Goal: Contribute content: Contribute content

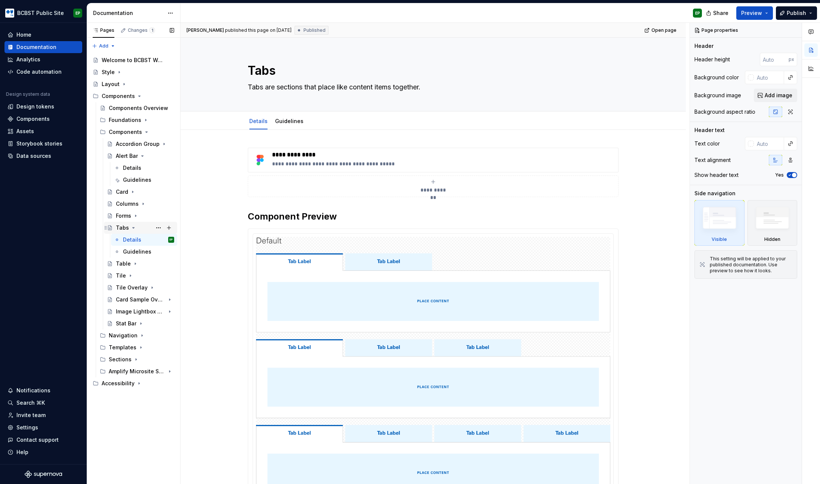
click at [134, 225] on icon "Page tree" at bounding box center [133, 228] width 6 height 6
click at [155, 228] on button "Page tree" at bounding box center [158, 227] width 10 height 10
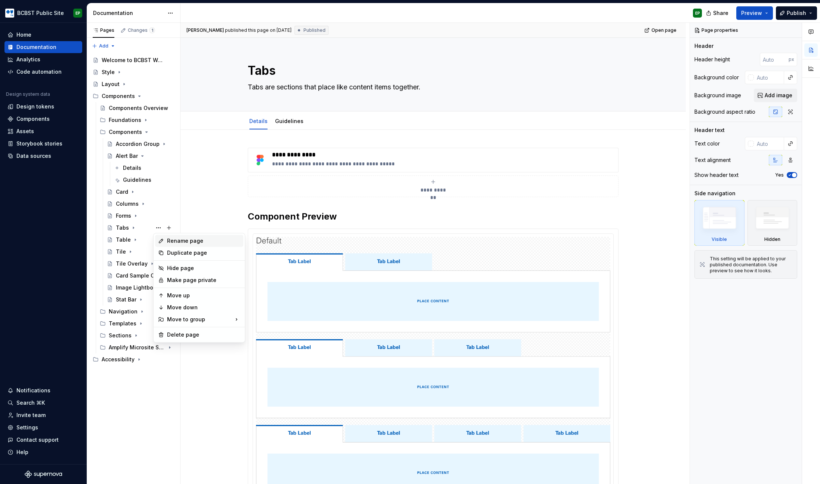
click at [175, 244] on div "Rename page" at bounding box center [199, 241] width 88 height 12
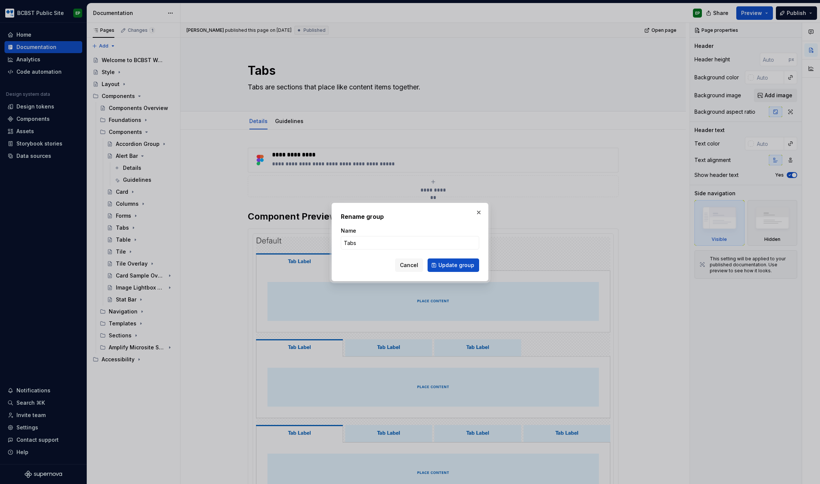
type textarea "*"
type input "Tabs/Horizontal"
click at [458, 264] on span "Update group" at bounding box center [456, 264] width 36 height 7
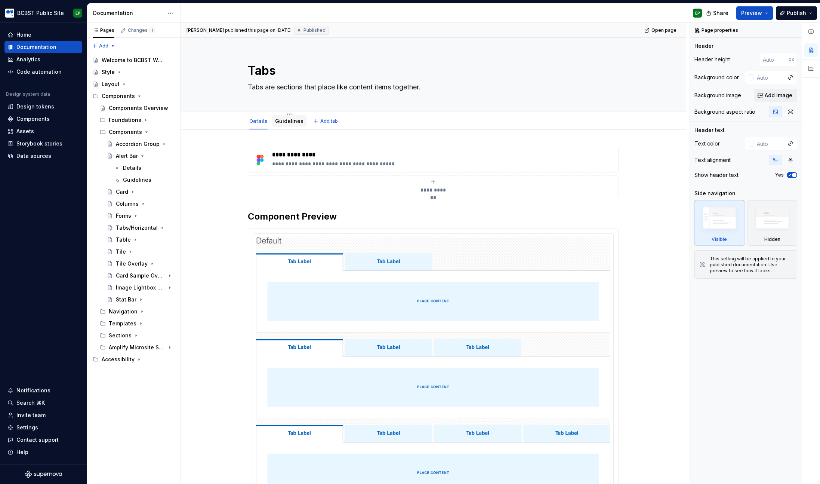
click at [292, 122] on link "Guidelines" at bounding box center [289, 121] width 28 height 6
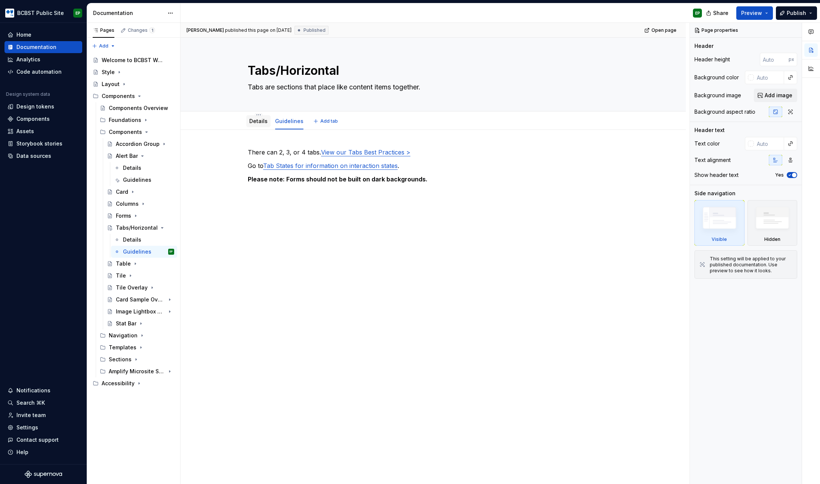
click at [258, 123] on link "Details" at bounding box center [258, 121] width 18 height 6
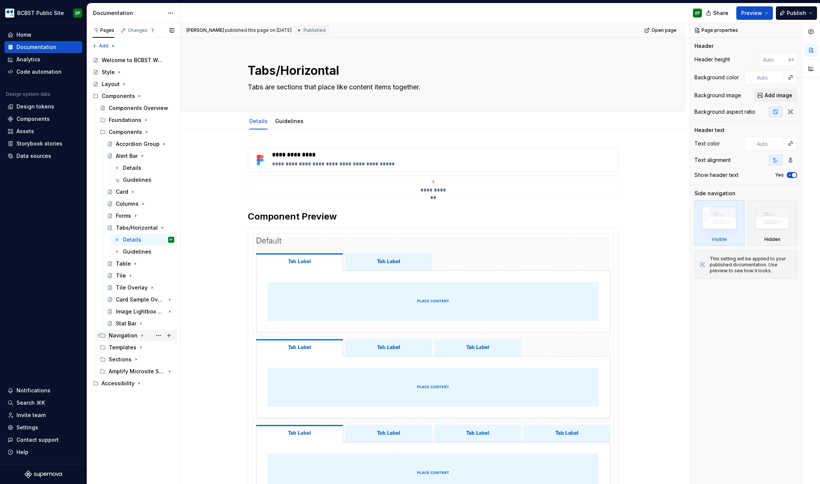
click at [141, 336] on icon "Page tree" at bounding box center [142, 335] width 6 height 6
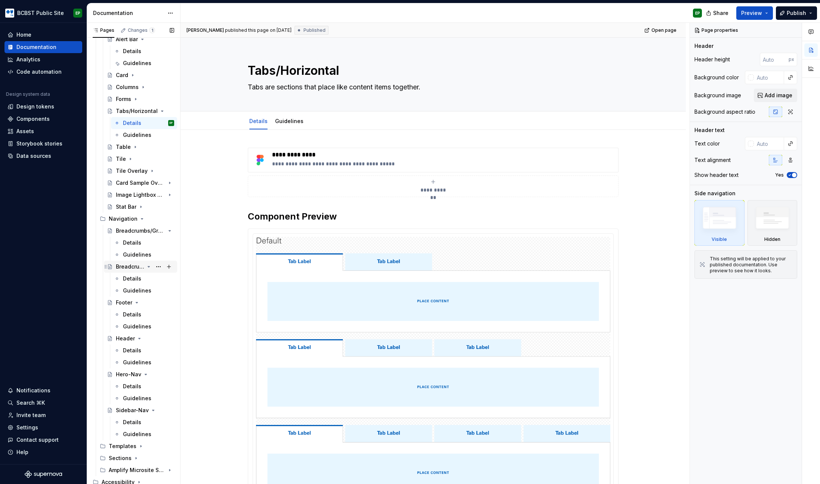
scroll to position [119, 0]
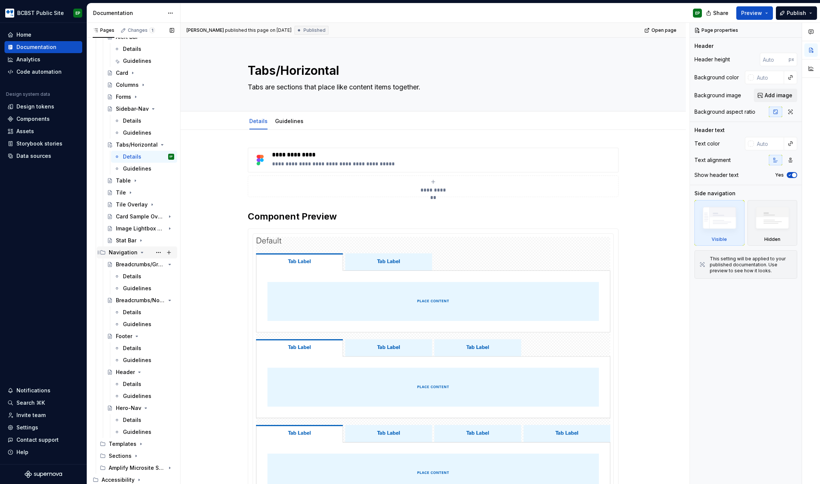
click at [139, 251] on icon "Page tree" at bounding box center [142, 252] width 6 height 6
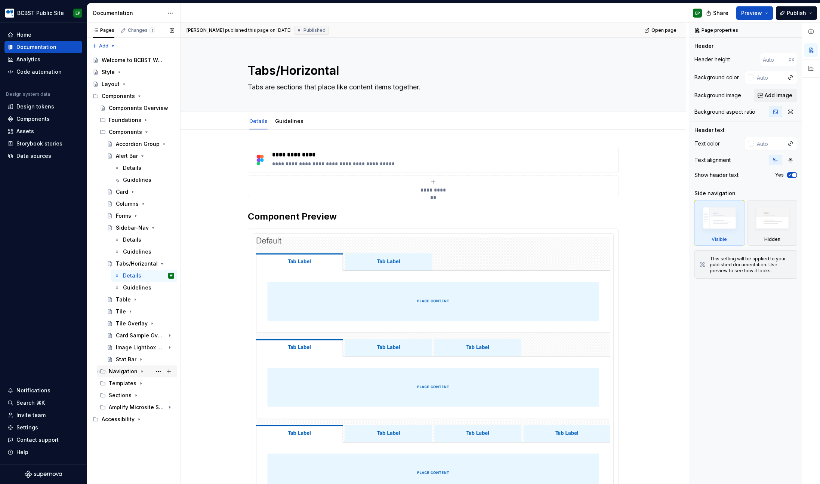
scroll to position [0, 0]
click at [130, 225] on div "Sidebar-Nav" at bounding box center [130, 227] width 28 height 7
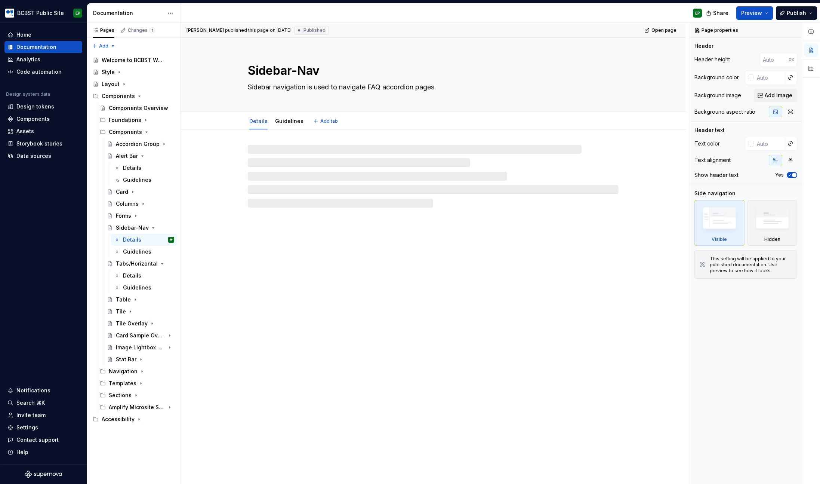
click at [329, 73] on textarea "Sidebar-Nav" at bounding box center [431, 71] width 371 height 18
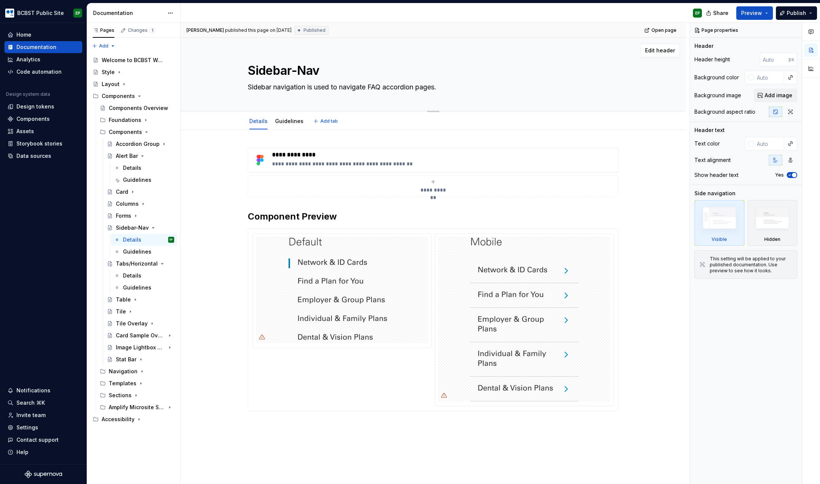
type textarea "*"
type textarea "T"
type textarea "*"
type textarea "Ta"
type textarea "*"
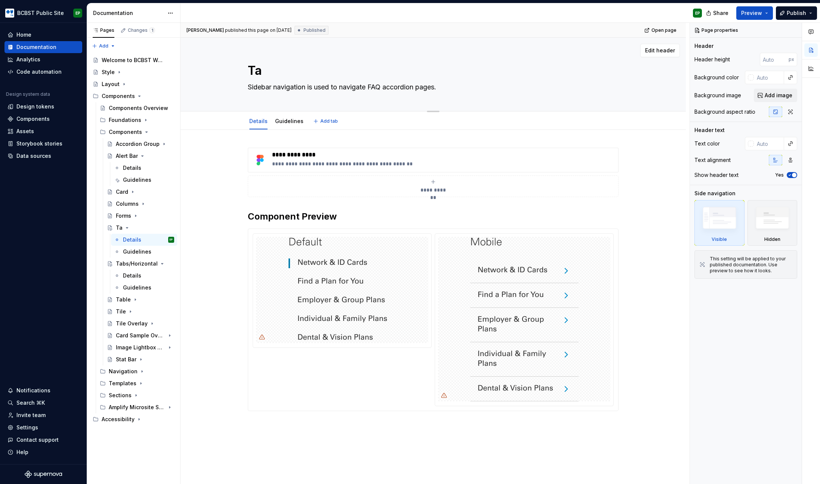
type textarea "Tab"
type textarea "*"
type textarea "Tabs"
type textarea "*"
type textarea "Tabs/"
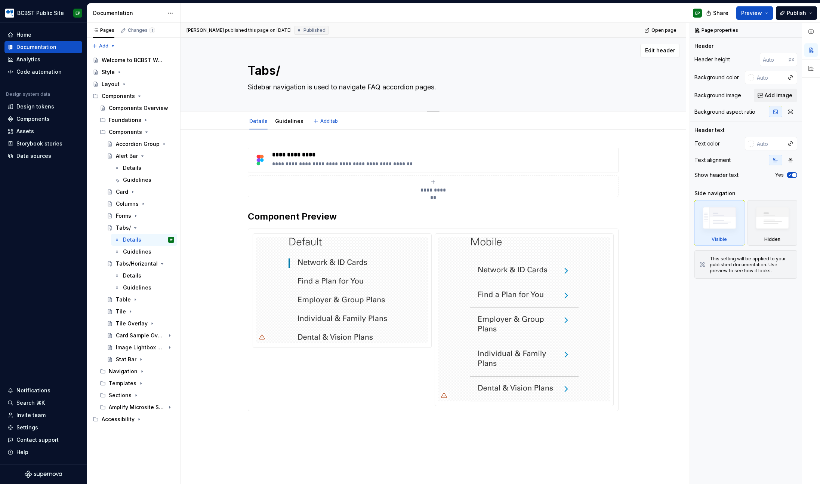
type textarea "*"
type textarea "Tabs/V"
type textarea "*"
type textarea "Tabs/Ve"
type textarea "*"
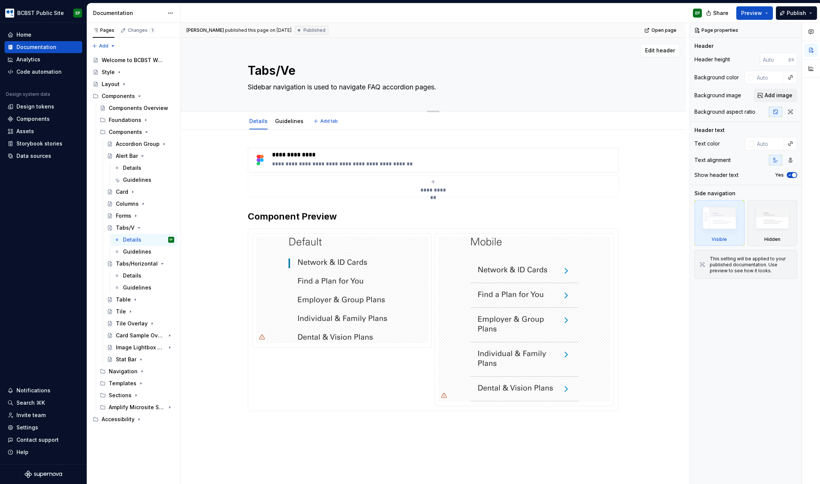
type textarea "Tabs/Ver"
type textarea "*"
type textarea "Tabs/Vert"
type textarea "*"
type textarea "Tabs/Verti"
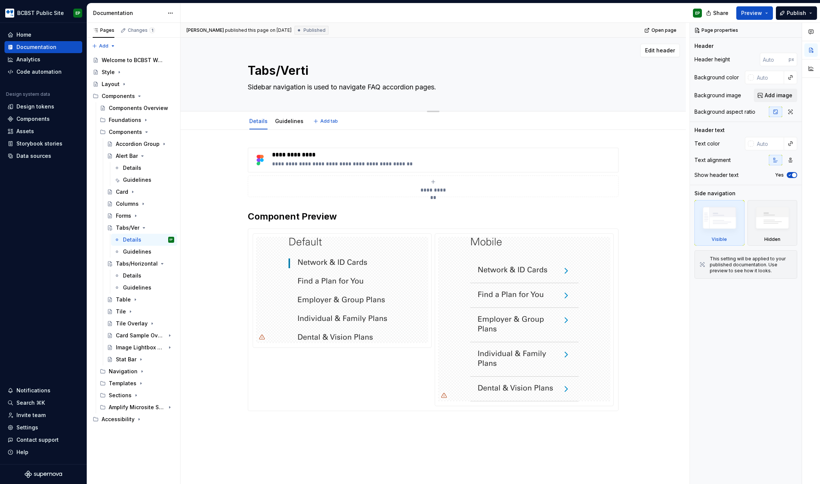
type textarea "*"
type textarea "Tabs/Vertic"
type textarea "*"
type textarea "Tabs/Vertica"
type textarea "*"
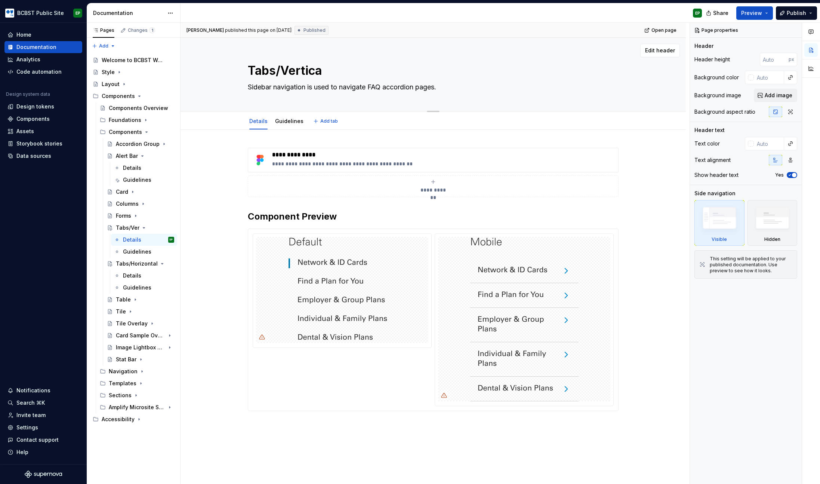
type textarea "Tabs/Vertical"
type textarea "*"
type textarea "Tabs/Vertical"
click at [151, 263] on icon "Page tree" at bounding box center [149, 264] width 6 height 6
click at [150, 227] on icon "Page tree" at bounding box center [149, 227] width 2 height 1
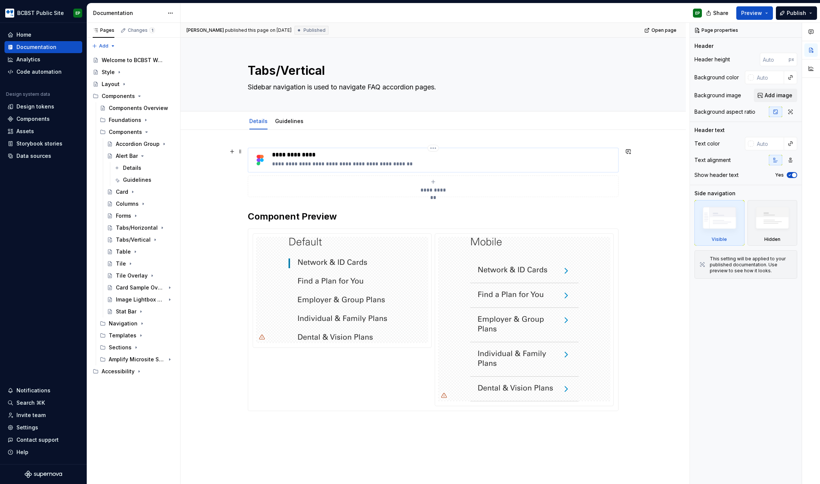
click at [323, 162] on p "**********" at bounding box center [443, 163] width 343 height 7
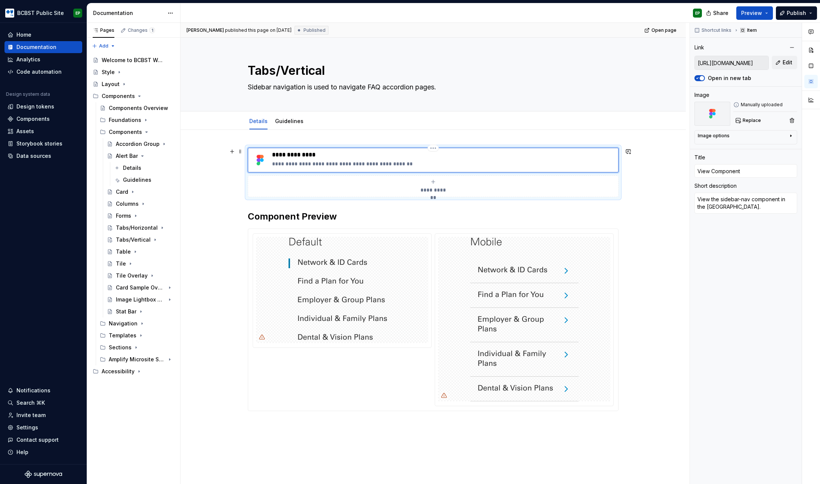
type textarea "*"
type textarea "View the sidebar-na component in the [GEOGRAPHIC_DATA]."
type textarea "*"
type textarea "View the sidebar-n component in the [GEOGRAPHIC_DATA]."
type textarea "*"
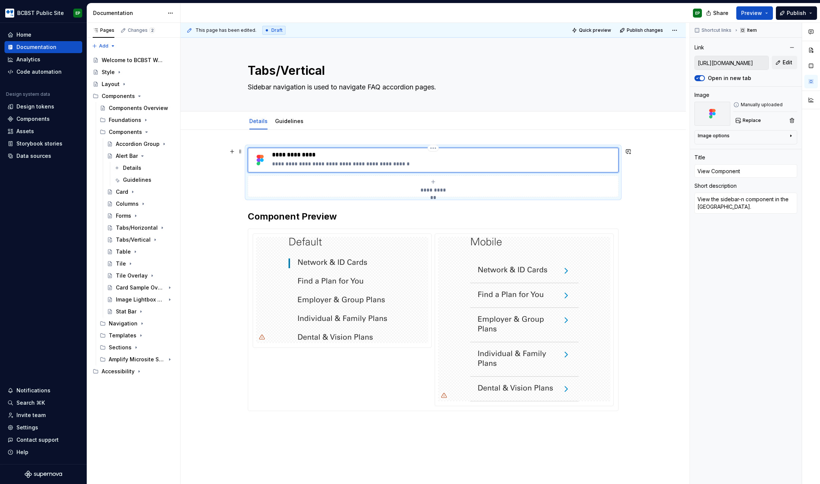
type textarea "View the sidebar- component in the [GEOGRAPHIC_DATA]."
type textarea "*"
type textarea "View the sidebar component in the [GEOGRAPHIC_DATA]."
type textarea "*"
type textarea "View the sideba component in the [GEOGRAPHIC_DATA]."
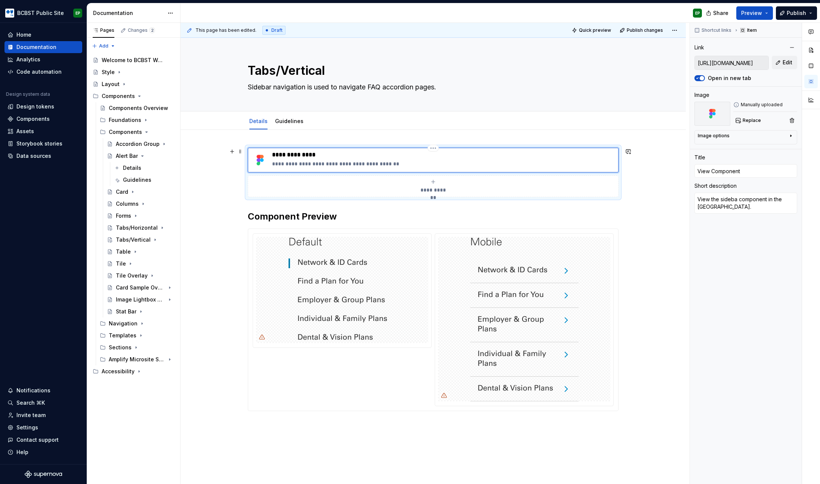
type textarea "*"
type textarea "View the sideb component in the [GEOGRAPHIC_DATA]."
type textarea "*"
type textarea "View the side component in the [GEOGRAPHIC_DATA]."
type textarea "*"
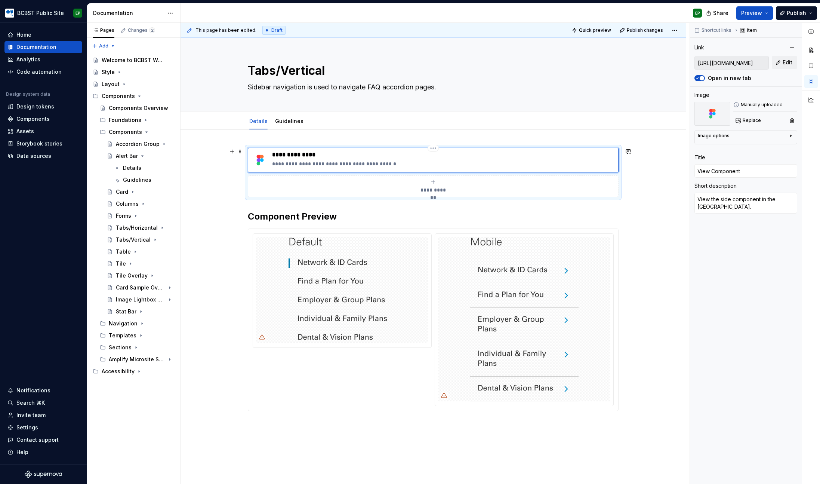
type textarea "View the sid component in the [GEOGRAPHIC_DATA]."
type textarea "*"
type textarea "View the si component in the [GEOGRAPHIC_DATA]."
type textarea "*"
type textarea "View the s component in the [GEOGRAPHIC_DATA]."
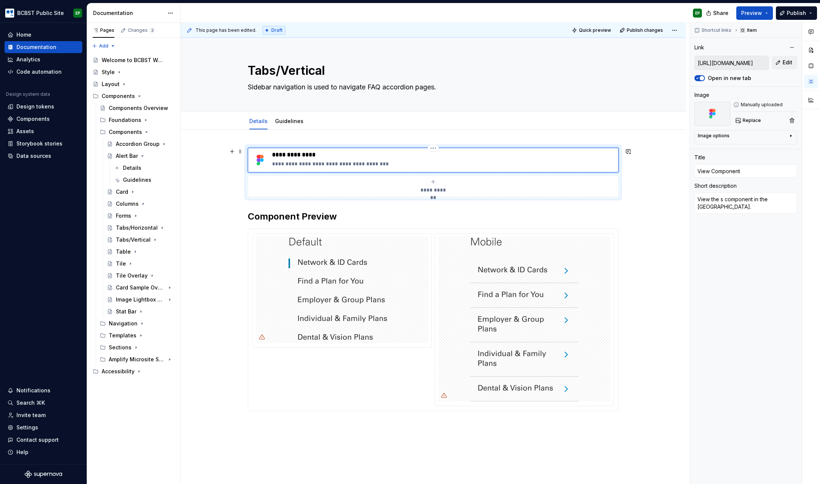
type textarea "*"
type textarea "View the component in the [GEOGRAPHIC_DATA]."
type textarea "*"
type textarea "View the t component in the [GEOGRAPHIC_DATA]."
type textarea "*"
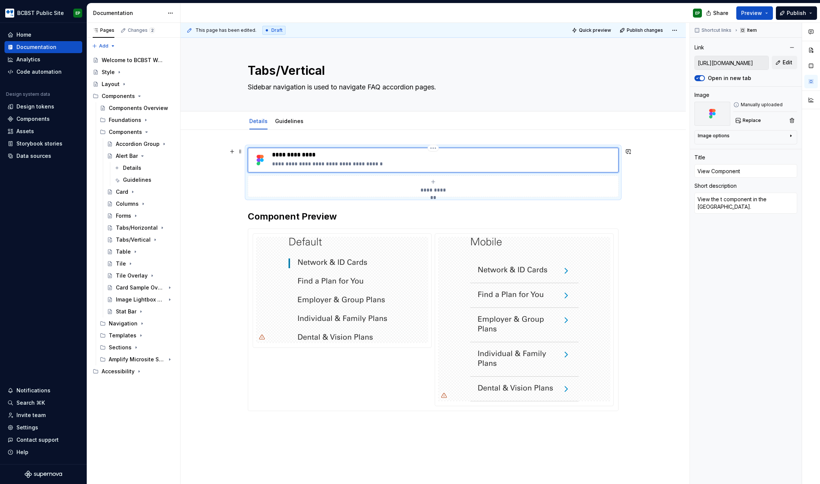
type textarea "View the ta component in the [GEOGRAPHIC_DATA]."
type textarea "*"
type textarea "View the tab component in the [GEOGRAPHIC_DATA]."
type textarea "*"
type textarea "View the tabs component in the [GEOGRAPHIC_DATA]."
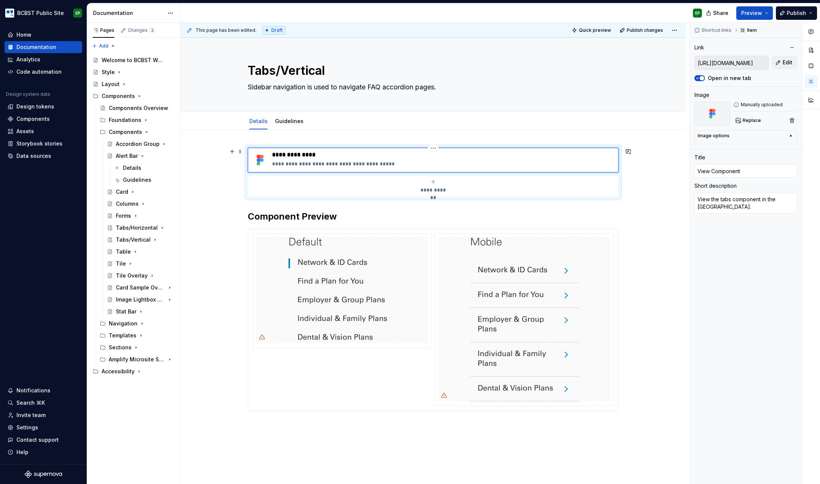
click at [335, 163] on p "**********" at bounding box center [443, 163] width 343 height 7
type textarea "*"
type textarea "View the tabs components in the [GEOGRAPHIC_DATA]."
click at [540, 160] on p "**********" at bounding box center [443, 163] width 343 height 7
click at [135, 228] on div "Tabs/Horizontal" at bounding box center [130, 227] width 28 height 7
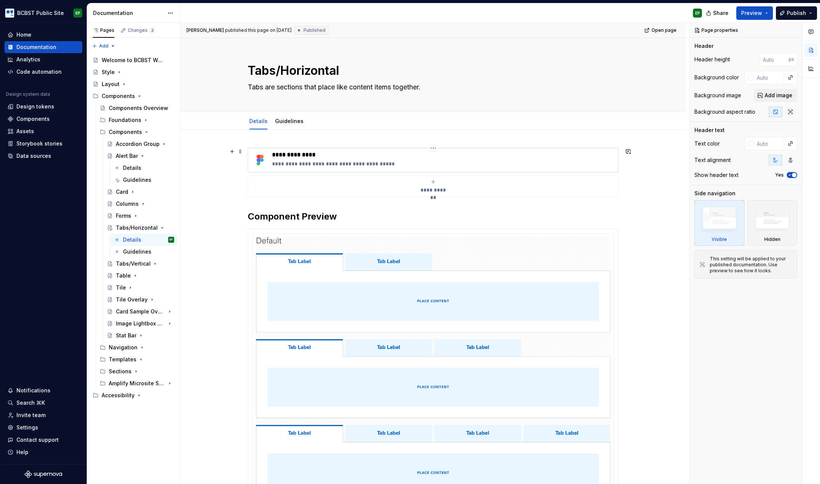
click at [397, 166] on p "**********" at bounding box center [443, 163] width 343 height 7
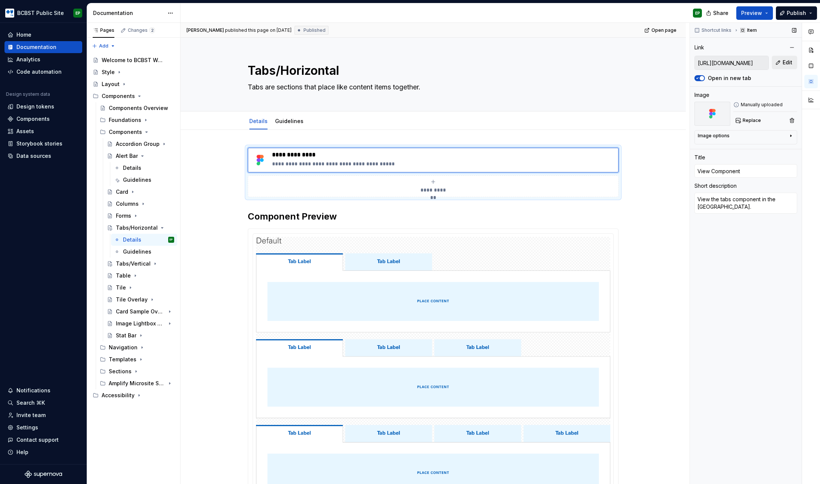
click at [788, 65] on span "Edit" at bounding box center [788, 62] width 10 height 7
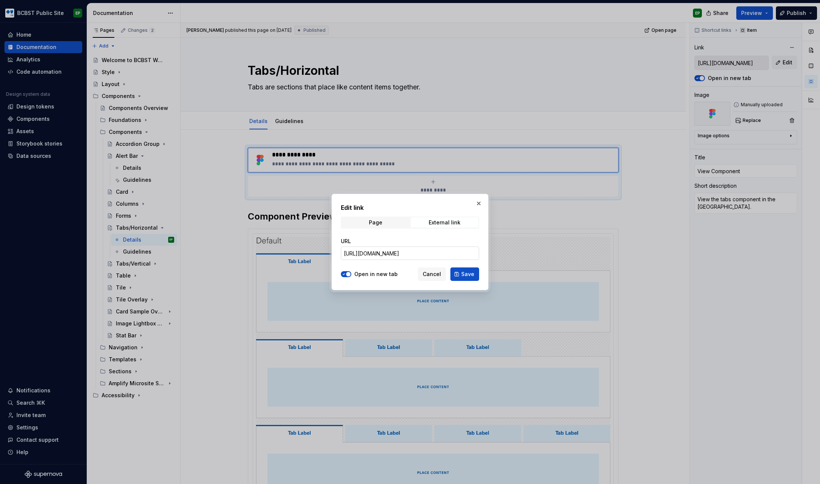
click at [380, 254] on input "[URL][DOMAIN_NAME]" at bounding box center [410, 252] width 138 height 13
click at [436, 271] on span "Cancel" at bounding box center [432, 273] width 18 height 7
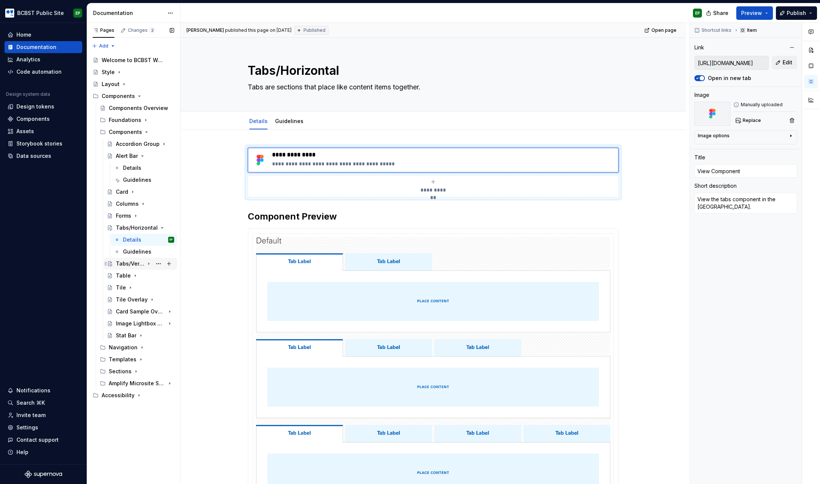
click at [121, 263] on div "Tabs/Vertical" at bounding box center [130, 263] width 28 height 7
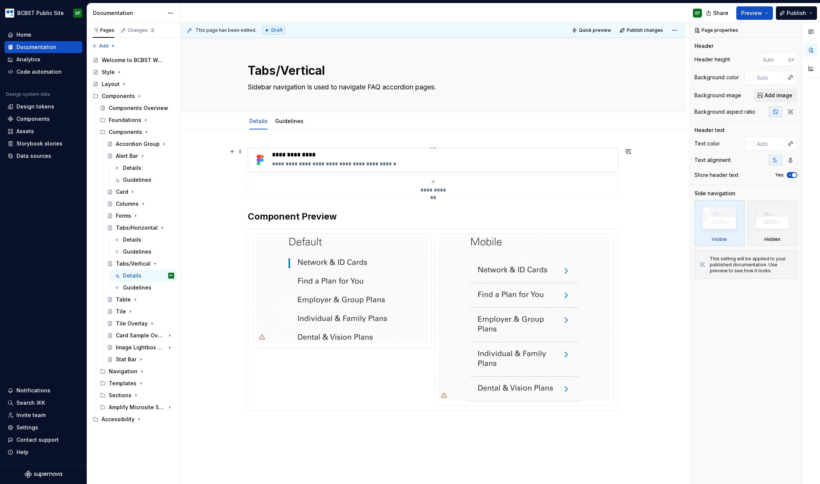
click at [380, 159] on div "**********" at bounding box center [443, 160] width 343 height 18
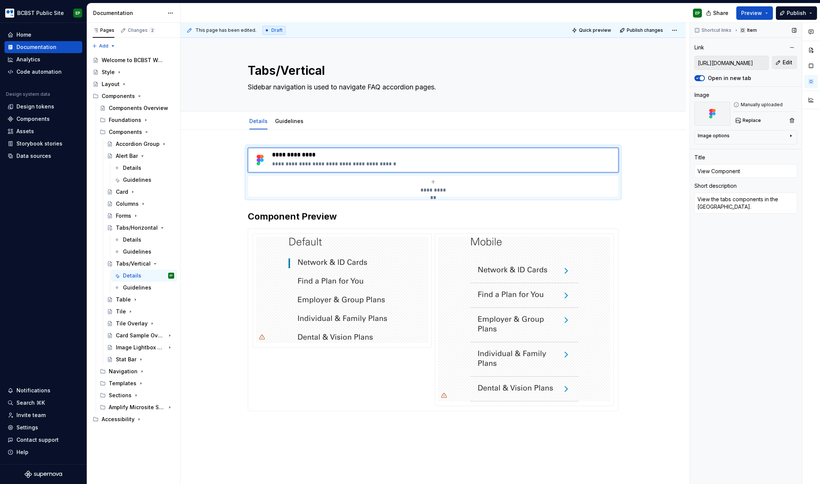
click at [786, 63] on span "Edit" at bounding box center [788, 62] width 10 height 7
type textarea "*"
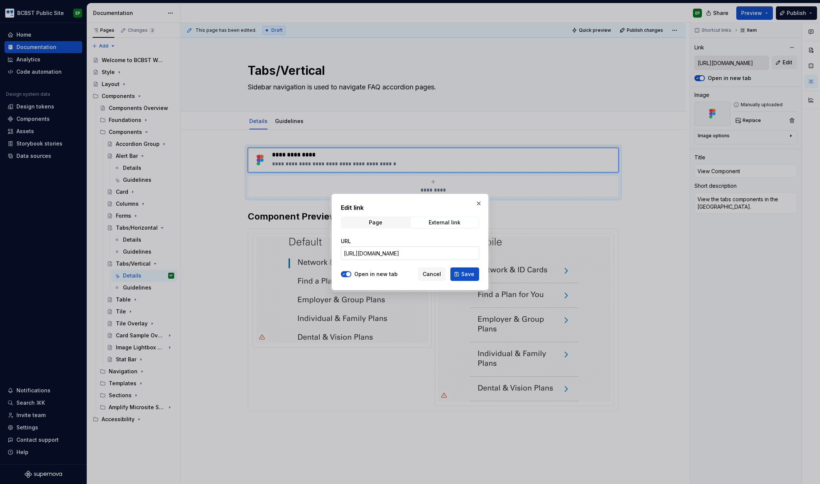
click at [397, 258] on input "[URL][DOMAIN_NAME]" at bounding box center [410, 252] width 138 height 13
paste input "85-2219"
type input "[URL][DOMAIN_NAME]"
click at [465, 271] on span "Save" at bounding box center [467, 273] width 13 height 7
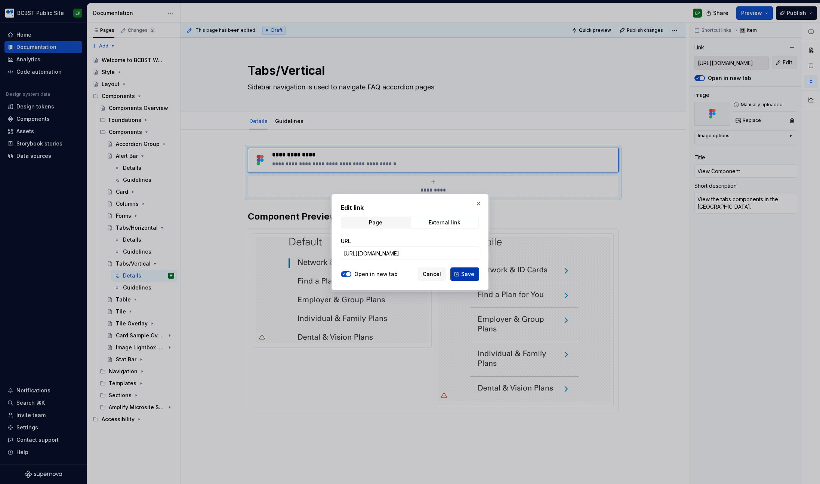
type textarea "*"
type input "[URL][DOMAIN_NAME]"
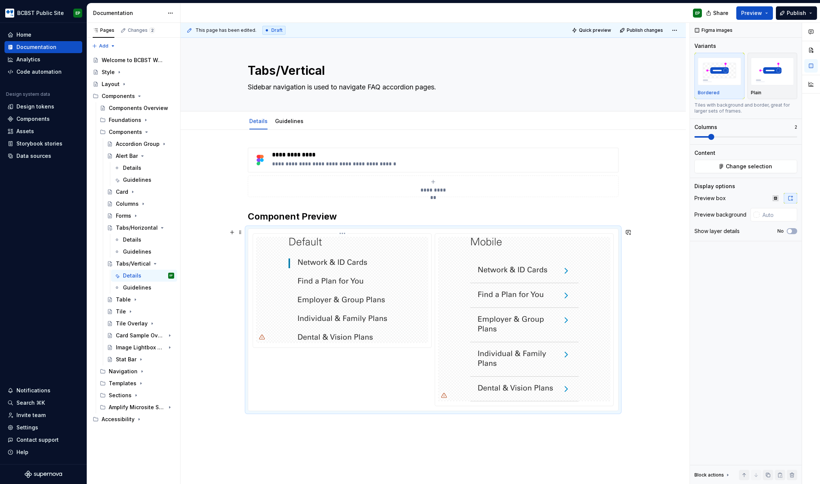
click at [319, 253] on img at bounding box center [342, 290] width 107 height 106
click at [295, 120] on link "Guidelines" at bounding box center [289, 121] width 28 height 6
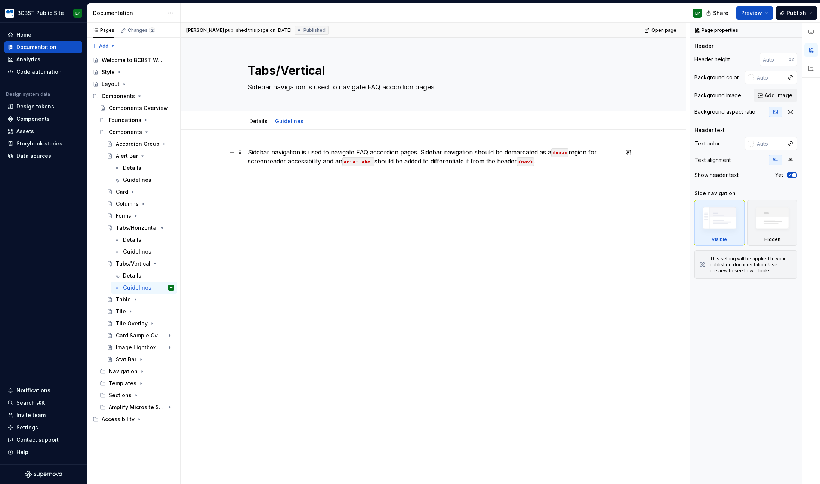
click at [291, 153] on p "Sidebar navigation is used to navigate FAQ accordion pages. Sidebar navigation …" at bounding box center [433, 157] width 371 height 18
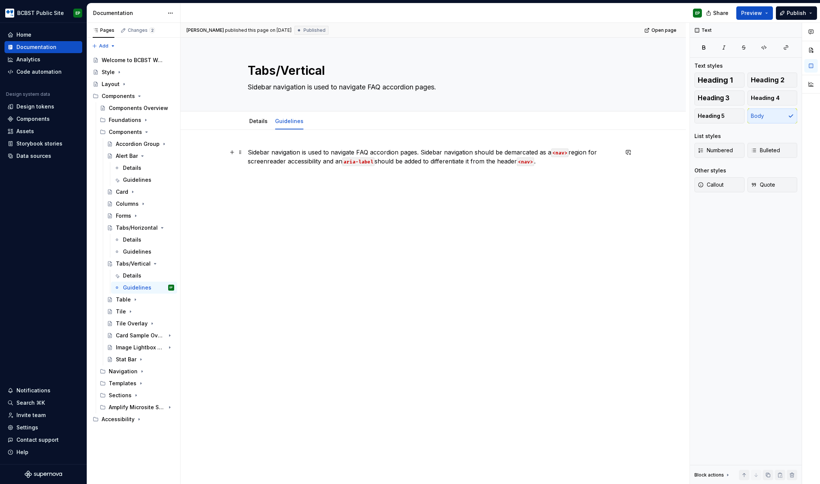
click at [552, 163] on p "Sidebar navigation is used to navigate FAQ accordion pages. Sidebar navigation …" at bounding box center [433, 157] width 371 height 18
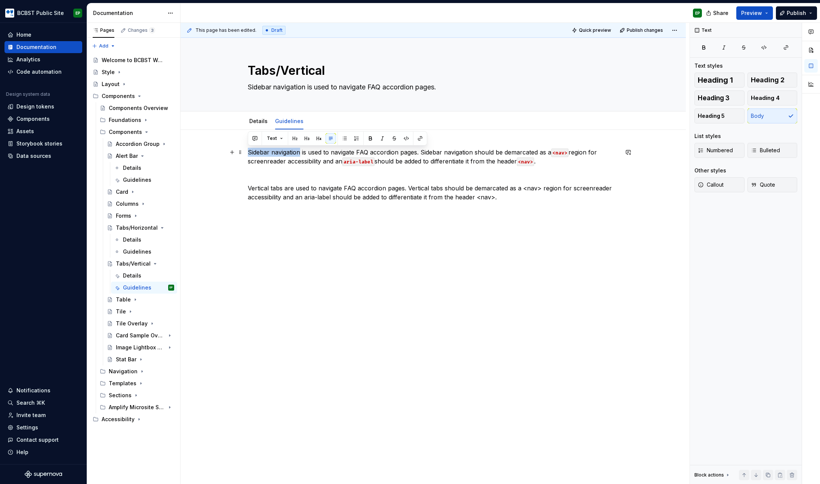
drag, startPoint x: 300, startPoint y: 152, endPoint x: 247, endPoint y: 154, distance: 53.5
click at [247, 154] on div "Sidebar navigation is used to navigate FAQ accordion pages. Sidebar navigation …" at bounding box center [433, 243] width 505 height 226
type textarea "*"
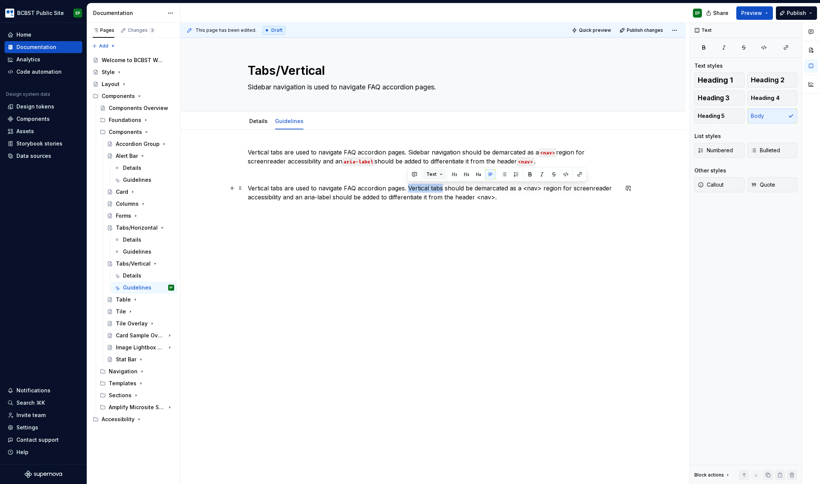
drag, startPoint x: 408, startPoint y: 189, endPoint x: 439, endPoint y: 178, distance: 33.0
click at [442, 185] on p "Vertical tabs are used to navigate FAQ accordion pages. Vertical tabs should be…" at bounding box center [433, 193] width 371 height 18
copy p "Vertical tabs"
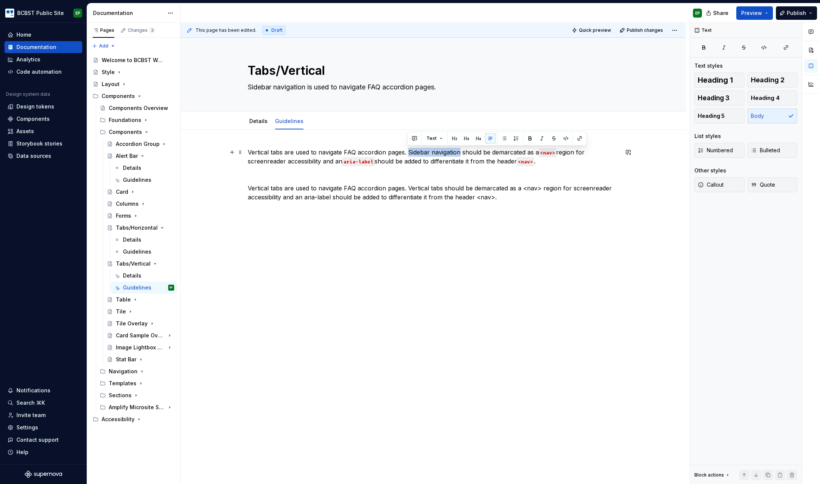
drag, startPoint x: 408, startPoint y: 151, endPoint x: 460, endPoint y: 150, distance: 52.3
click at [460, 150] on p "Vertical tabs are used to navigate FAQ accordion pages. Sidebar navigation shou…" at bounding box center [433, 157] width 371 height 18
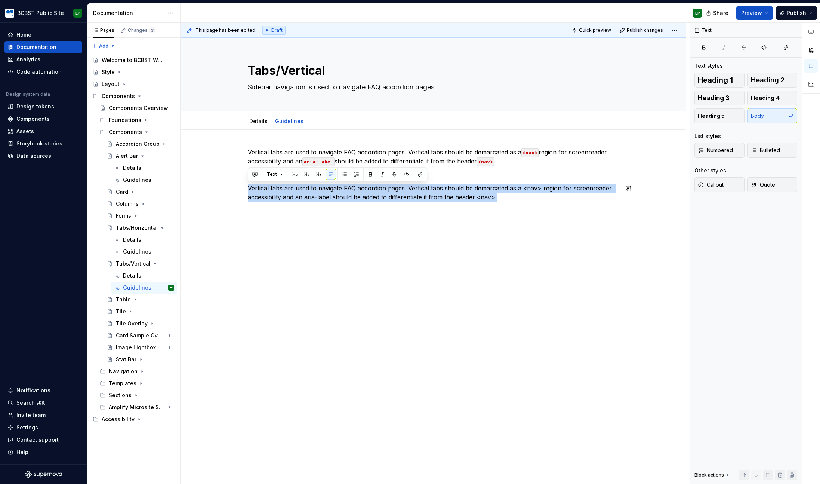
drag, startPoint x: 502, startPoint y: 197, endPoint x: 215, endPoint y: 182, distance: 288.2
click at [215, 182] on div "Vertical tabs are used to navigate FAQ accordion pages. Vertical tabs should be…" at bounding box center [433, 243] width 505 height 226
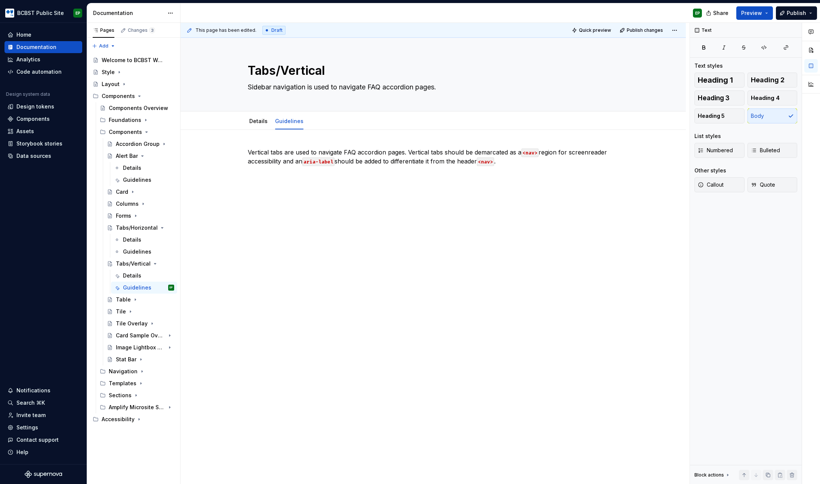
click at [263, 130] on div "Vertical tabs are used to navigate FAQ accordion pages. Vertical tabs should be…" at bounding box center [433, 230] width 505 height 200
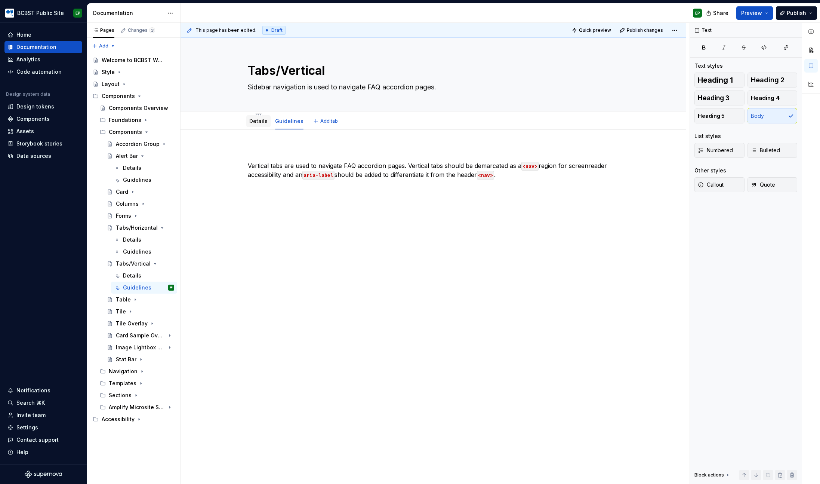
click at [261, 124] on div "Details" at bounding box center [258, 120] width 18 height 7
click at [259, 122] on link "Details" at bounding box center [258, 121] width 18 height 6
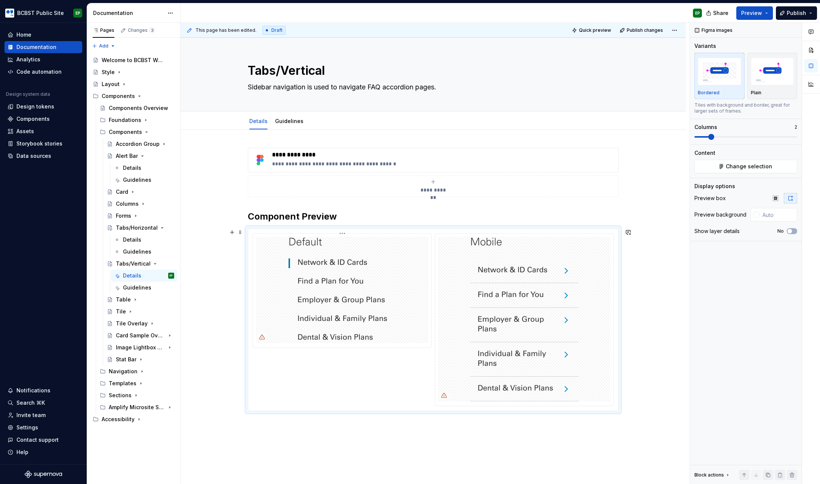
click at [365, 280] on img at bounding box center [342, 290] width 107 height 106
type textarea "*"
click at [736, 169] on span "Change selection" at bounding box center [749, 166] width 46 height 7
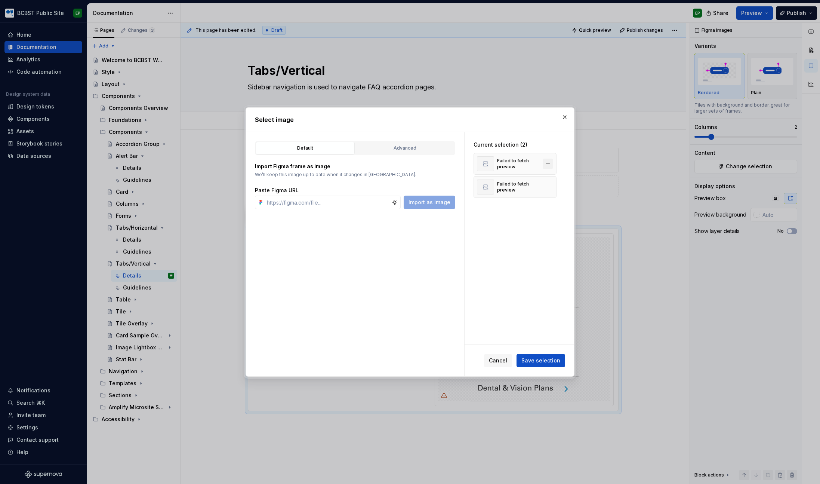
click at [548, 164] on button "button" at bounding box center [548, 163] width 10 height 10
click at [333, 202] on input "text" at bounding box center [328, 201] width 128 height 13
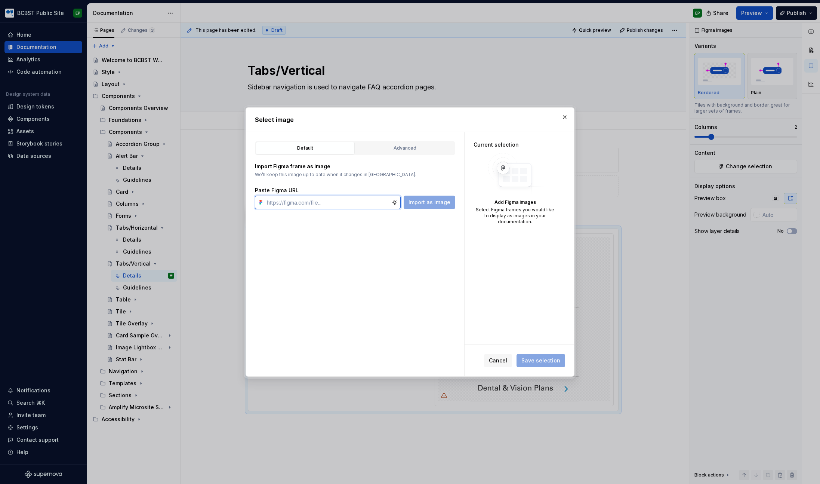
paste input "[URL][DOMAIN_NAME]"
type input "[URL][DOMAIN_NAME]"
click at [432, 203] on span "Import as image" at bounding box center [430, 201] width 42 height 7
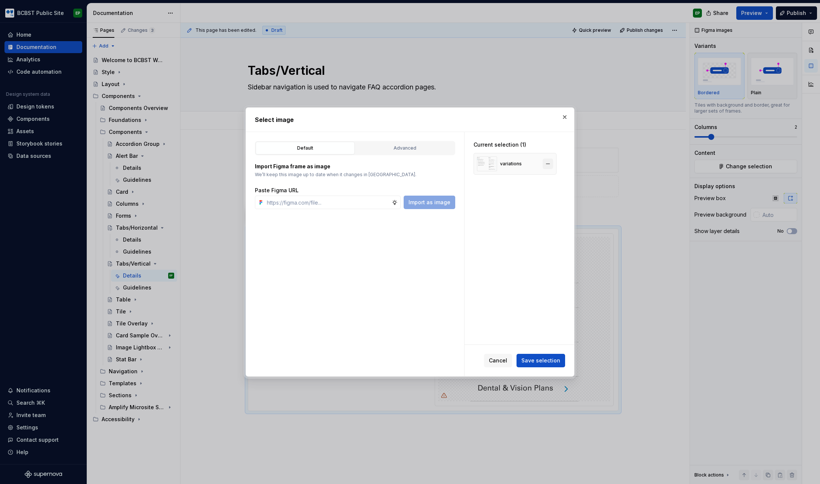
click at [549, 162] on button "button" at bounding box center [548, 163] width 10 height 10
click at [355, 202] on input "text" at bounding box center [328, 201] width 128 height 13
paste input "[URL][DOMAIN_NAME]"
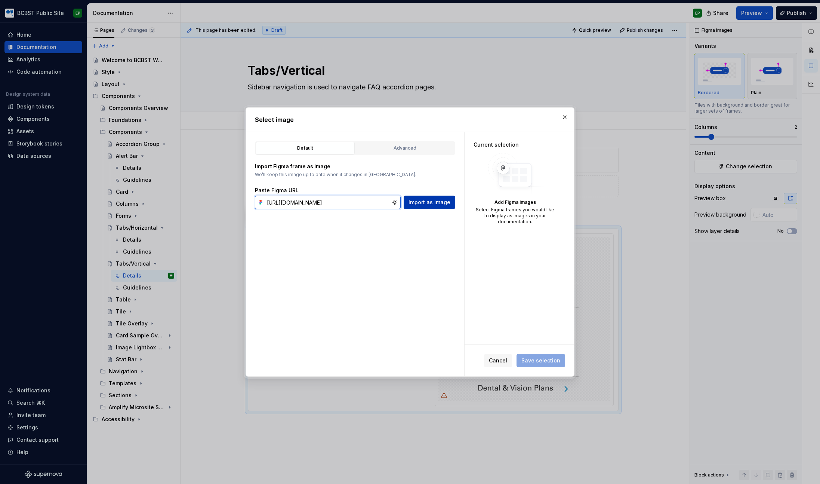
scroll to position [0, 219]
type input "[URL][DOMAIN_NAME]"
click at [423, 200] on span "Import as image" at bounding box center [430, 201] width 42 height 7
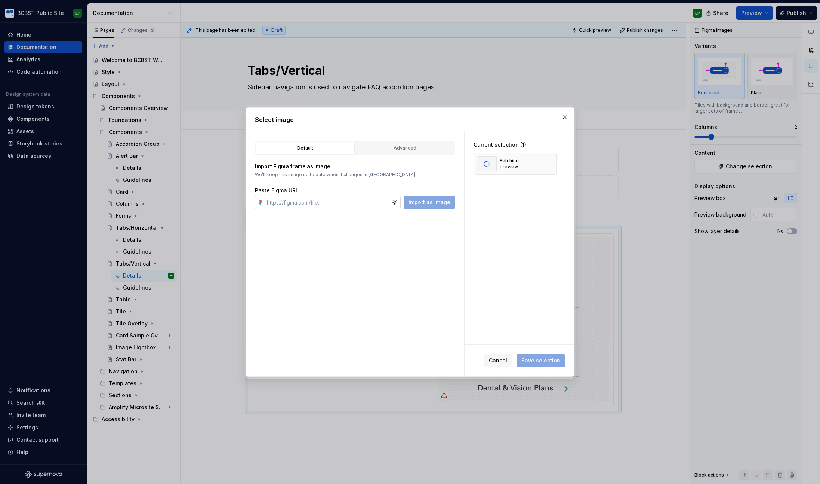
click at [317, 201] on input "text" at bounding box center [328, 201] width 128 height 13
paste input "[URL][DOMAIN_NAME]"
type input "[URL][DOMAIN_NAME]"
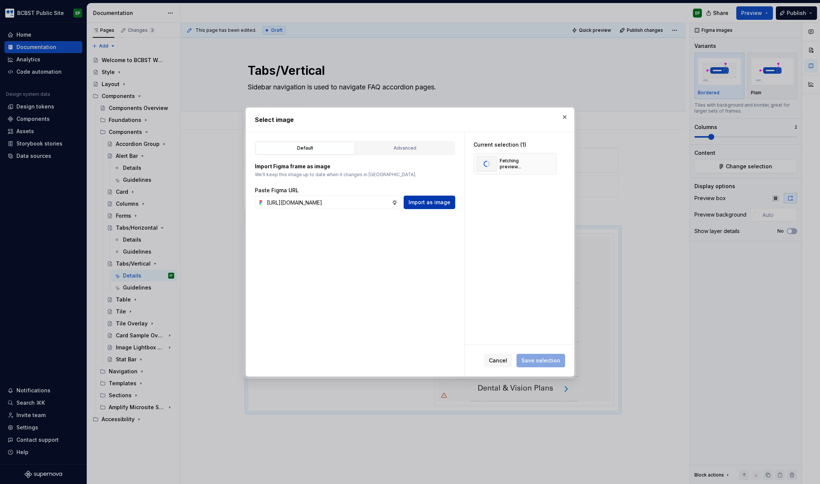
click at [441, 201] on span "Import as image" at bounding box center [430, 201] width 42 height 7
click at [538, 360] on span "Save selection" at bounding box center [540, 360] width 39 height 7
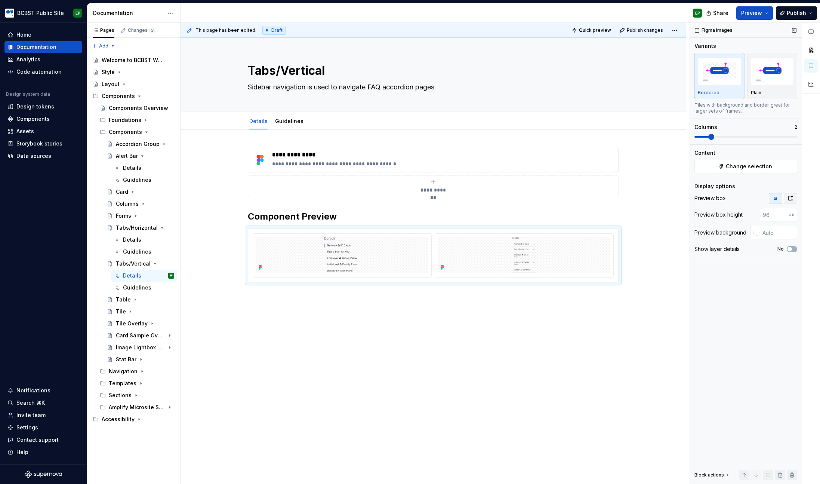
click at [790, 200] on icon "button" at bounding box center [791, 198] width 6 height 6
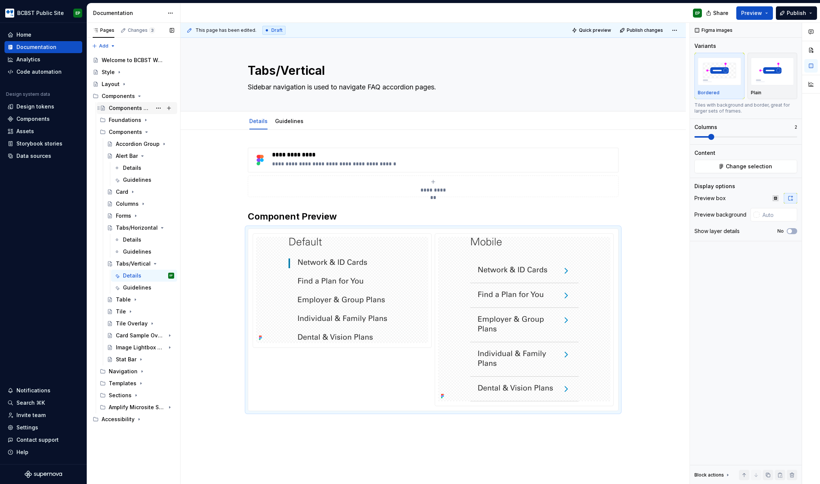
click at [117, 106] on div "Components Overview" at bounding box center [130, 107] width 43 height 7
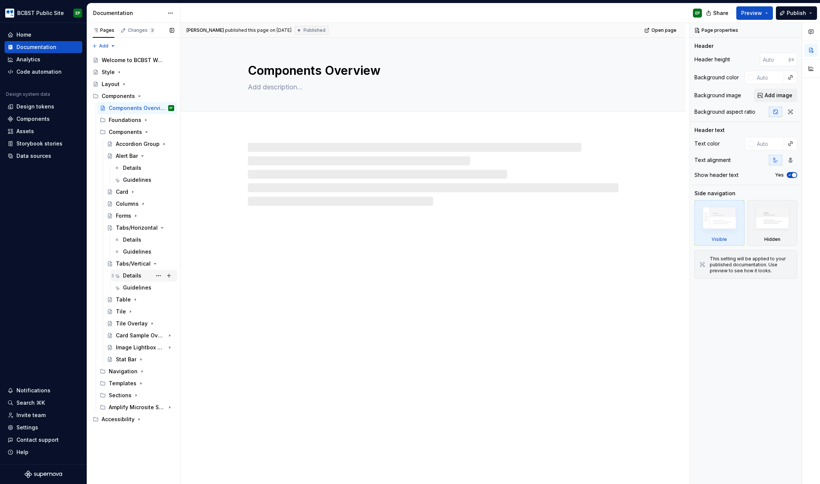
click at [138, 274] on div "Details" at bounding box center [132, 275] width 18 height 7
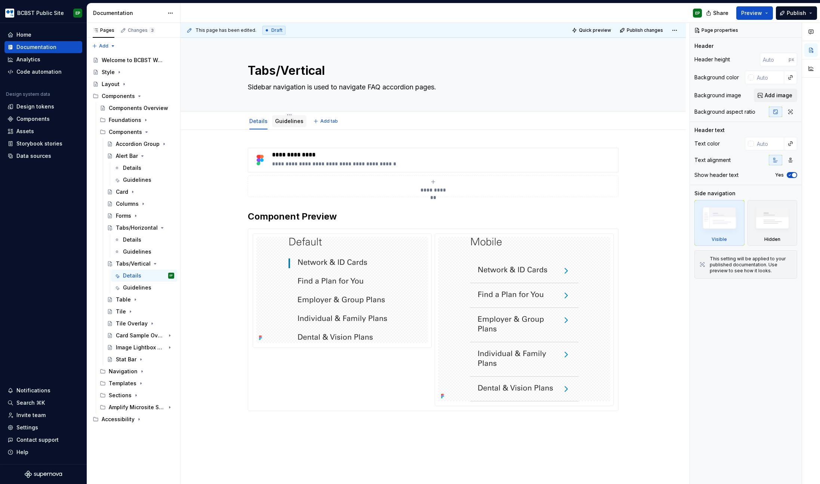
click at [285, 126] on div "Guidelines" at bounding box center [289, 121] width 34 height 12
click at [278, 89] on textarea "Sidebar navigation is used to navigate FAQ accordion pages." at bounding box center [431, 87] width 371 height 12
paste textarea "Vertical tabs are"
type textarea "*"
type textarea "Vertical tabs are used to navigate FAQ accordion pages."
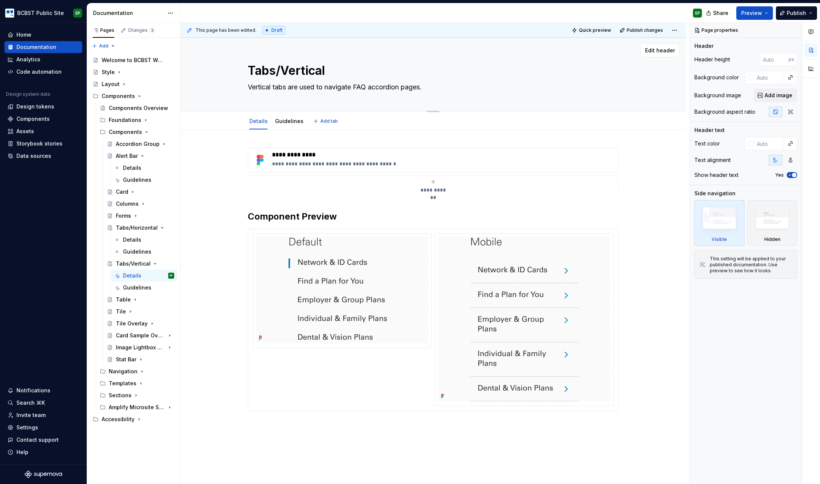
type textarea "*"
type textarea "Vertical tabs are used to navigate FAQ accordion pages"
type textarea "*"
type textarea "Vertical tabs are used to navigate FAQ accordion pages"
type textarea "*"
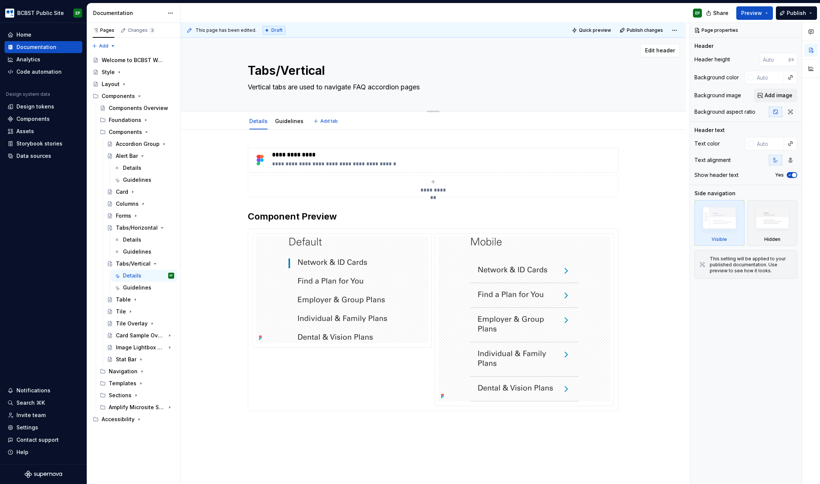
type textarea "Vertical tabs are used to navigate FAQ accordion pages a"
type textarea "*"
type textarea "Vertical tabs are used to navigate FAQ accordion pages an"
type textarea "*"
type textarea "Vertical tabs are used to navigate FAQ accordion pages and"
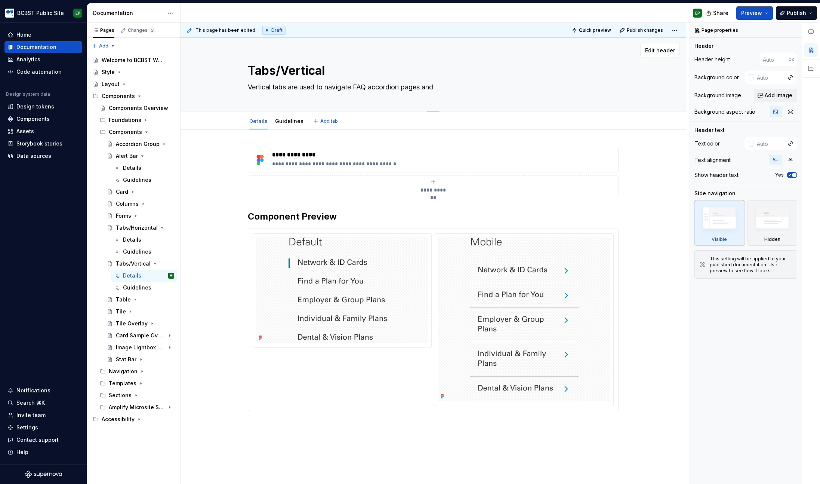
type textarea "*"
type textarea "Vertical tabs are used to navigate FAQ accordion pages and"
type textarea "*"
type textarea "Vertical tabs are used to navigate FAQ accordion pages and o"
type textarea "*"
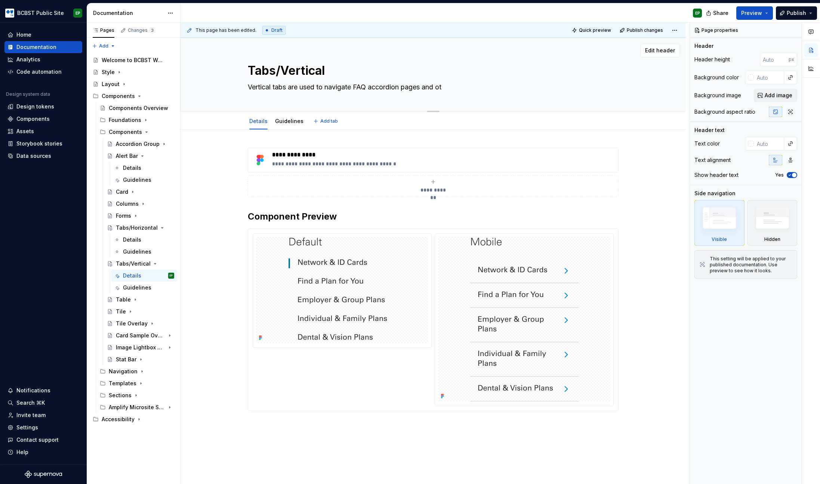
type textarea "Vertical tabs are used to navigate FAQ accordion pages and oth"
type textarea "*"
type textarea "Vertical tabs are used to navigate FAQ accordion pages and othe"
type textarea "*"
type textarea "Vertical tabs are used to navigate FAQ accordion pages and other"
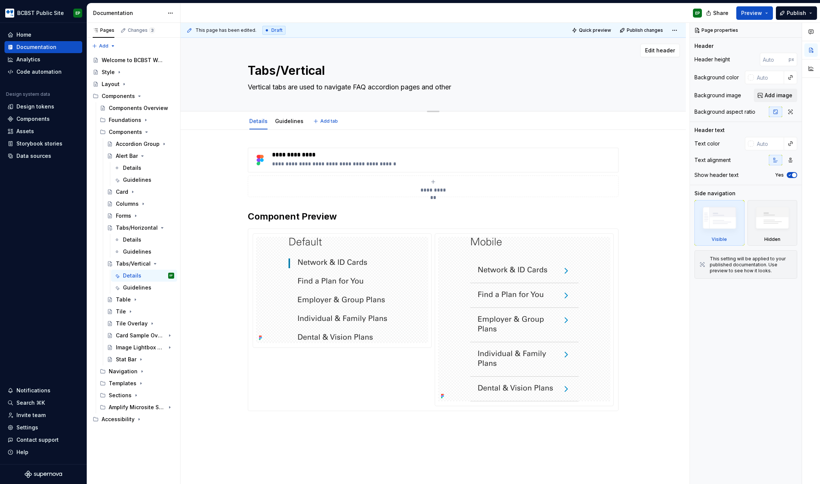
type textarea "*"
type textarea "Vertical tabs are used to navigate FAQ accordion pages and other"
type textarea "*"
type textarea "Vertical tabs are used to navigate FAQ accordion pages and other g"
type textarea "*"
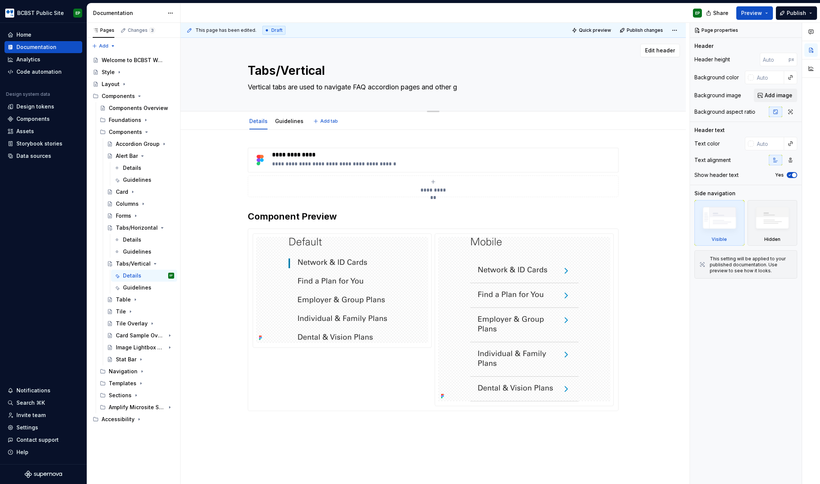
type textarea "Vertical tabs are used to navigate FAQ accordion pages and other gr"
type textarea "*"
type textarea "Vertical tabs are used to navigate FAQ accordion pages and other gro"
type textarea "*"
type textarea "Vertical tabs are used to navigate FAQ accordion pages and other grou"
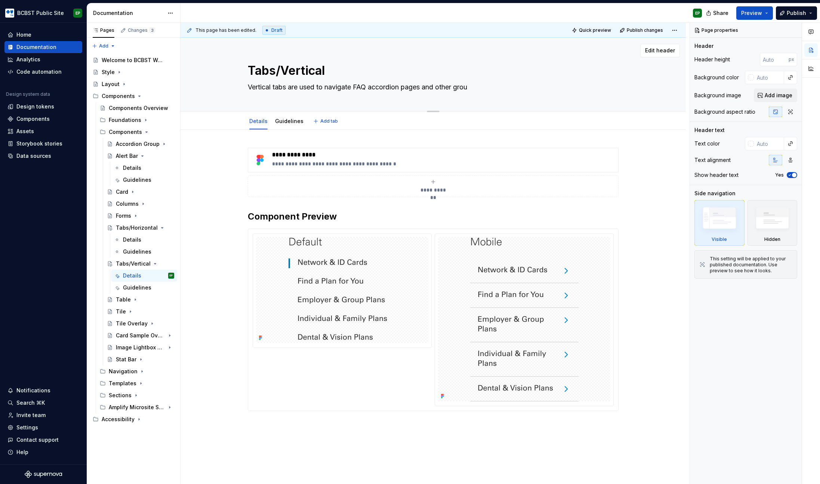
type textarea "*"
type textarea "Vertical tabs are used to navigate FAQ accordion pages and other group"
type textarea "*"
type textarea "Vertical tabs are used to navigate FAQ accordion pages and other groups"
type textarea "*"
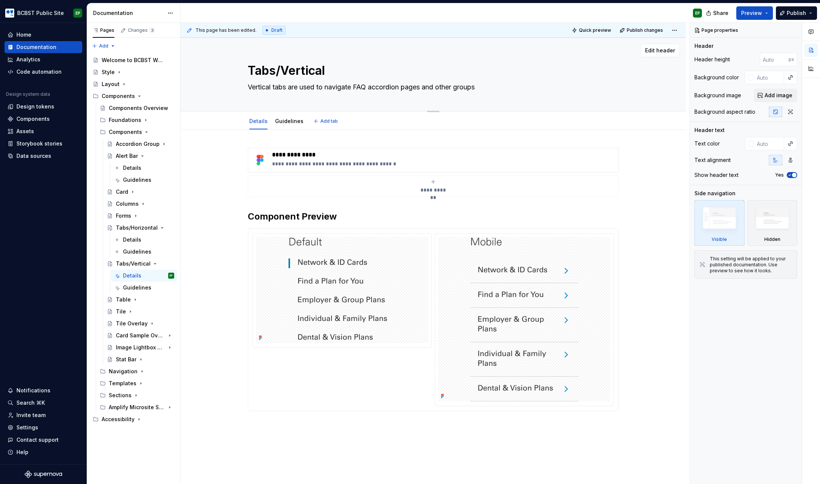
type textarea "Vertical tabs are used to navigate FAQ accordion pages and other groups"
type textarea "*"
type textarea "Vertical tabs are used to navigate FAQ accordion pages and other groups o"
type textarea "*"
type textarea "Vertical tabs are used to navigate FAQ accordion pages and other groups of"
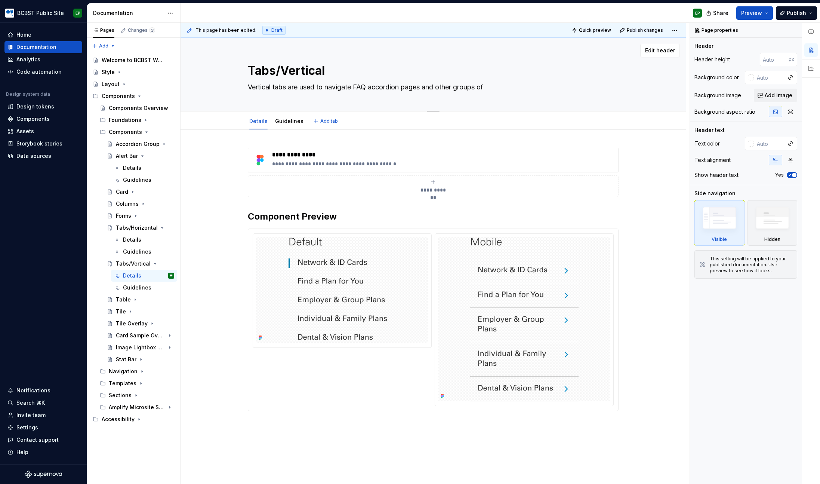
type textarea "*"
type textarea "Vertical tabs are used to navigate FAQ accordion pages and other groups of c"
type textarea "*"
type textarea "Vertical tabs are used to navigate FAQ accordion pages and other groups of co"
type textarea "*"
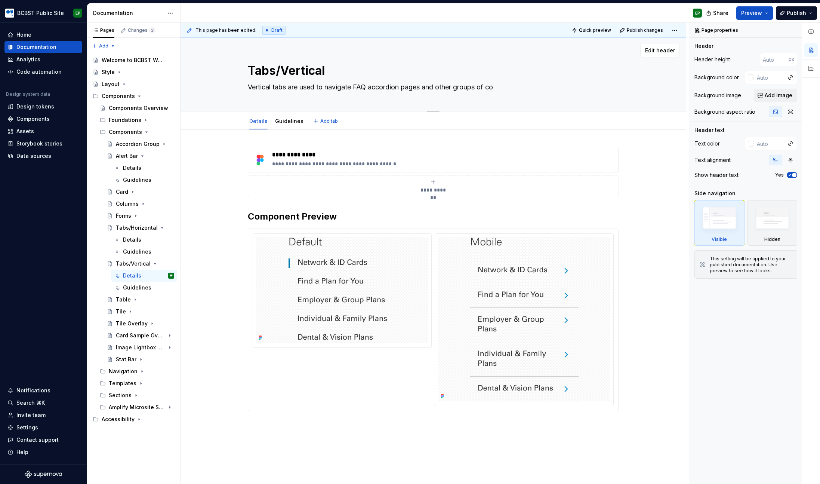
type textarea "Vertical tabs are used to navigate FAQ accordion pages and other groups of con"
type textarea "*"
type textarea "Vertical tabs are used to navigate FAQ accordion pages and other groups of cont"
type textarea "*"
type textarea "Vertical tabs are used to navigate FAQ accordion pages and other groups of [PER…"
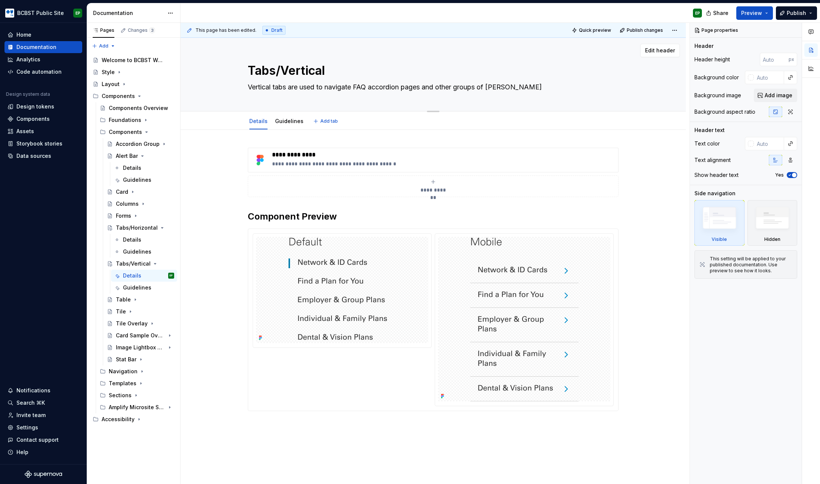
type textarea "*"
type textarea "Vertical tabs are used to navigate FAQ accordion pages and other groups of cont…"
type textarea "*"
type textarea "Vertical tabs are used to navigate FAQ accordion pages and other groups of cont…"
type textarea "*"
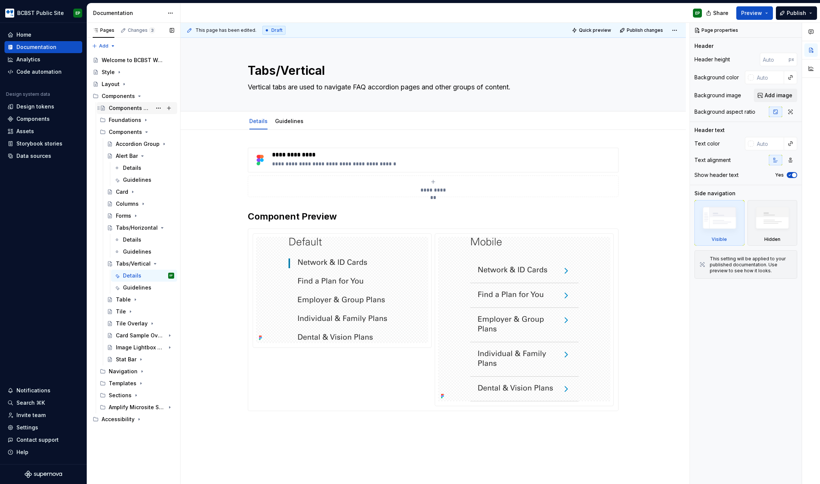
type textarea "Vertical tabs are used to navigate FAQ accordion pages and other groups of cont…"
click at [126, 108] on div "Components Overview" at bounding box center [130, 107] width 43 height 7
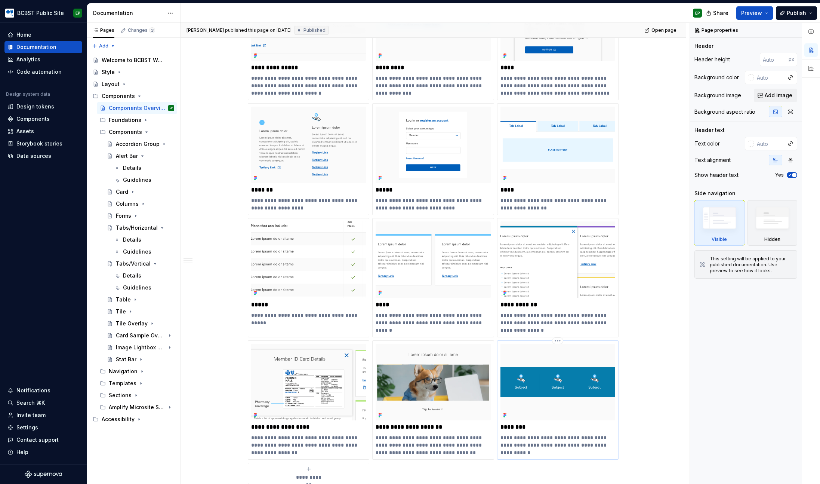
scroll to position [833, 0]
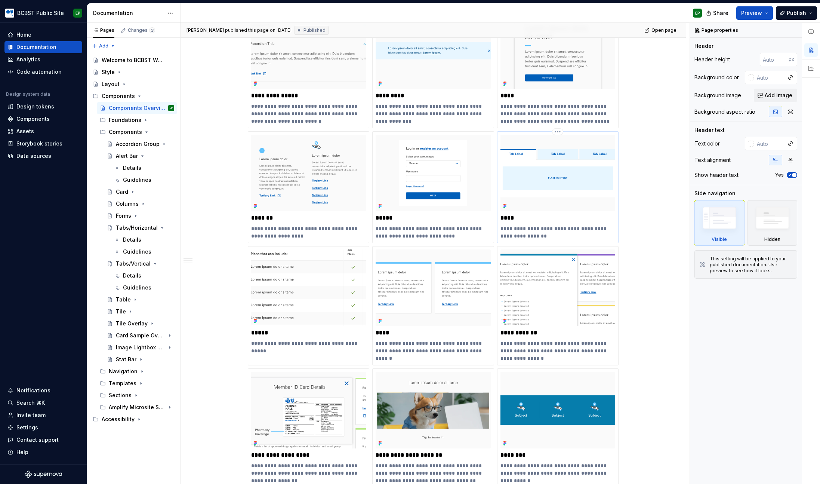
click at [518, 217] on p "****" at bounding box center [557, 217] width 115 height 7
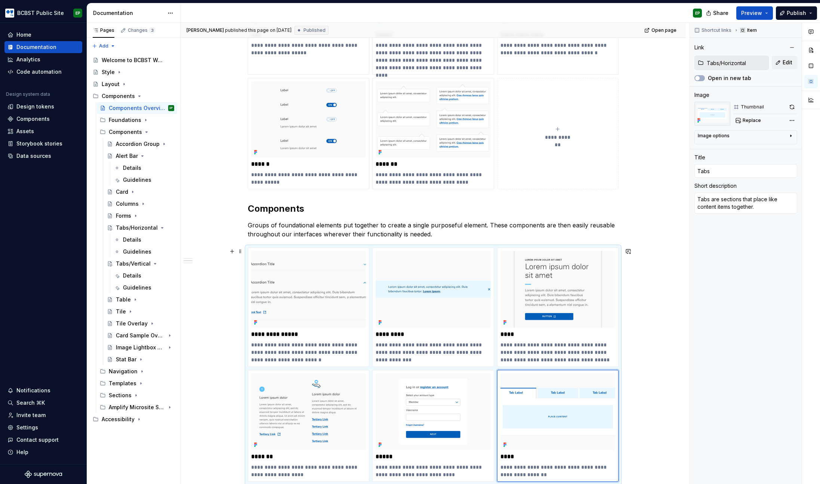
scroll to position [739, 0]
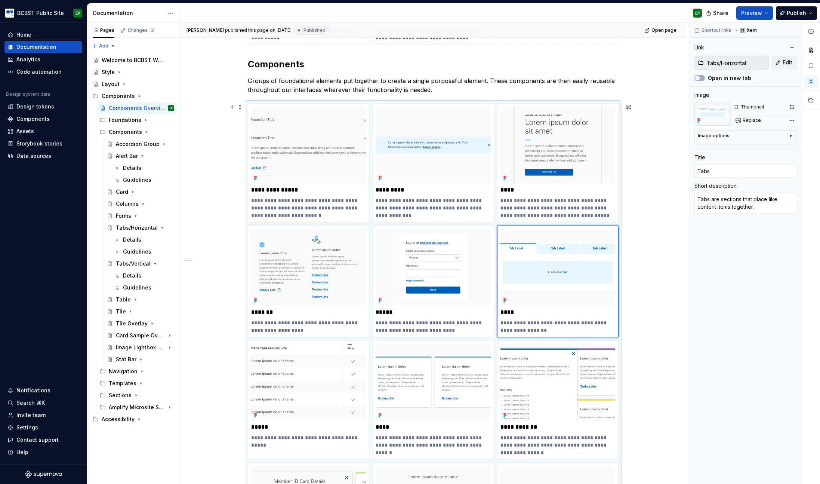
type textarea "*"
type input "Tabs,"
type textarea "*"
type input "Tabs,"
type textarea "*"
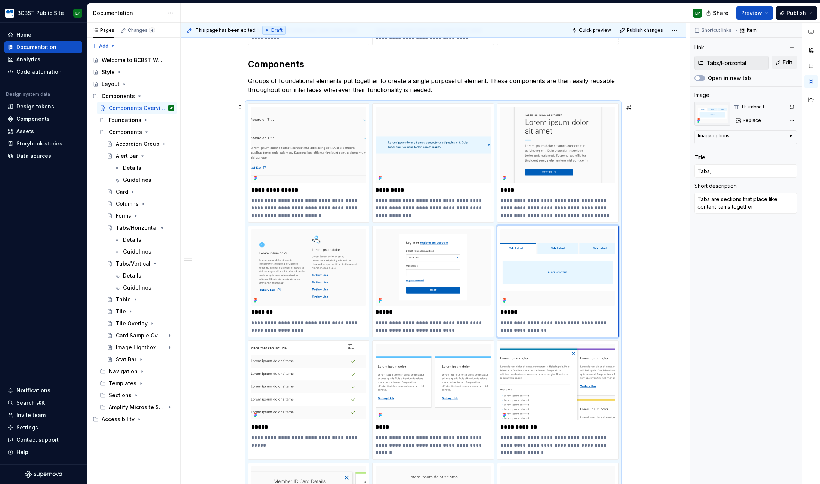
type input "Tabs, H"
type textarea "*"
type input "Tabs, Ho"
type textarea "*"
type input "Tabs, Hor"
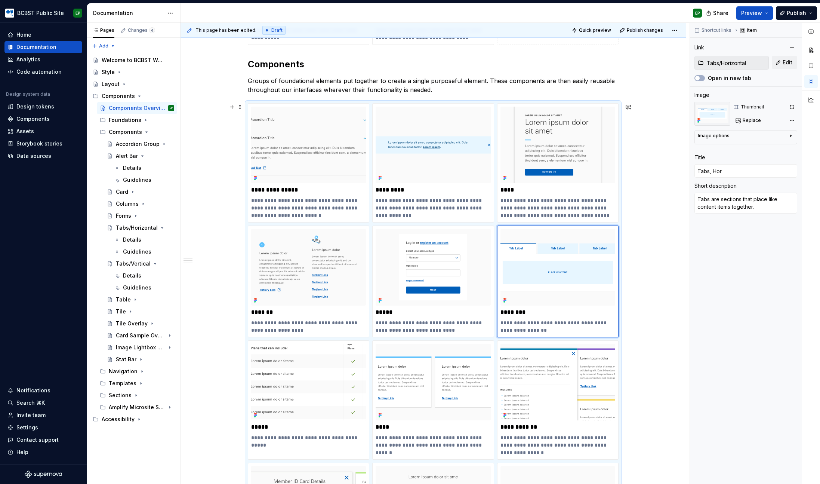
type textarea "*"
type input "Tabs, Hori"
type textarea "*"
type input "Tabs, Horiz"
type textarea "*"
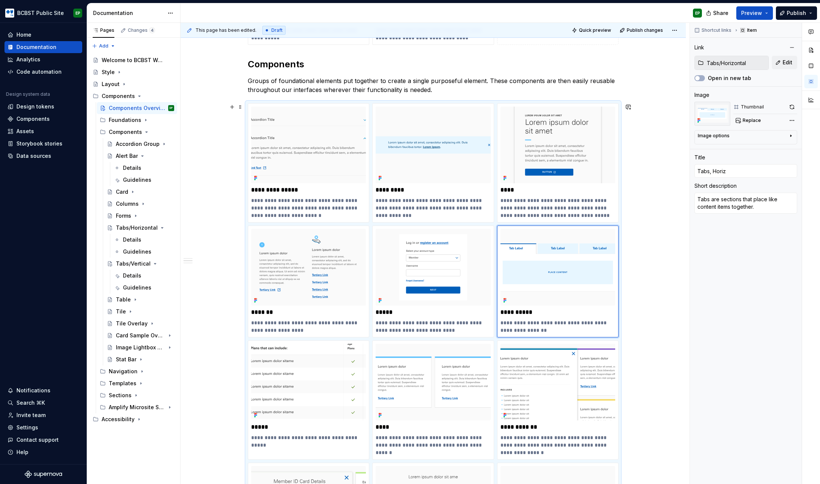
type input "Tabs, Horizo"
type textarea "*"
type input "Tabs, Horizon"
type textarea "*"
type input "Tabs, Horizont"
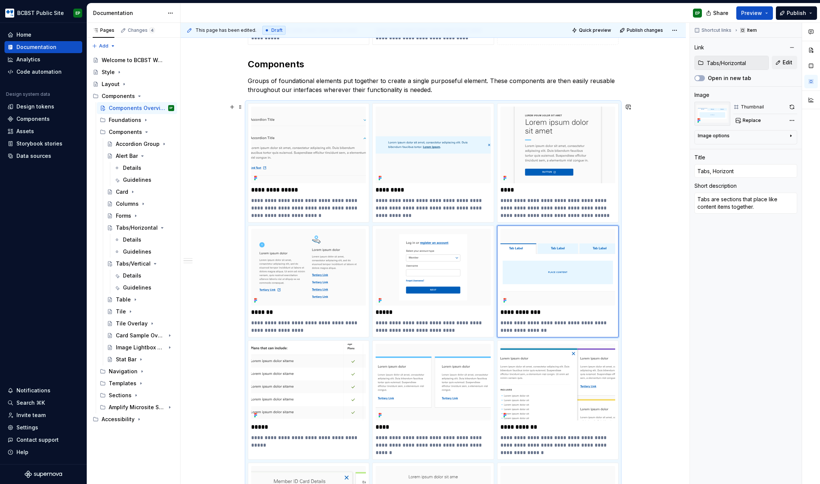
type textarea "*"
type input "Tabs, Horizonta"
type textarea "*"
type input "Tabs, Horizontal"
click at [132, 228] on div "Tabs/Horizontal" at bounding box center [130, 227] width 28 height 7
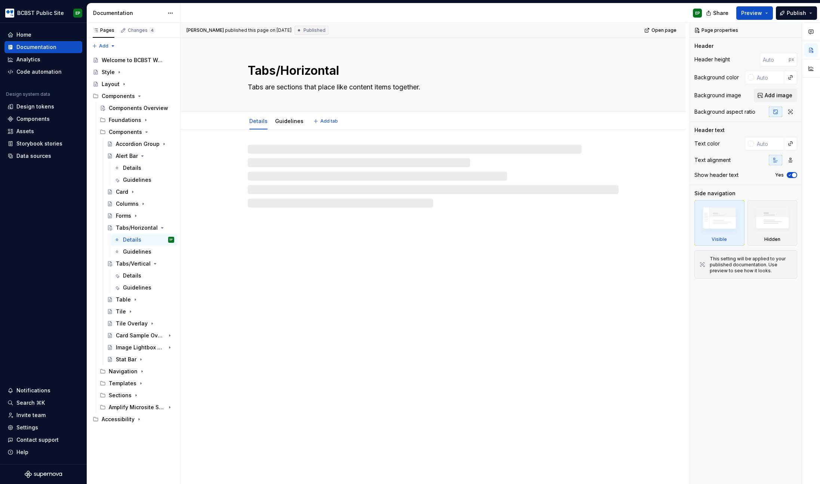
click at [277, 70] on textarea "Tabs/Horizontal" at bounding box center [431, 71] width 371 height 18
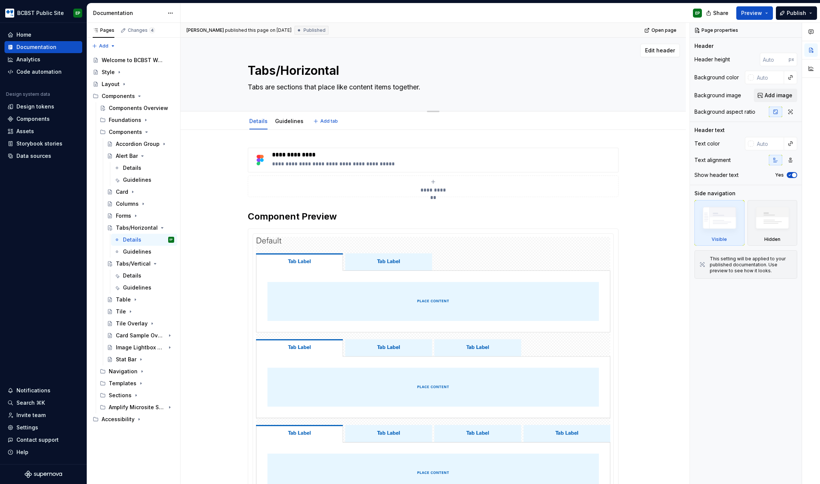
click at [280, 68] on textarea "Tabs/Horizontal" at bounding box center [431, 71] width 371 height 18
type textarea "*"
type textarea "TabsHorizontal"
type textarea "*"
type textarea "Tabs,Horizontal"
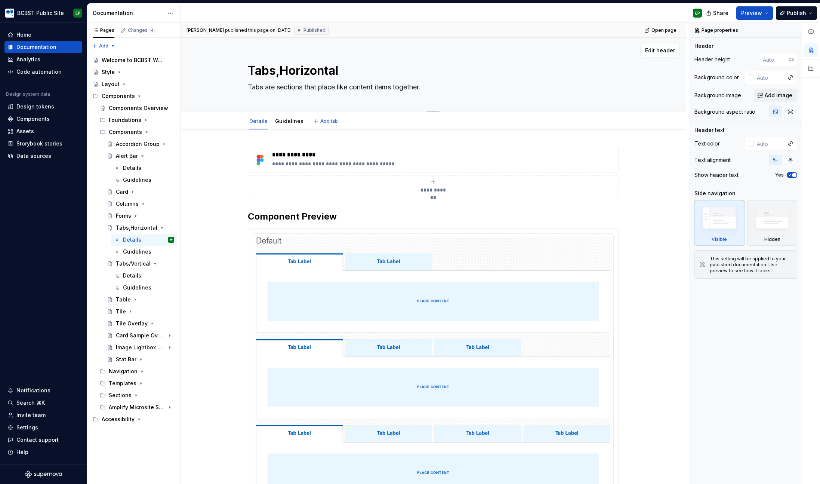
type textarea "*"
type textarea "Tabs, Horizontal"
type textarea "*"
type textarea "Tabs, Horizontal"
click at [130, 266] on div "Tabs/Vertical" at bounding box center [130, 263] width 28 height 7
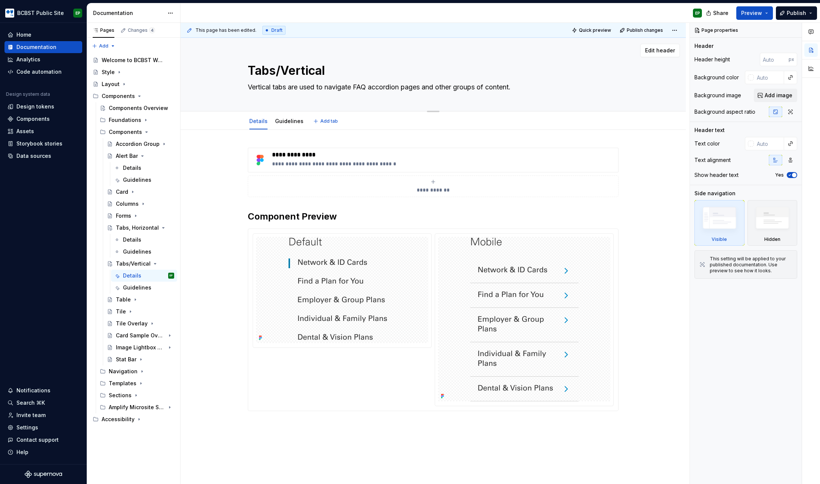
click at [283, 68] on textarea "Tabs/Vertical" at bounding box center [431, 71] width 371 height 18
type textarea "*"
type textarea "TabsVertical"
type textarea "*"
type textarea "Tabs,Vertical"
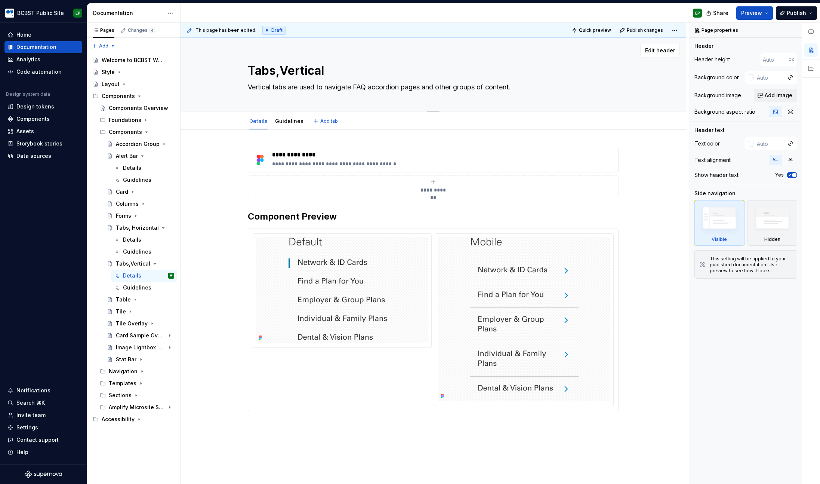
type textarea "*"
type textarea "Tabs, Vertical"
type textarea "*"
type textarea "Tabs, Vertical"
click at [126, 111] on div "Components Overview" at bounding box center [130, 107] width 43 height 7
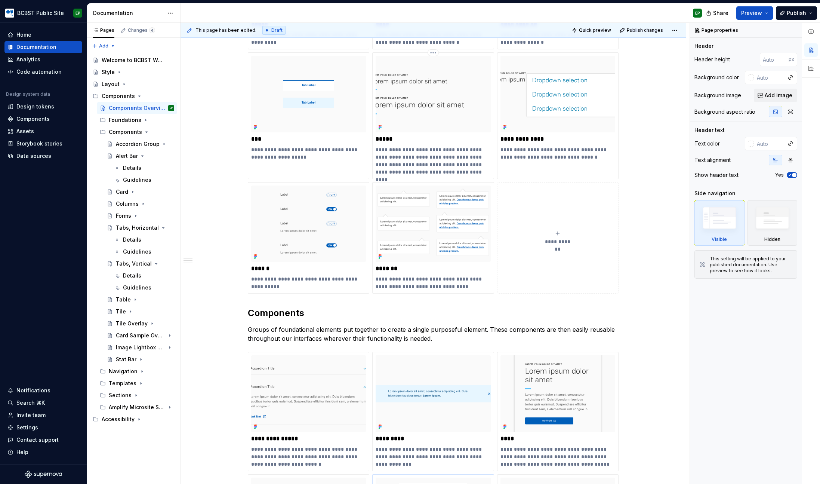
scroll to position [857, 0]
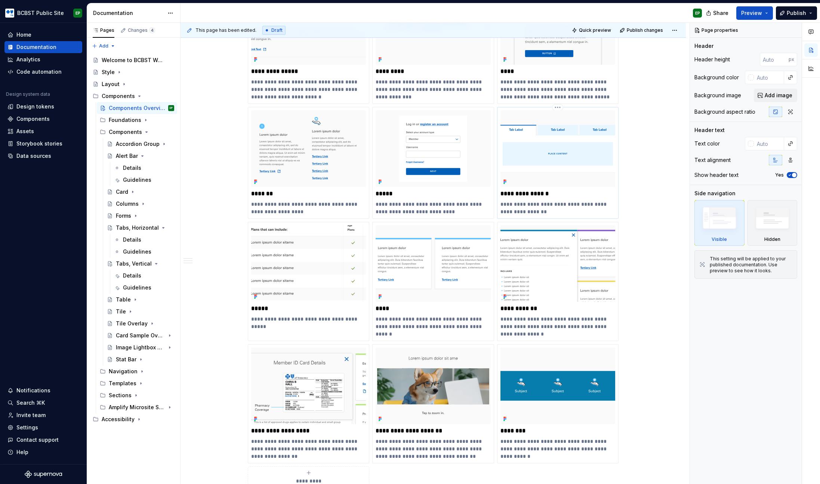
click at [545, 166] on img at bounding box center [557, 148] width 115 height 77
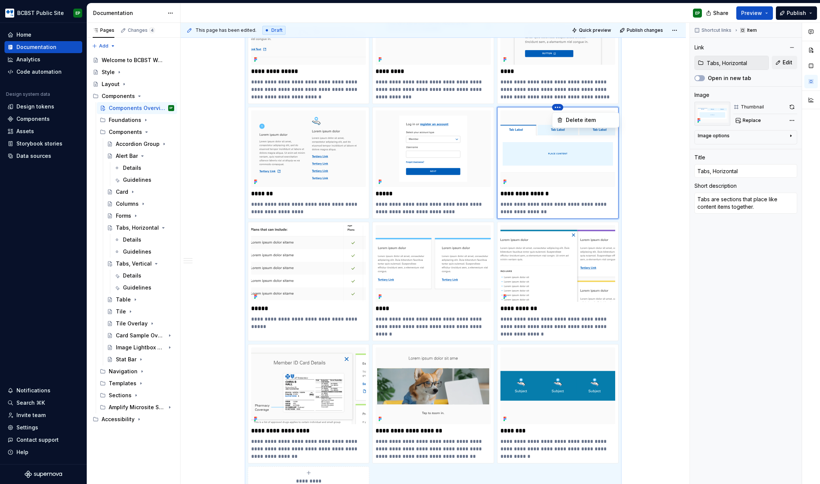
click at [561, 108] on html "BCBST Public Site EP Home Documentation Analytics Code automation Design system…" at bounding box center [410, 242] width 820 height 484
click at [638, 106] on html "BCBST Public Site EP Home Documentation Analytics Code automation Design system…" at bounding box center [410, 242] width 820 height 484
click at [571, 155] on img at bounding box center [557, 148] width 115 height 77
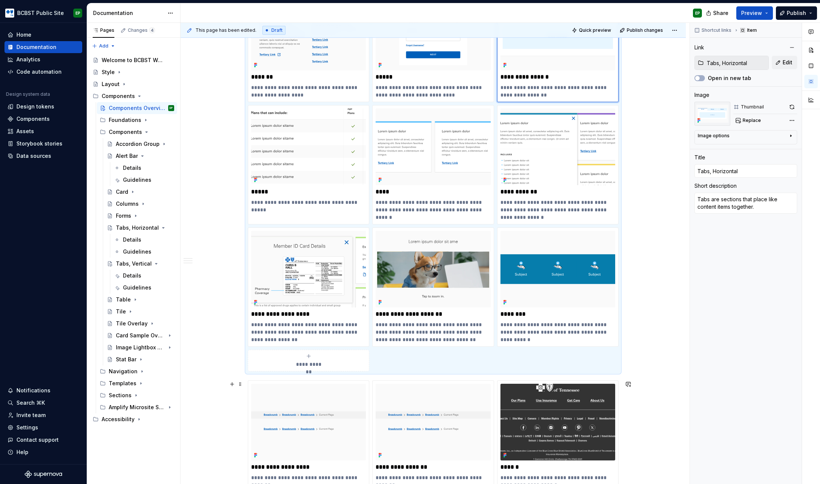
scroll to position [975, 0]
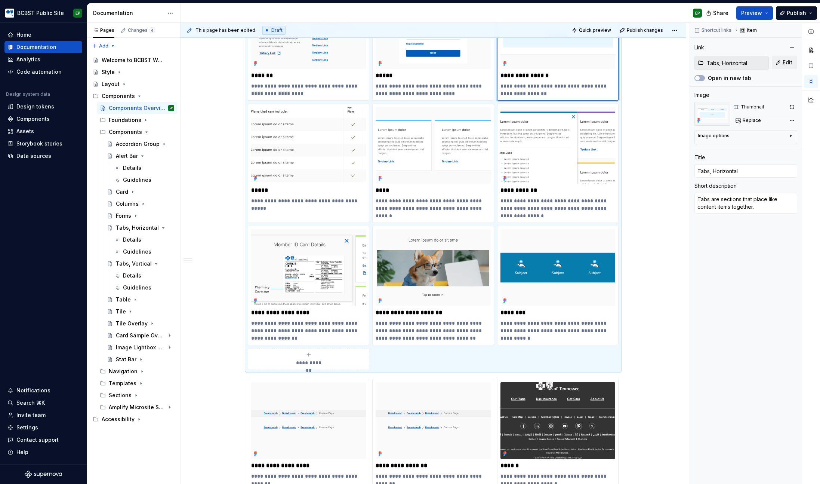
click at [327, 352] on div "**********" at bounding box center [308, 358] width 115 height 15
type textarea "*"
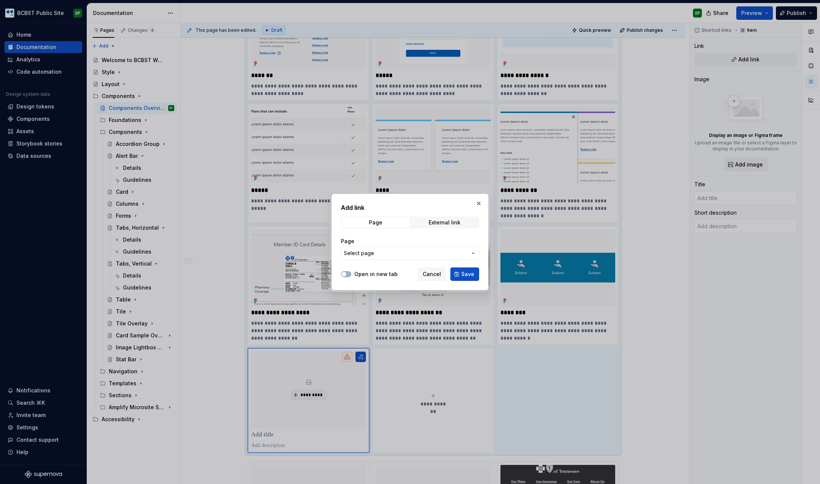
click at [425, 253] on span "Select page" at bounding box center [405, 252] width 123 height 7
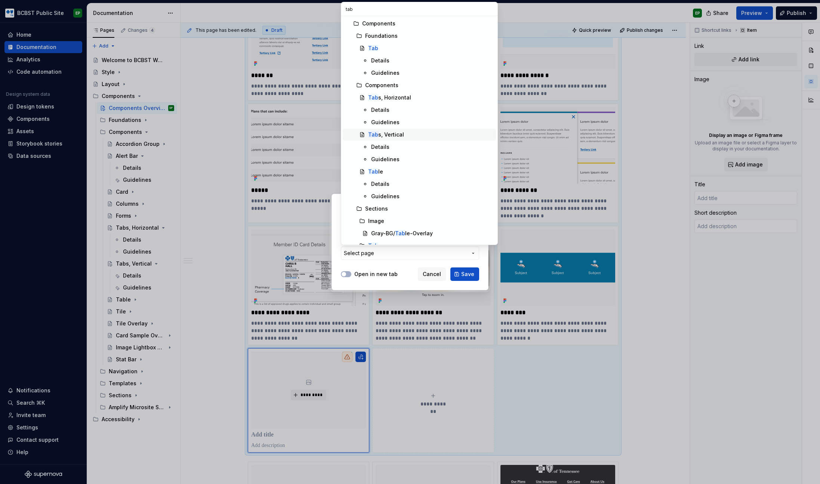
type input "tab"
click at [396, 132] on div "Tab s, Vertical" at bounding box center [386, 134] width 36 height 7
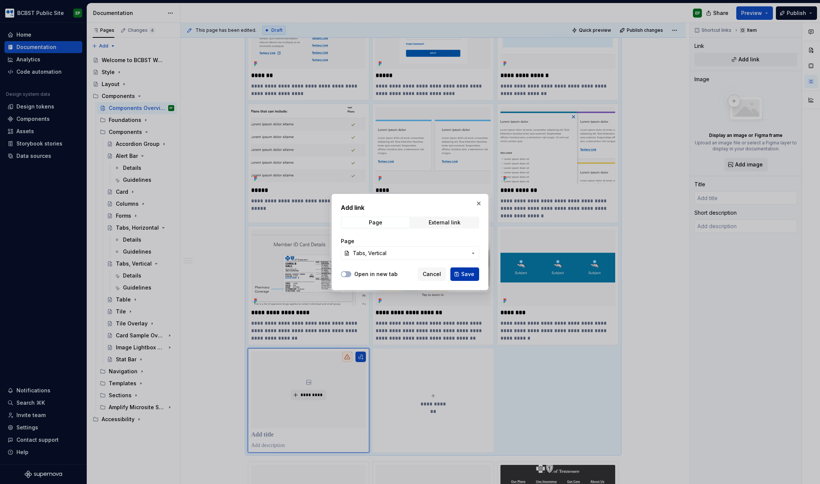
click at [466, 274] on span "Save" at bounding box center [467, 273] width 13 height 7
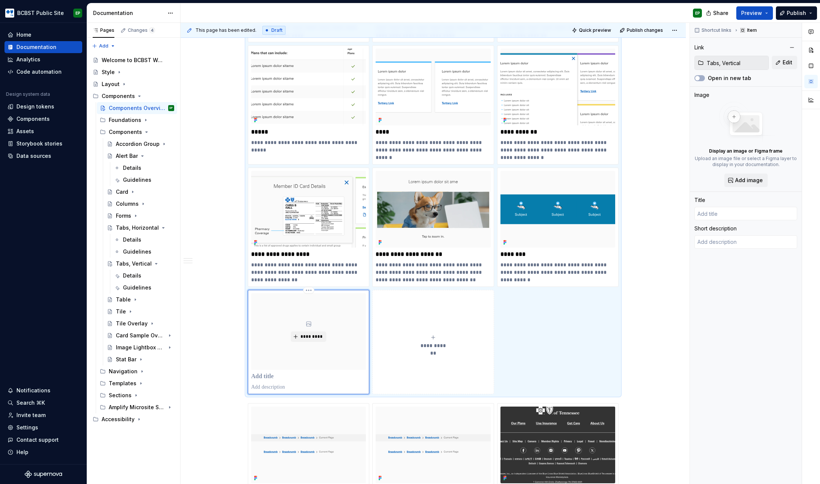
scroll to position [1036, 0]
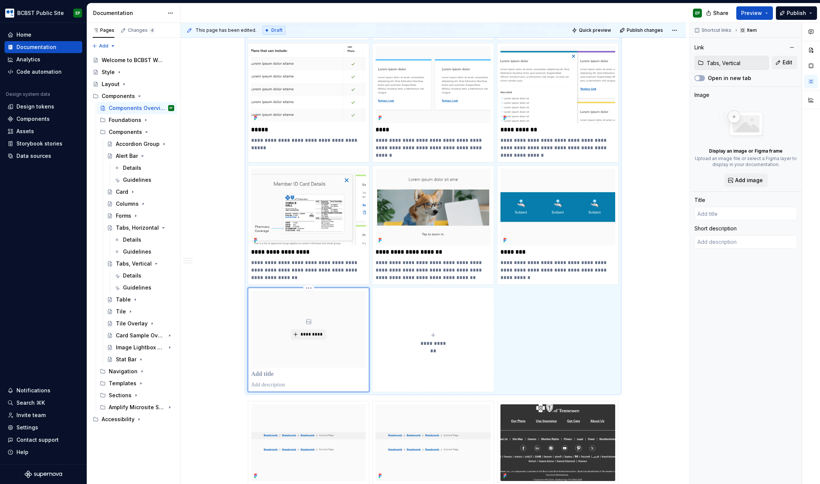
type textarea "*"
type input "Tabs, Vertical"
type textarea "Vertical tabs are used to navigate FAQ accordion pages and other groups of cont…"
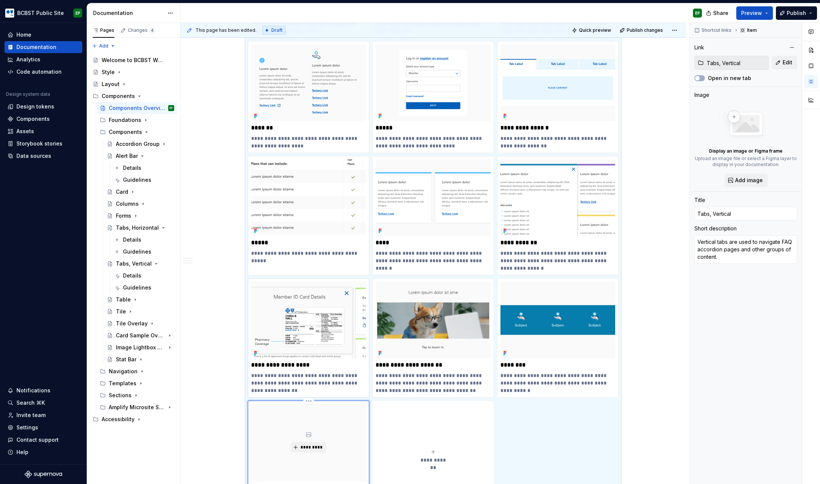
scroll to position [930, 0]
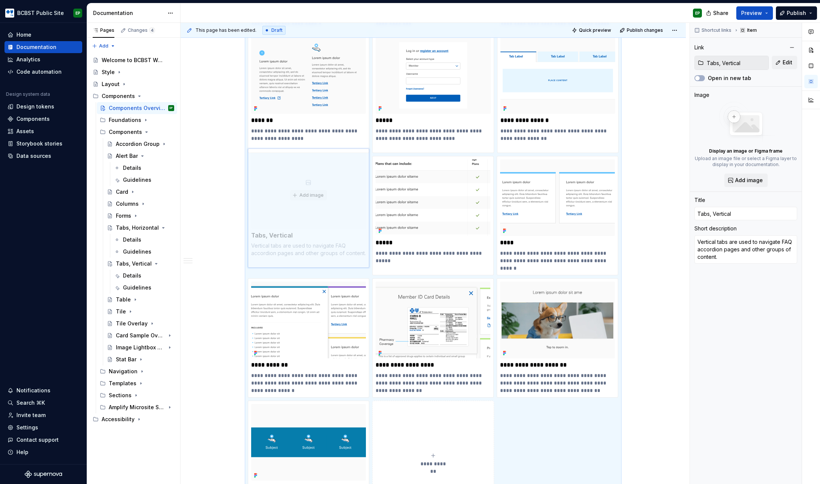
drag, startPoint x: 322, startPoint y: 419, endPoint x: 309, endPoint y: 169, distance: 250.4
click at [309, 169] on body "BCBST Public Site EP Home Documentation Analytics Code automation Design system…" at bounding box center [410, 242] width 820 height 484
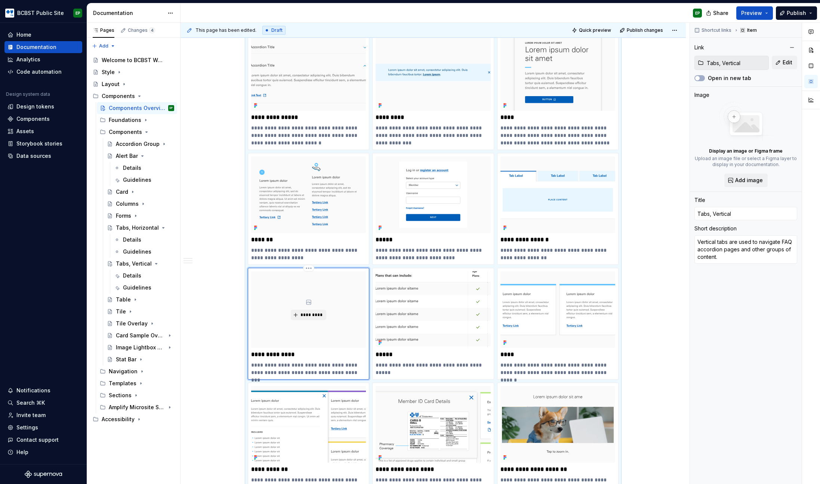
scroll to position [806, 0]
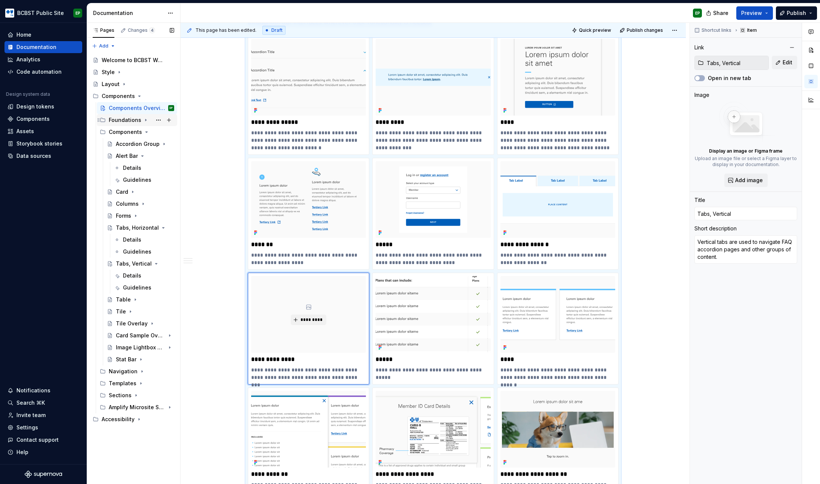
click at [145, 122] on icon "Page tree" at bounding box center [146, 120] width 6 height 6
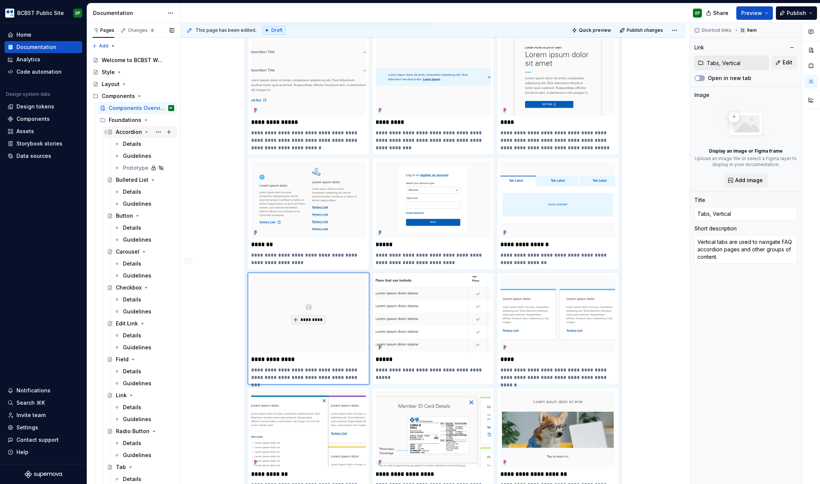
click at [144, 132] on icon "Page tree" at bounding box center [147, 132] width 6 height 6
click at [146, 143] on icon "Page tree" at bounding box center [149, 144] width 6 height 6
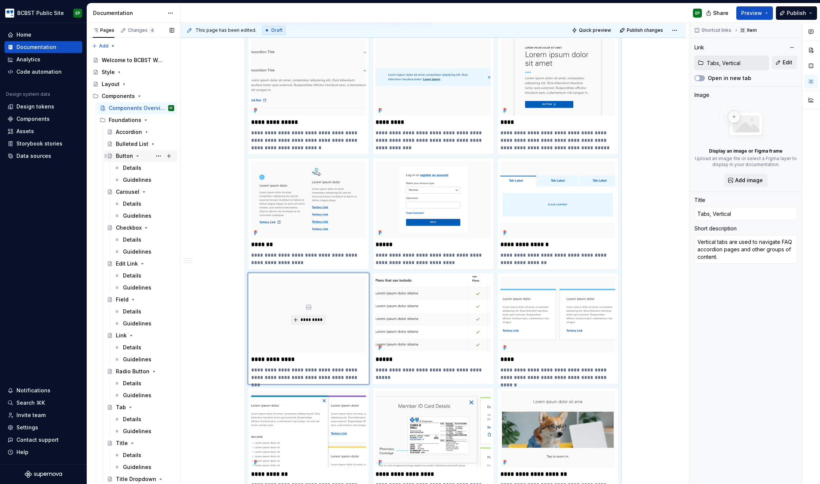
click at [136, 157] on icon "Page tree" at bounding box center [138, 156] width 6 height 6
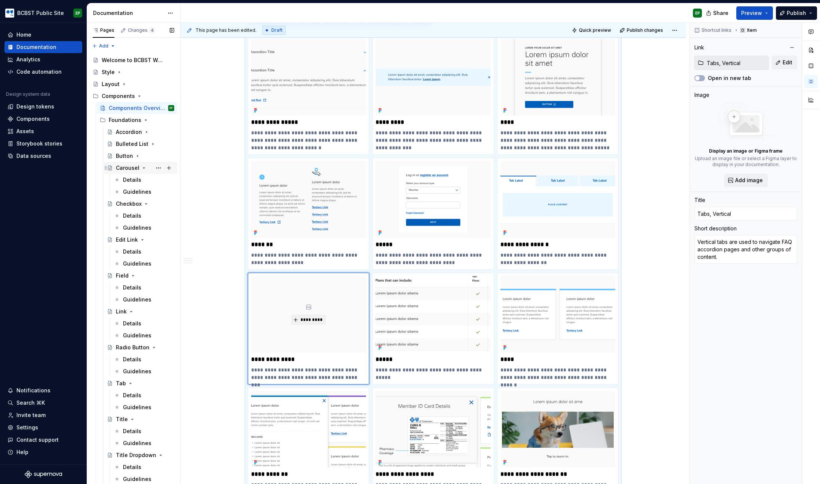
click at [143, 166] on icon "Page tree" at bounding box center [144, 168] width 6 height 6
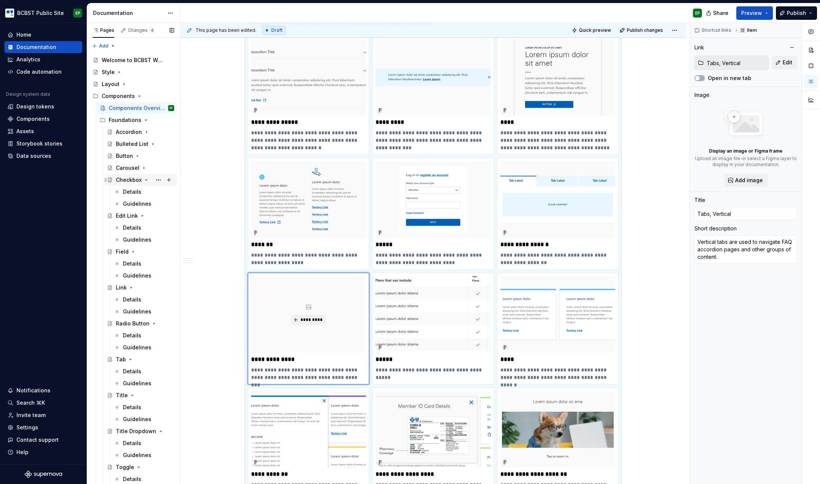
click at [146, 179] on icon "Page tree" at bounding box center [146, 180] width 6 height 6
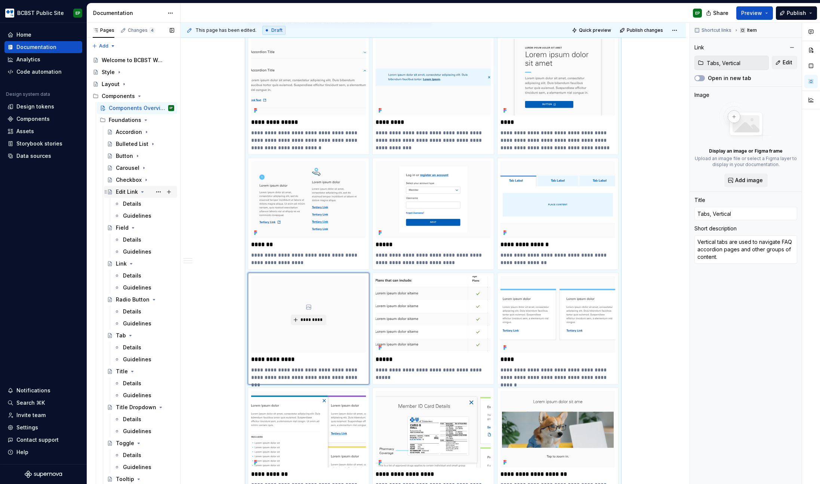
click at [142, 189] on icon "Page tree" at bounding box center [142, 192] width 6 height 6
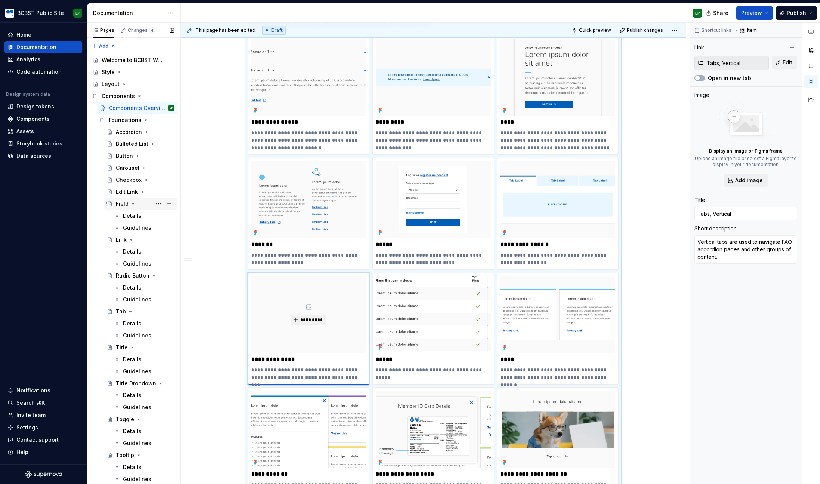
click at [134, 203] on icon "Page tree" at bounding box center [133, 204] width 6 height 6
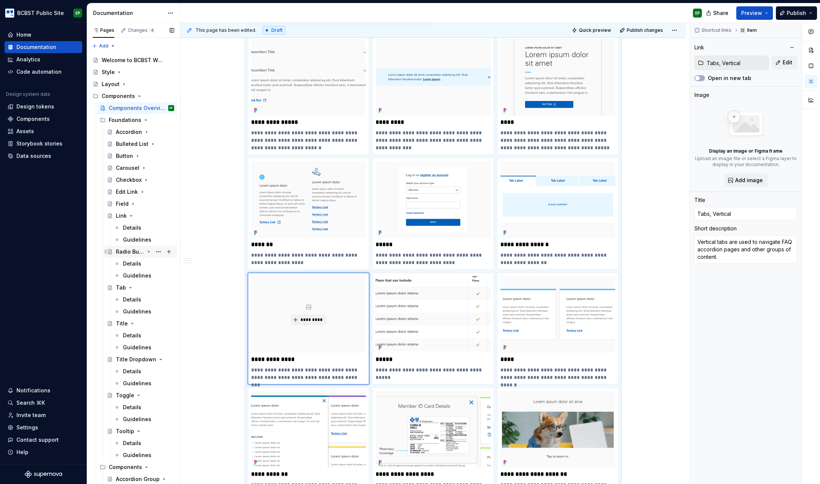
drag, startPoint x: 130, startPoint y: 215, endPoint x: 136, endPoint y: 228, distance: 14.4
click at [130, 215] on icon "Page tree" at bounding box center [131, 216] width 6 height 6
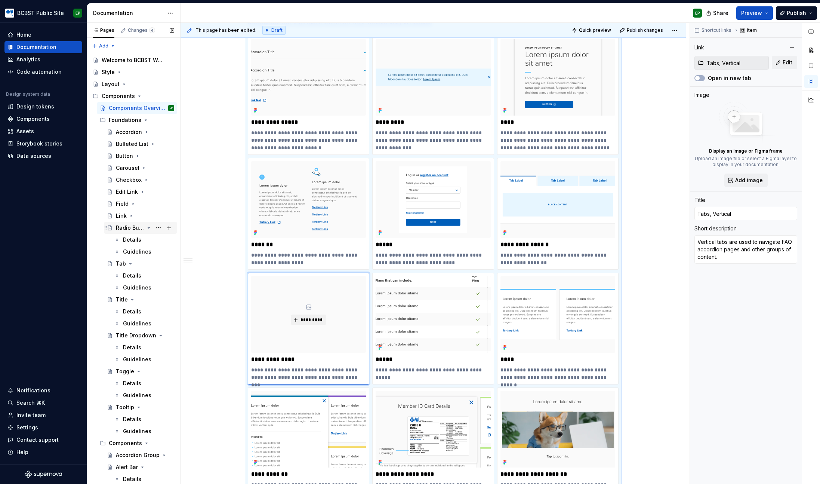
click at [146, 228] on icon "Page tree" at bounding box center [149, 228] width 6 height 6
click at [128, 239] on icon "Page tree" at bounding box center [130, 240] width 6 height 6
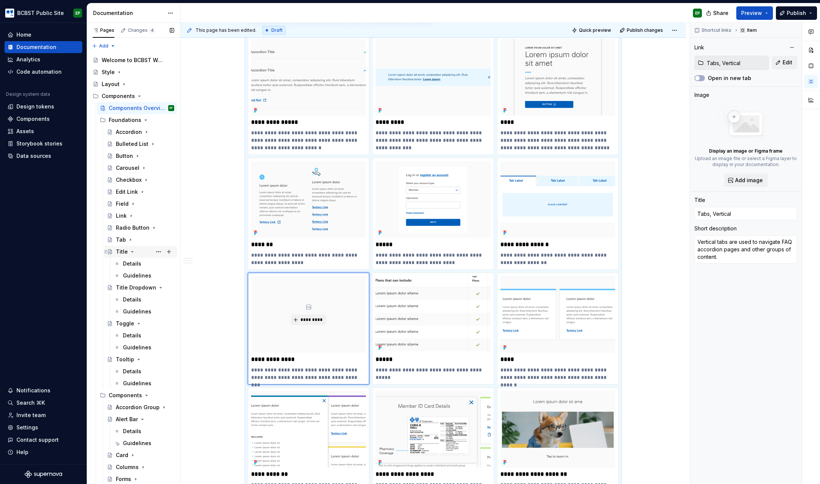
click at [132, 250] on icon "Page tree" at bounding box center [132, 252] width 6 height 6
click at [148, 263] on icon "Page tree" at bounding box center [149, 263] width 2 height 1
click at [138, 274] on icon "Page tree" at bounding box center [139, 275] width 6 height 6
click at [138, 287] on icon "Page tree" at bounding box center [139, 287] width 2 height 1
click at [142, 324] on icon "Page tree" at bounding box center [143, 323] width 2 height 1
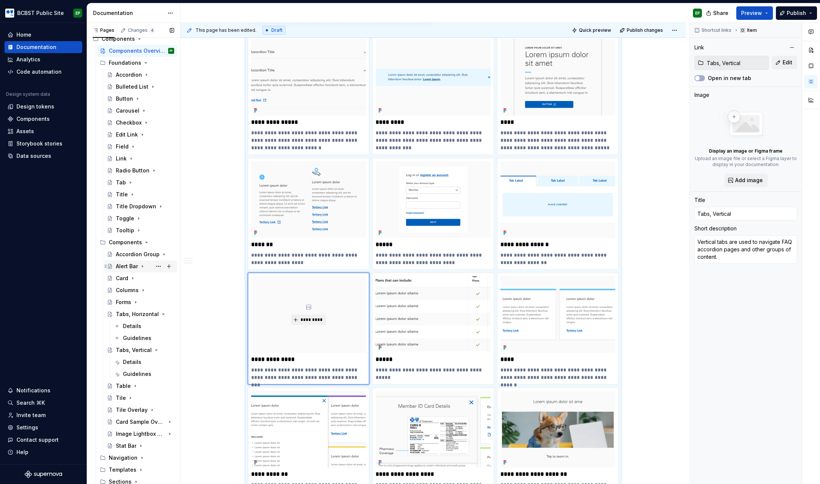
scroll to position [83, 0]
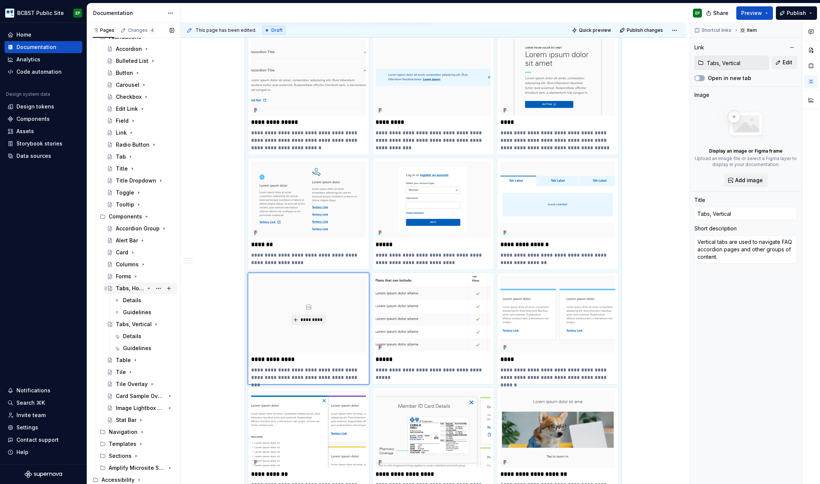
click at [146, 287] on icon "Page tree" at bounding box center [149, 288] width 6 height 6
click at [120, 177] on div "Tab" at bounding box center [121, 180] width 10 height 7
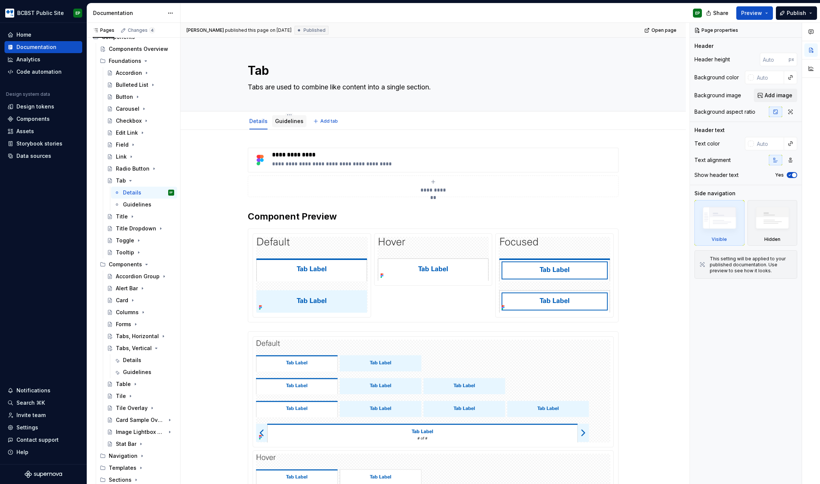
click at [288, 121] on link "Guidelines" at bounding box center [289, 121] width 28 height 6
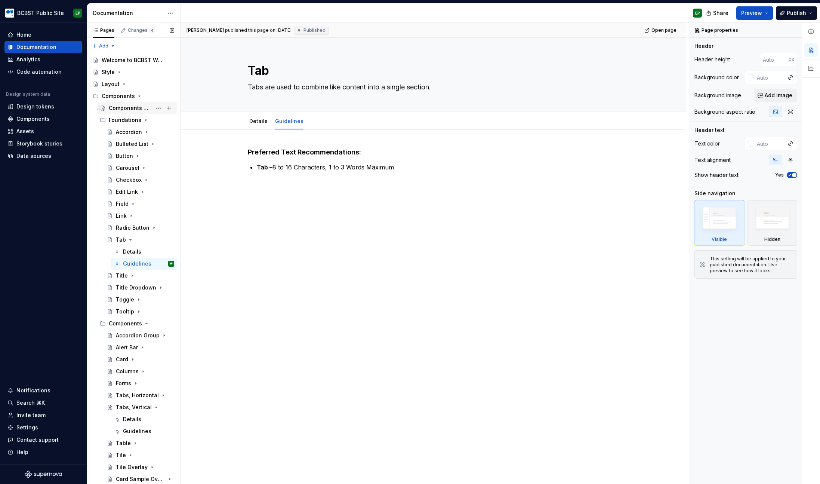
click at [132, 108] on div "Components Overview" at bounding box center [130, 107] width 43 height 7
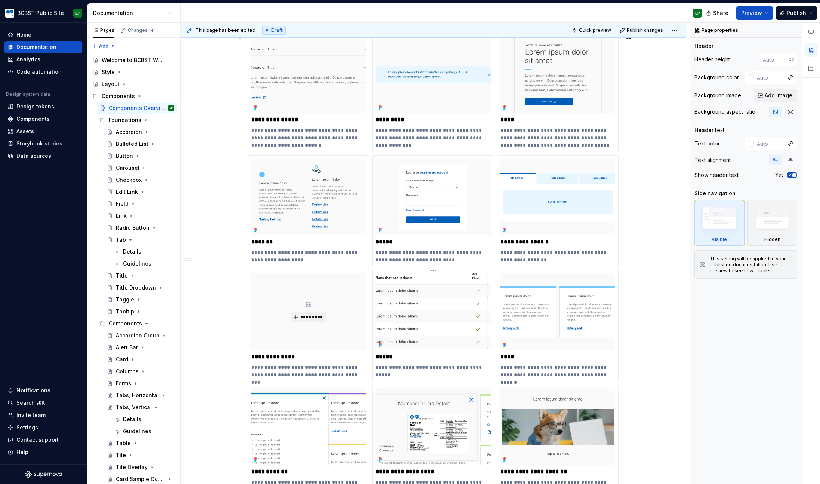
scroll to position [890, 0]
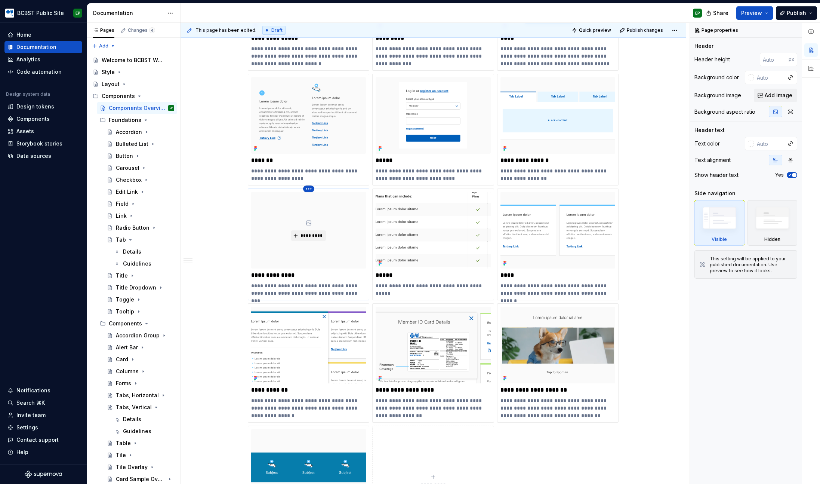
click at [305, 189] on html "BCBST Public Site EP Home Documentation Analytics Code automation Design system…" at bounding box center [410, 242] width 820 height 484
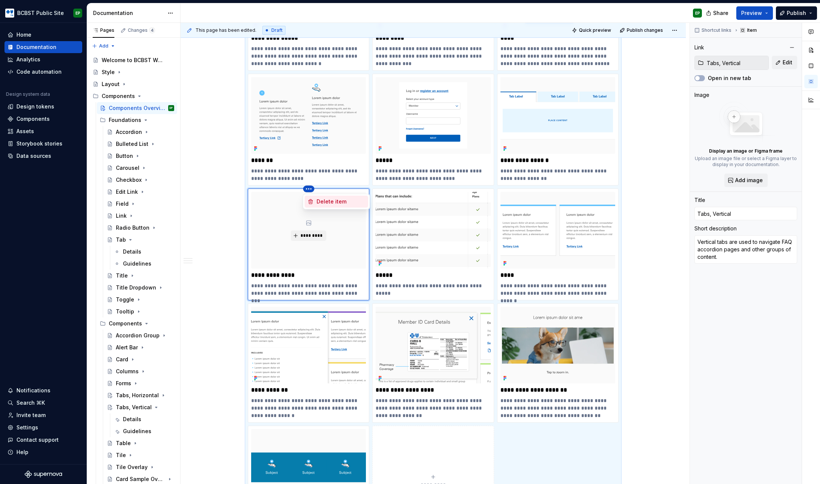
click at [319, 200] on div "Delete item" at bounding box center [341, 201] width 49 height 7
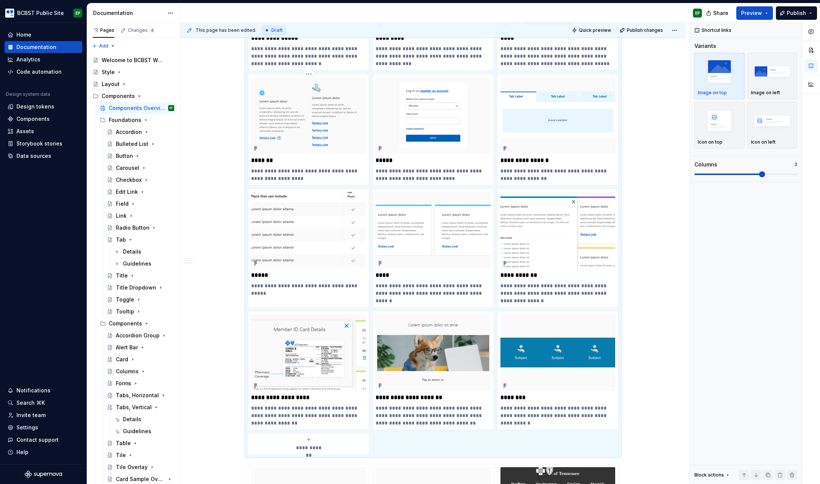
scroll to position [861, 0]
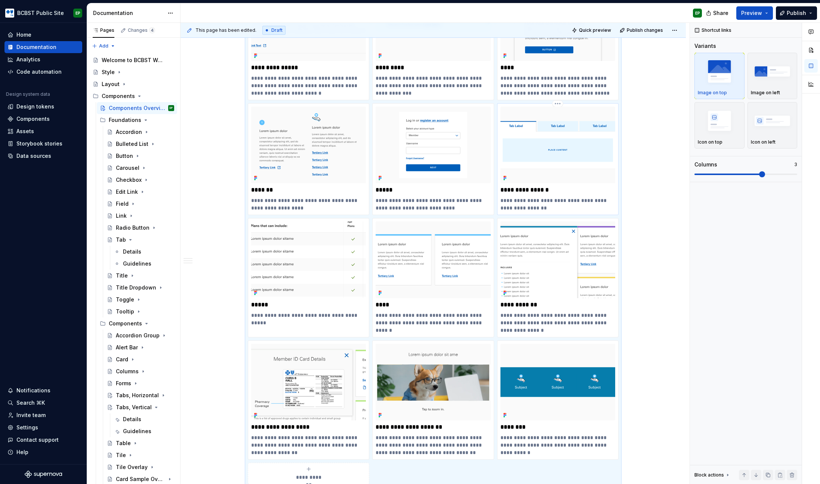
click at [554, 187] on p "**********" at bounding box center [557, 189] width 115 height 7
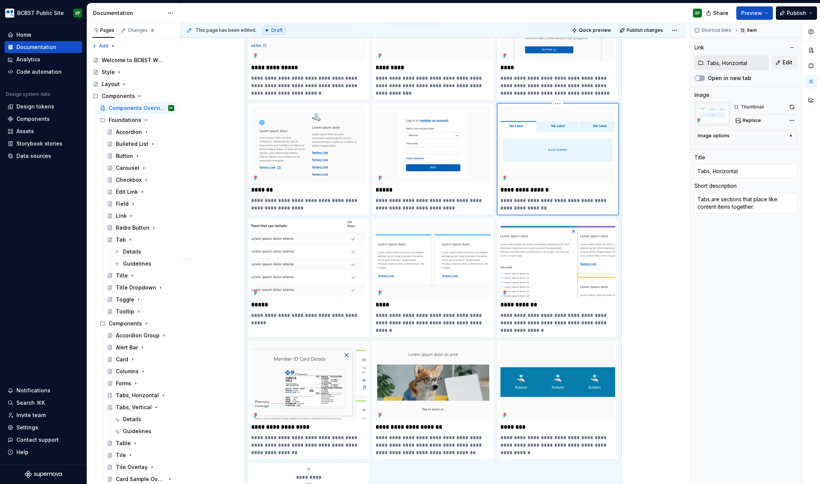
type textarea "*"
type input "Tabs, Horizonta"
type textarea "*"
type input "Tabs, Horizont"
type textarea "*"
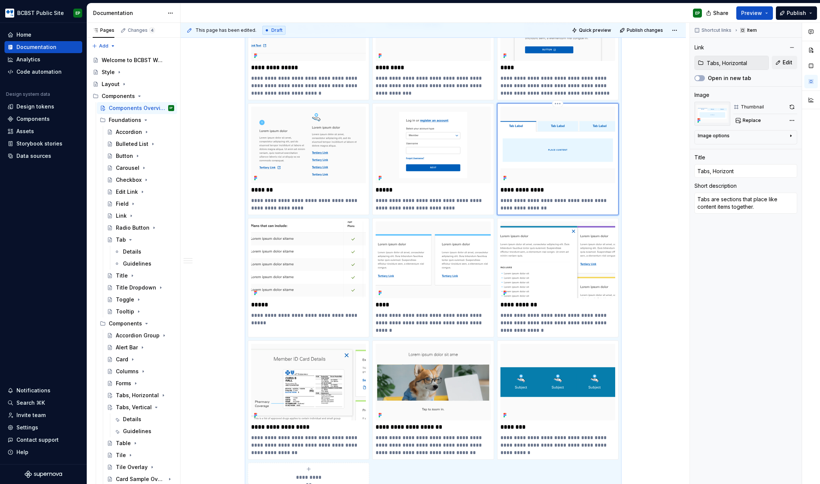
type input "Tabs, Horizon"
type textarea "*"
type input "Tabs, Horizo"
type textarea "*"
type input "Tabs, Horiz"
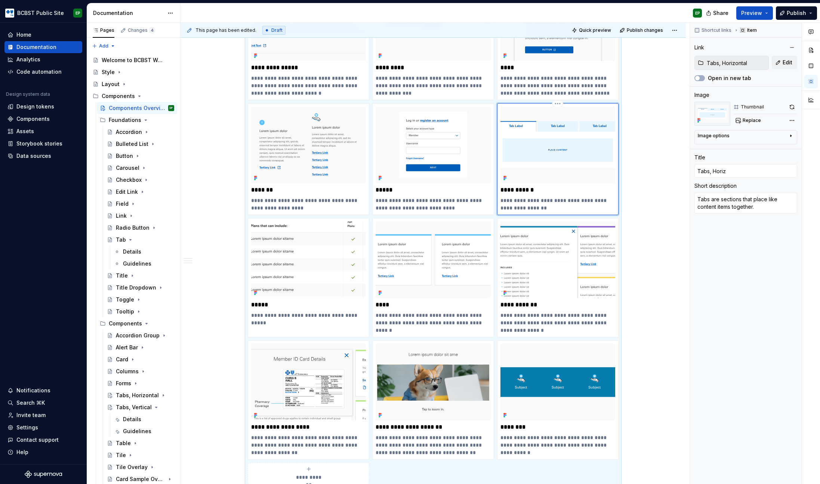
type textarea "*"
type input "Tabs, Hori"
type textarea "*"
type input "Tabs, Hor"
type textarea "*"
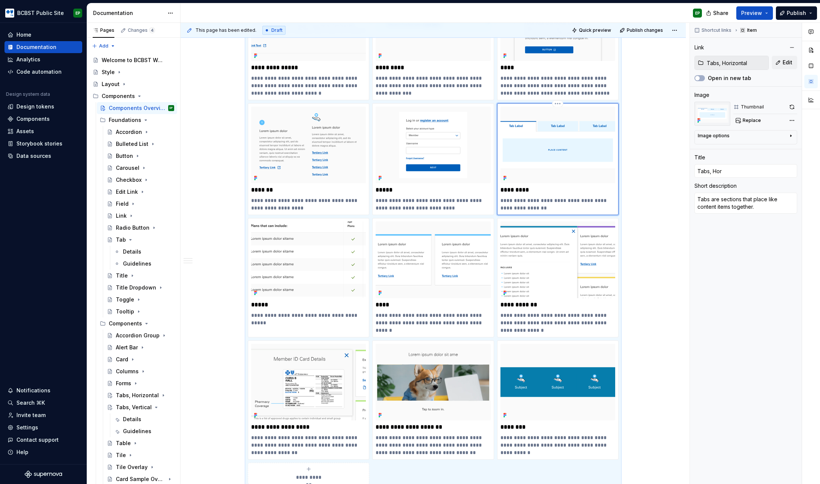
type input "Tabs, Ho"
type textarea "*"
type input "Tabs, H"
type textarea "*"
type input "Tabs,"
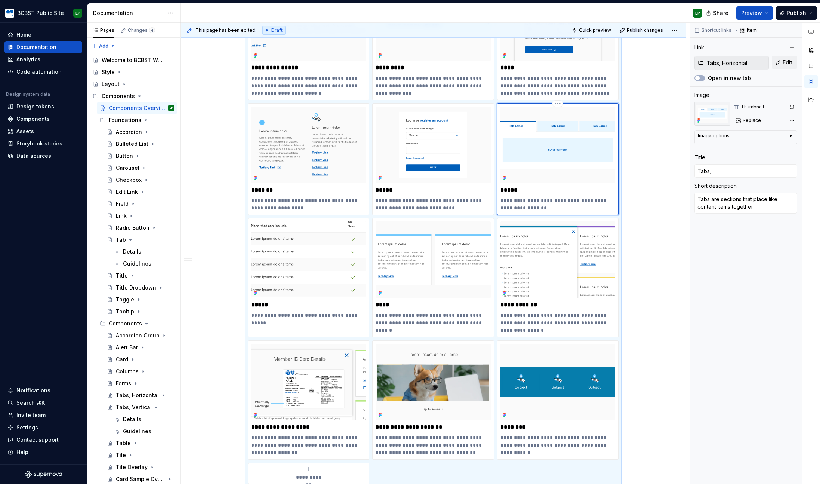
type textarea "*"
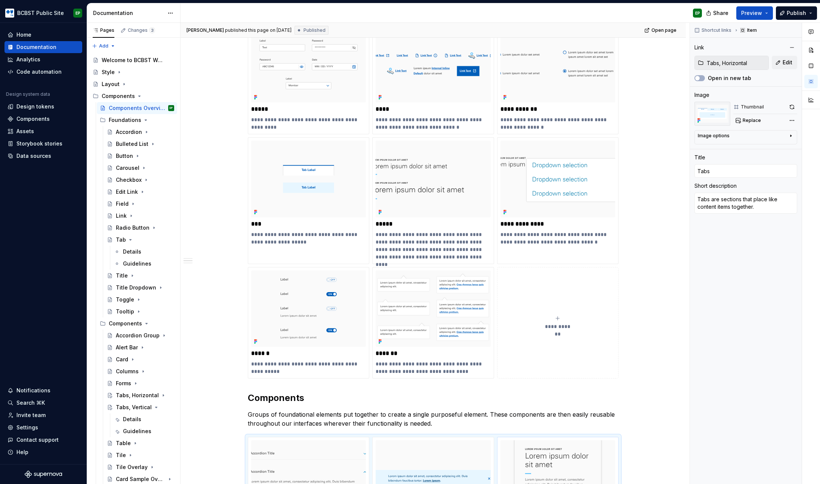
scroll to position [385, 0]
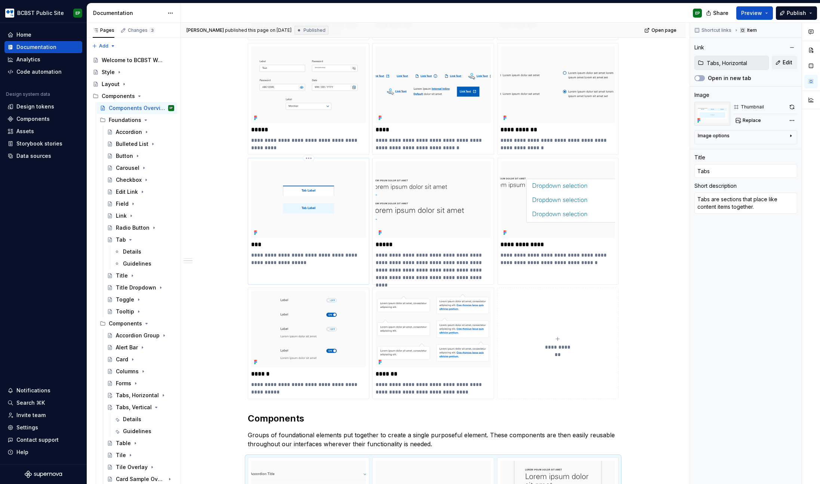
click at [302, 201] on img at bounding box center [308, 199] width 115 height 77
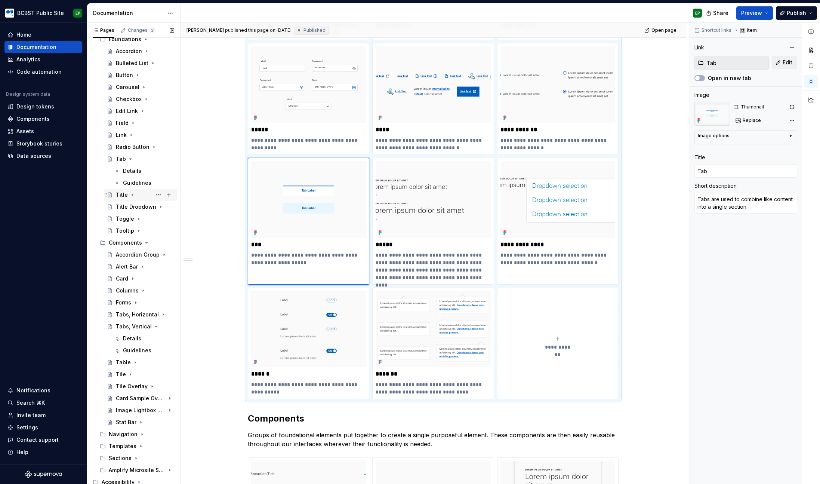
scroll to position [83, 0]
click at [134, 311] on div "Tabs, Horizontal" at bounding box center [130, 311] width 28 height 7
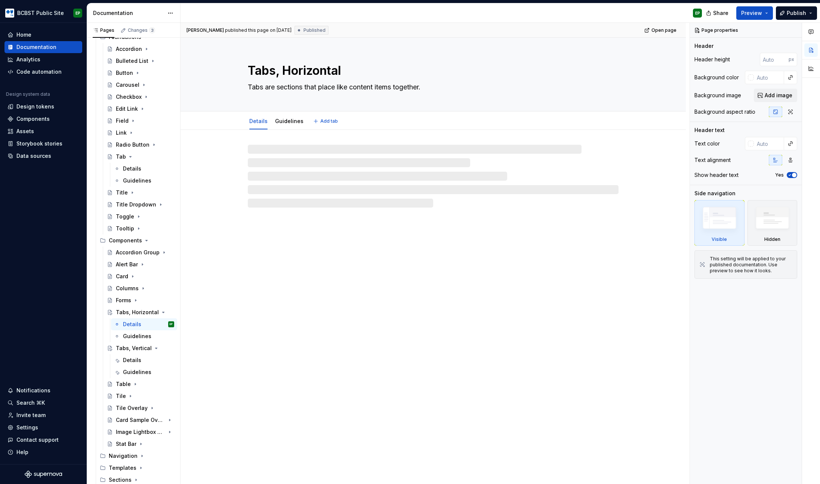
click at [355, 66] on textarea "Tabs, Horizontal" at bounding box center [431, 71] width 371 height 18
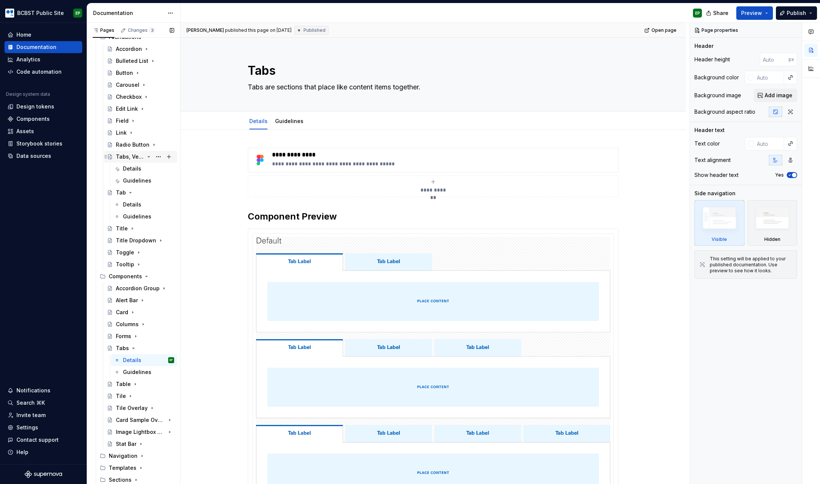
click at [129, 154] on div "Tabs, Vertical" at bounding box center [130, 156] width 28 height 7
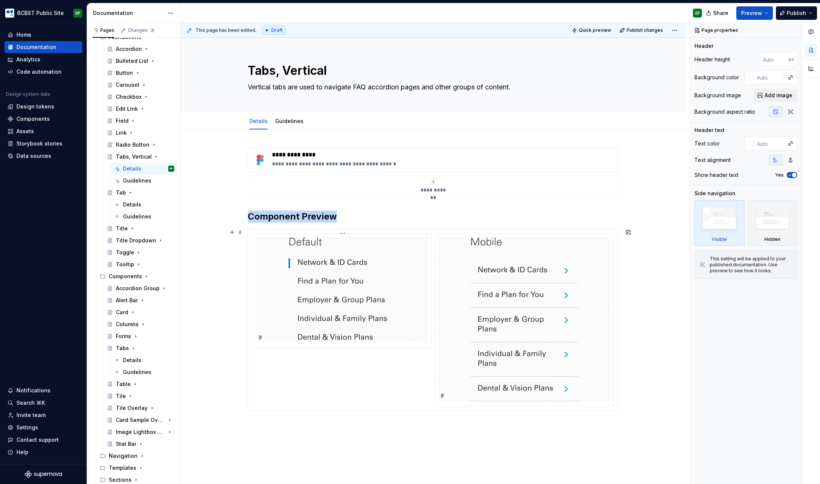
click at [339, 267] on img at bounding box center [342, 290] width 107 height 106
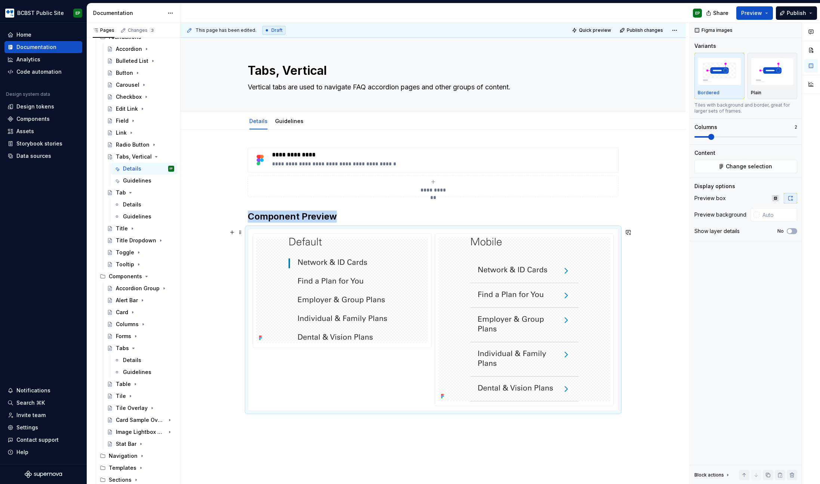
copy h2 "Component Preview"
click at [132, 205] on div "Details" at bounding box center [132, 204] width 18 height 7
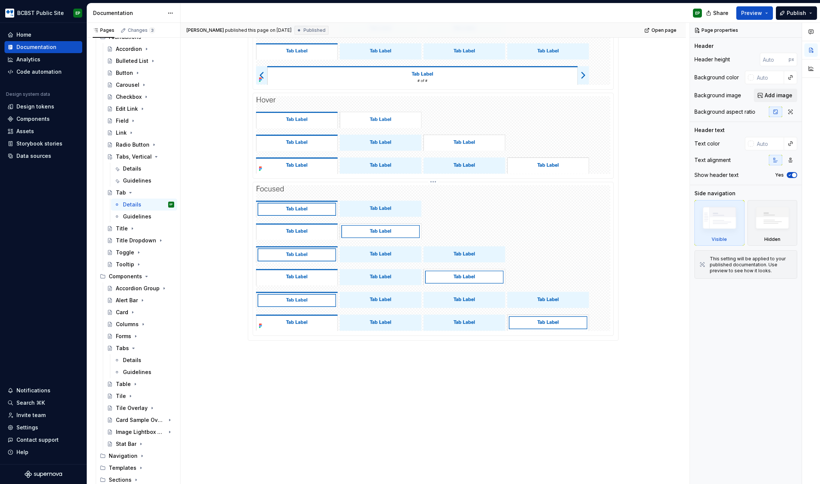
scroll to position [368, 0]
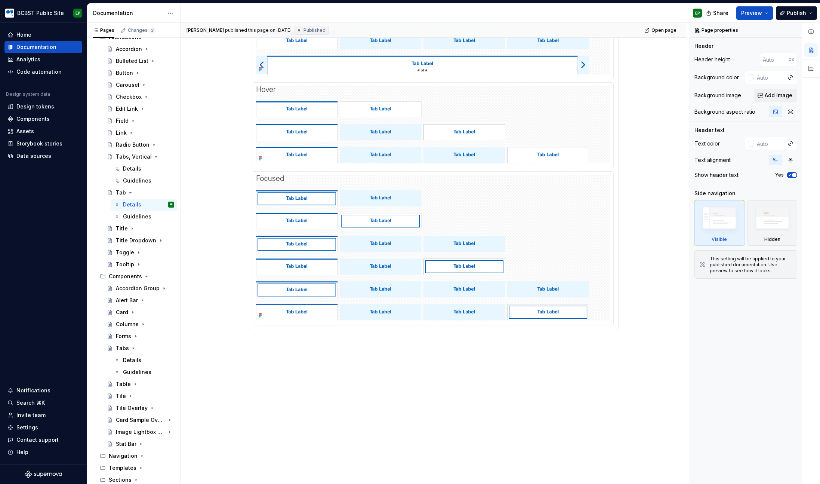
click at [358, 351] on div "**********" at bounding box center [433, 123] width 505 height 722
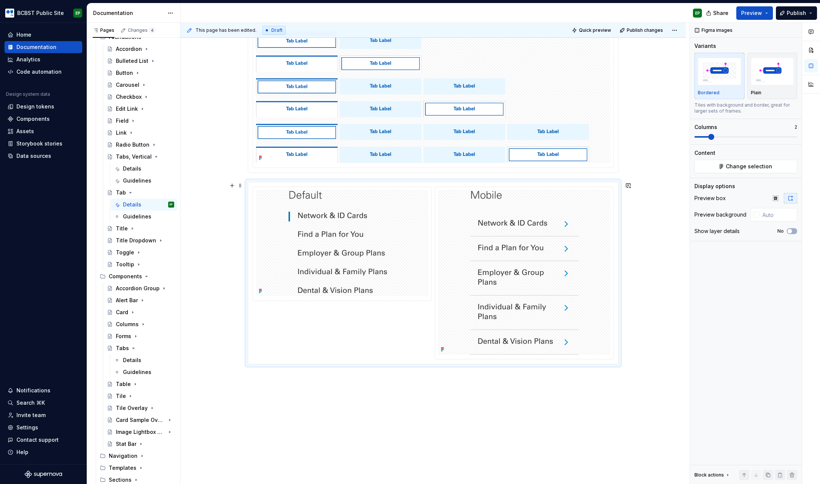
click at [206, 292] on div "**********" at bounding box center [433, 61] width 505 height 913
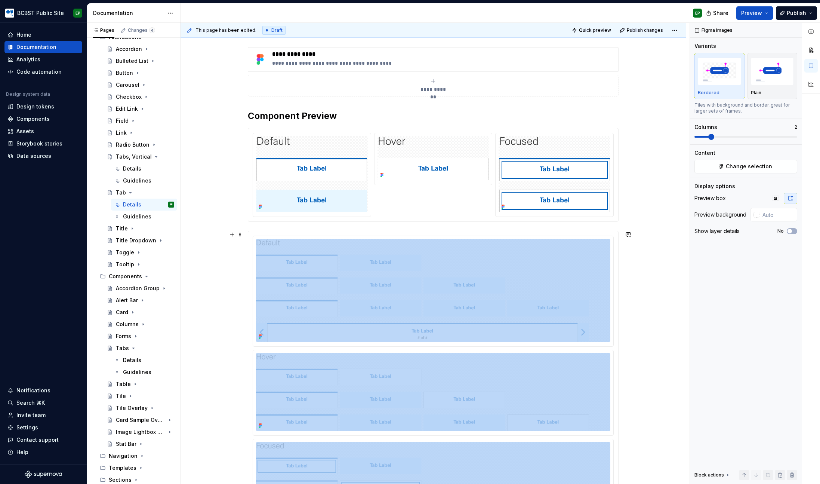
scroll to position [0, 0]
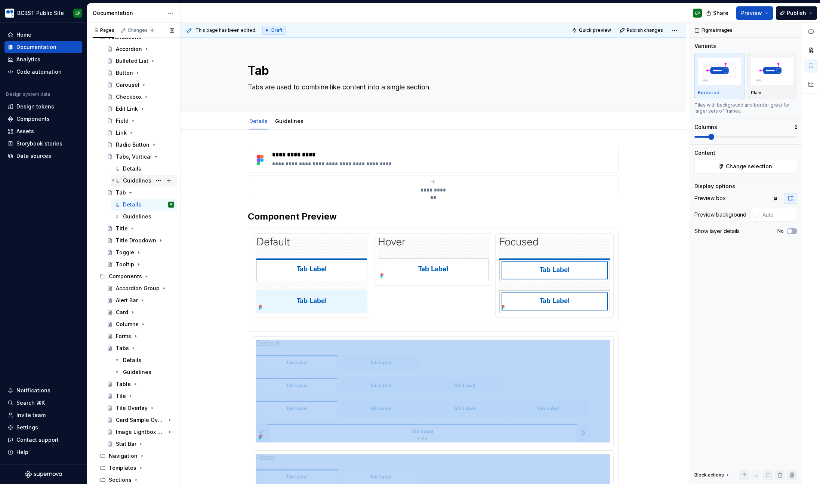
click at [134, 178] on div "Guidelines" at bounding box center [137, 180] width 28 height 7
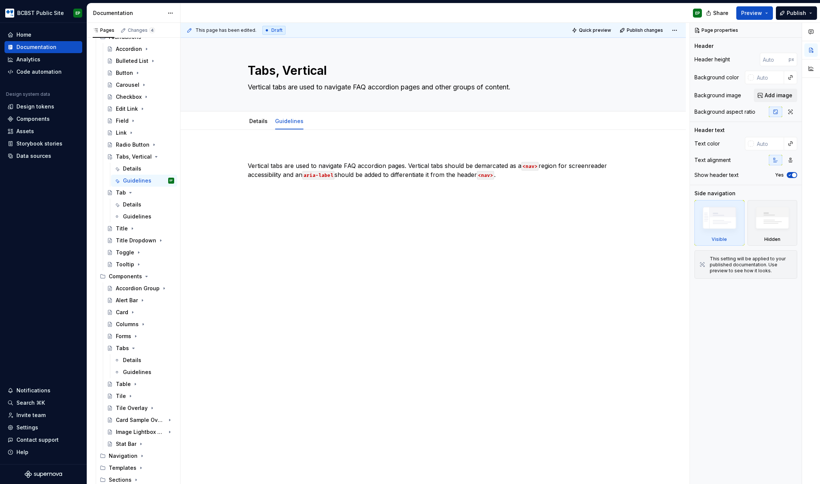
click at [335, 184] on div "Vertical tabs are used to navigate FAQ accordion pages. Vertical tabs should be…" at bounding box center [433, 168] width 371 height 40
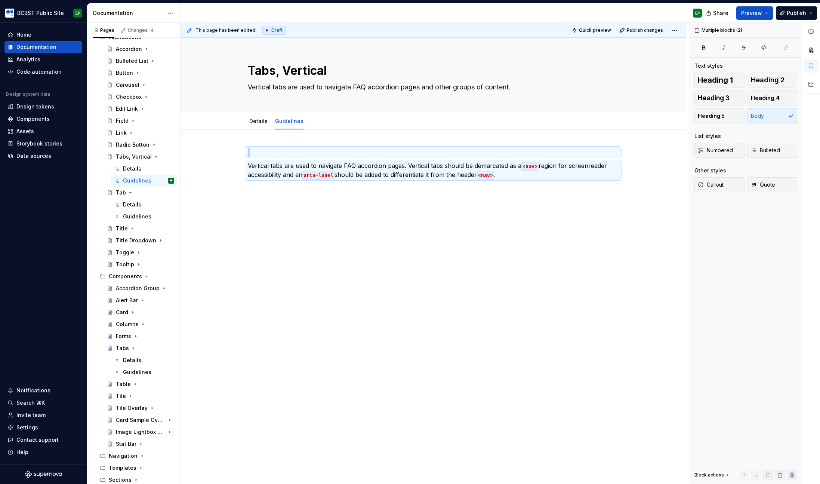
click at [365, 183] on div "Vertical tabs are used to navigate FAQ accordion pages. Vertical tabs should be…" at bounding box center [433, 168] width 371 height 40
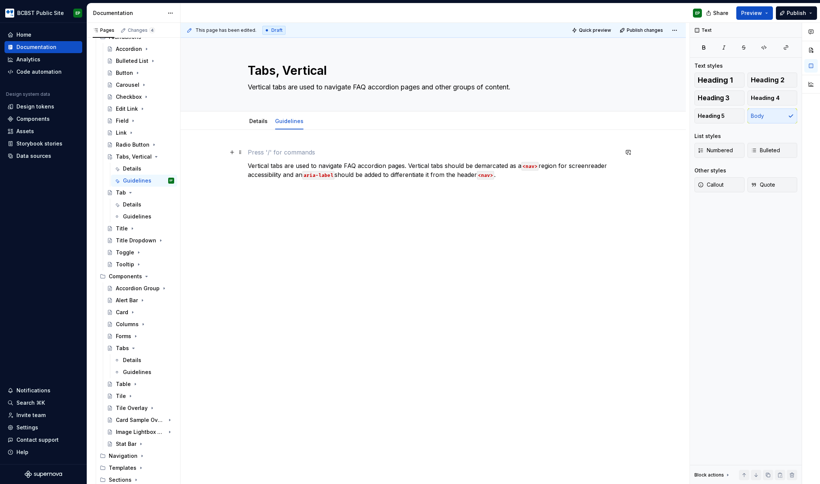
click at [312, 154] on p at bounding box center [433, 152] width 371 height 9
click at [134, 215] on div "Guidelines" at bounding box center [137, 216] width 28 height 7
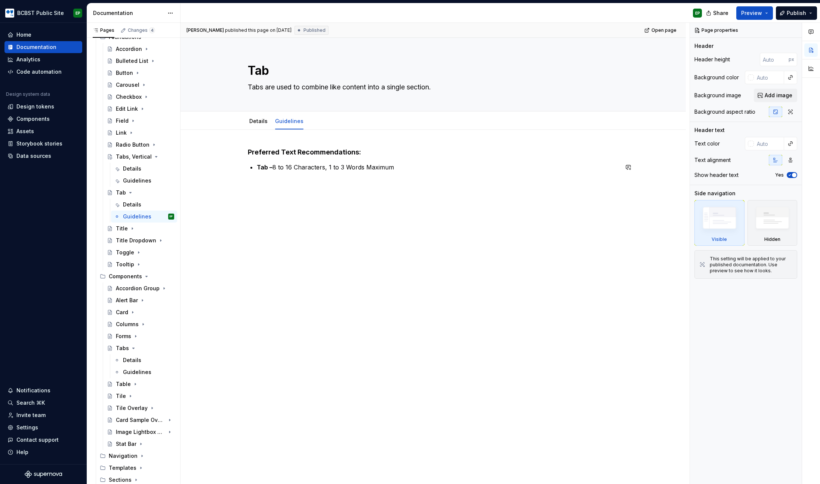
click at [466, 178] on div "Preferred Text Recommendations: Tab – 8 to 16 Characters, 1 to 3 Words Maximum" at bounding box center [433, 166] width 371 height 37
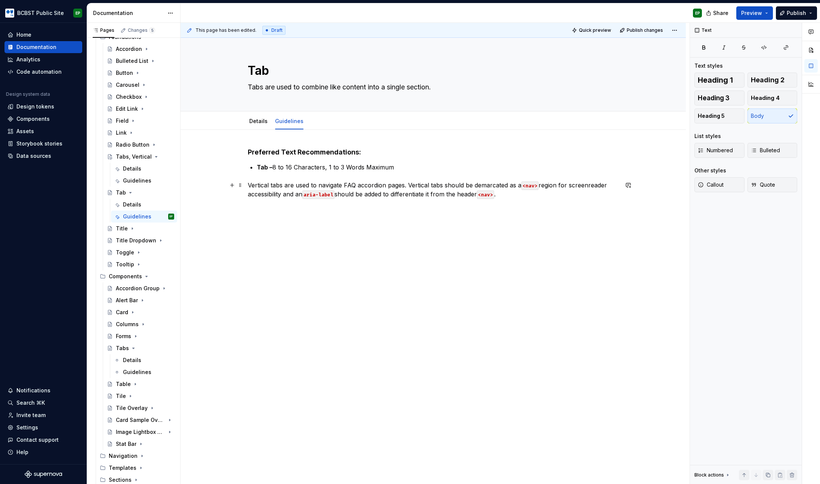
click at [403, 185] on p "Vertical tabs are used to navigate FAQ accordion pages. Vertical tabs should be…" at bounding box center [433, 190] width 371 height 18
drag, startPoint x: 408, startPoint y: 184, endPoint x: 246, endPoint y: 186, distance: 162.2
click at [246, 186] on div "Preferred Text Recommendations: Tab – 8 to 16 Characters, 1 to 3 Words Maximum …" at bounding box center [433, 241] width 505 height 223
click at [127, 201] on div "Details" at bounding box center [132, 204] width 18 height 7
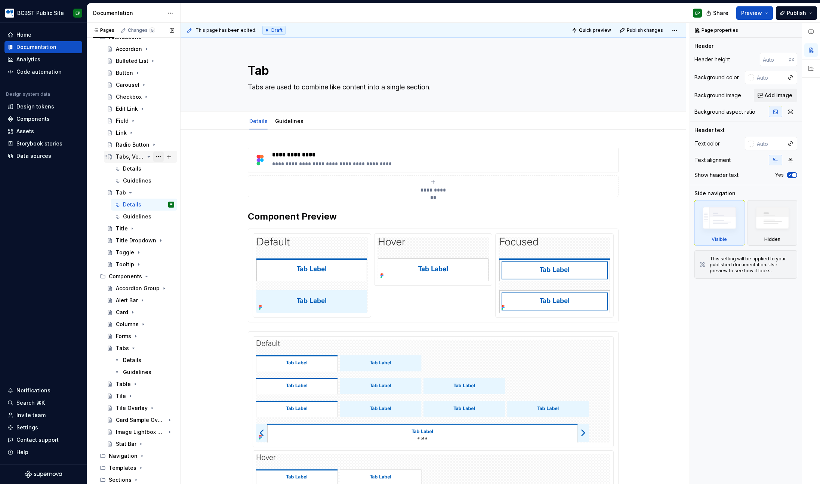
click at [153, 155] on button "Page tree" at bounding box center [158, 156] width 10 height 10
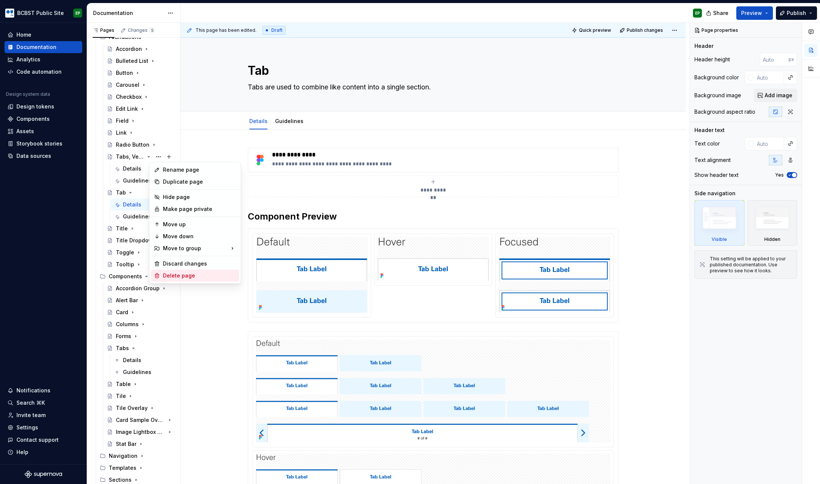
click at [181, 273] on div "Delete page" at bounding box center [199, 275] width 73 height 7
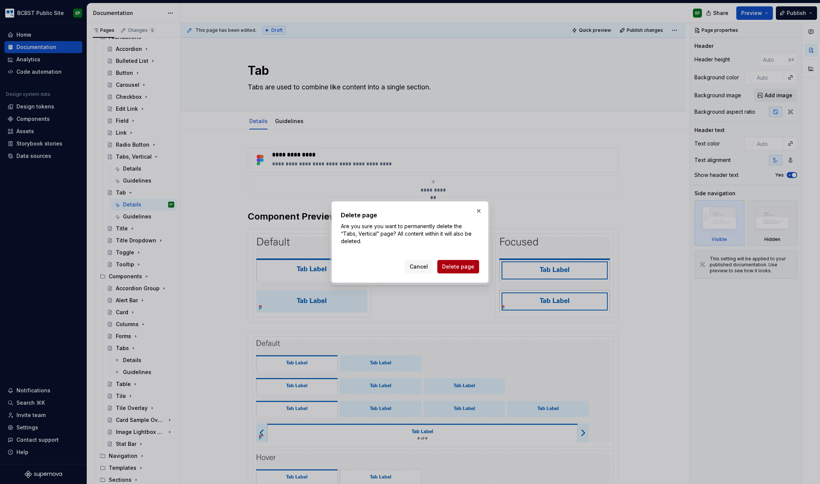
click at [459, 265] on span "Delete page" at bounding box center [458, 266] width 32 height 7
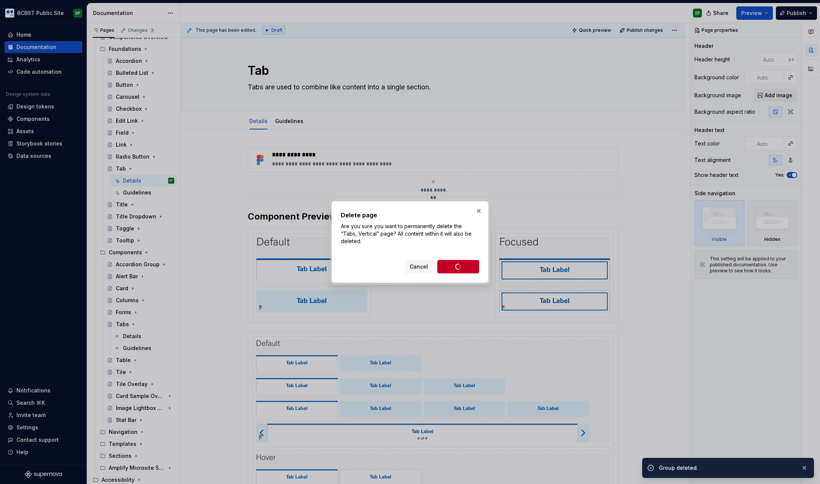
scroll to position [71, 0]
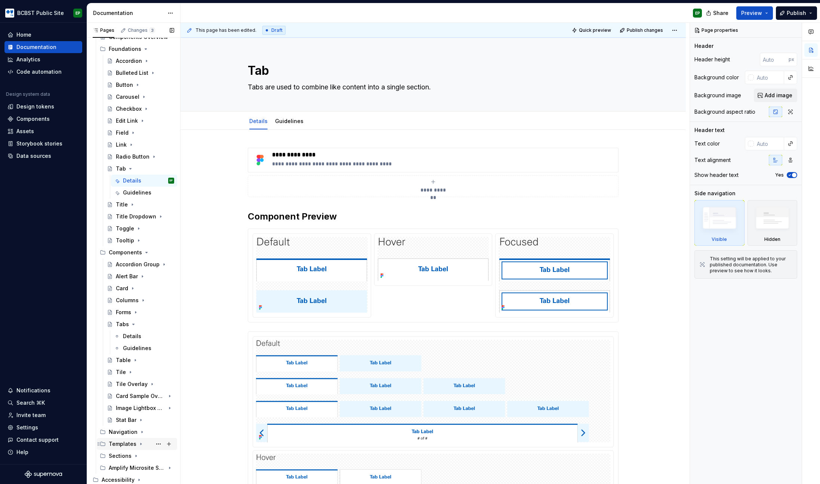
click at [138, 443] on icon "Page tree" at bounding box center [141, 444] width 6 height 6
click at [140, 443] on icon "Page tree" at bounding box center [141, 443] width 2 height 1
click at [134, 458] on icon "Page tree" at bounding box center [136, 456] width 6 height 6
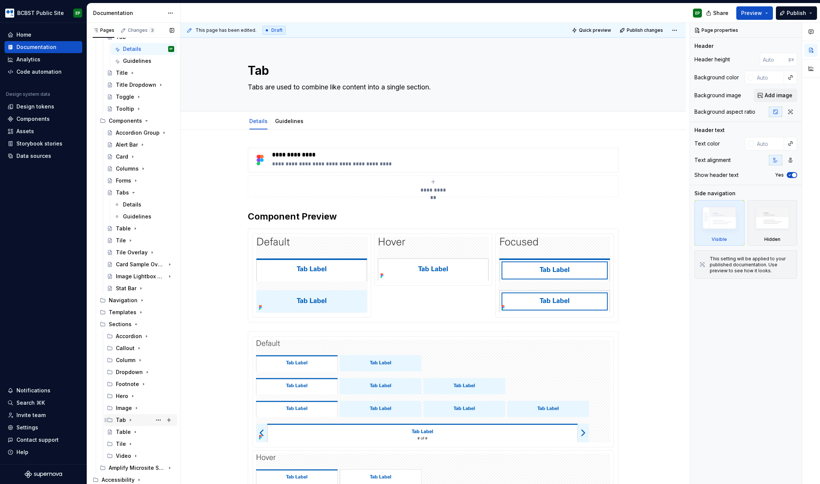
click at [123, 419] on div "Tab" at bounding box center [121, 419] width 10 height 7
click at [129, 432] on div "Tab Guidelines" at bounding box center [137, 431] width 29 height 7
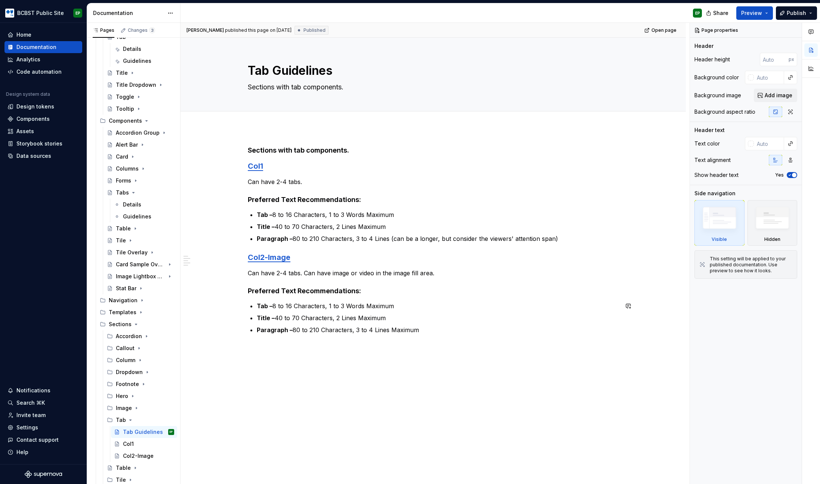
click at [443, 346] on div "Sections with tab components. Col1 Can have 2-4 tabs. Preferred Text Recommenda…" at bounding box center [433, 308] width 505 height 360
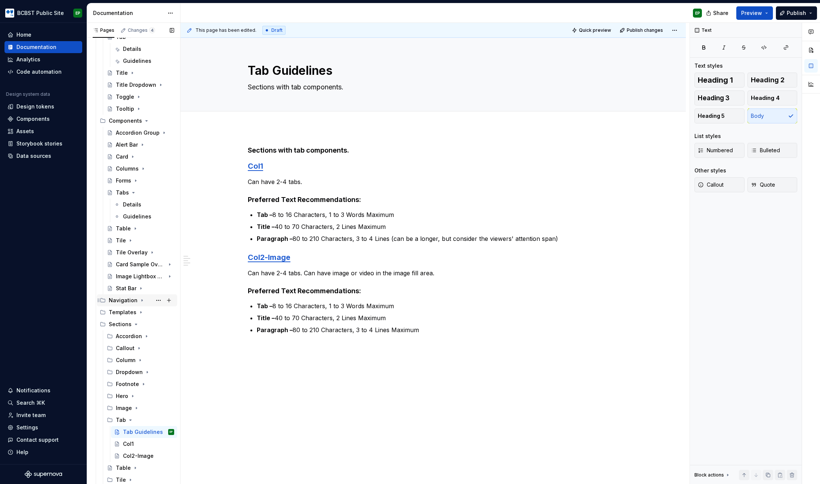
click at [141, 300] on icon "Page tree" at bounding box center [142, 300] width 6 height 6
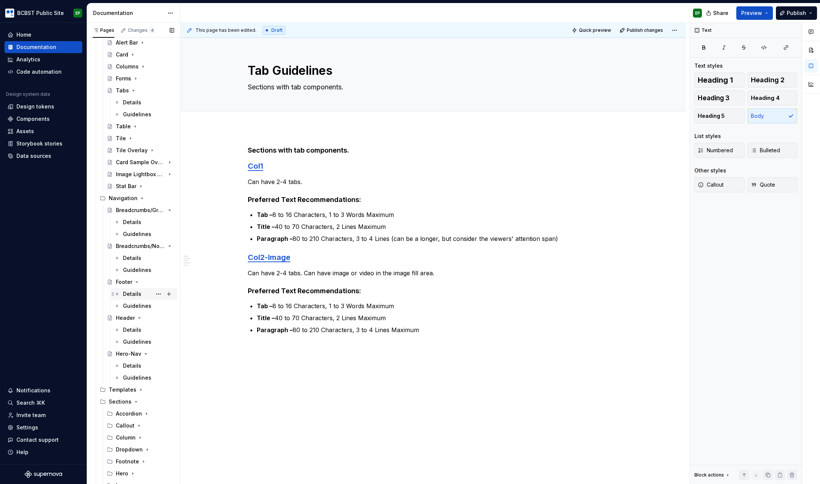
scroll to position [303, 0]
click at [139, 199] on icon "Page tree" at bounding box center [142, 200] width 6 height 6
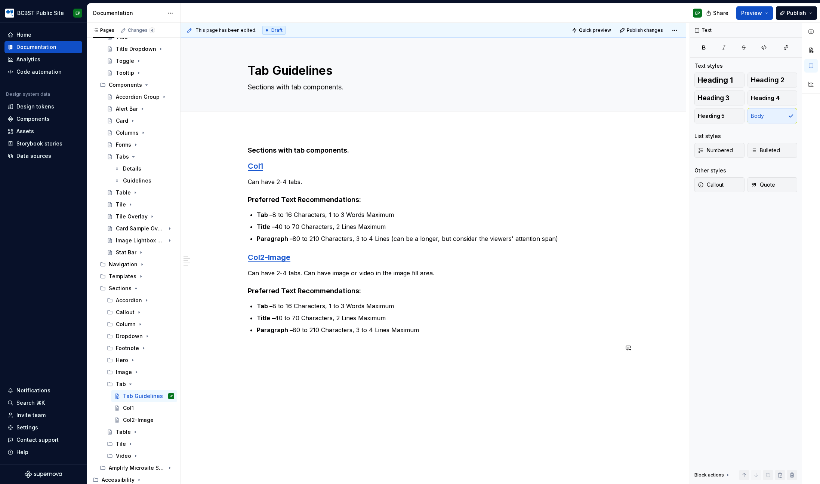
click at [431, 372] on div "Sections with tab components. Col1 Can have 2-4 tabs. Preferred Text Recommenda…" at bounding box center [433, 317] width 505 height 378
click at [263, 258] on link "Col2-Image" at bounding box center [269, 257] width 43 height 9
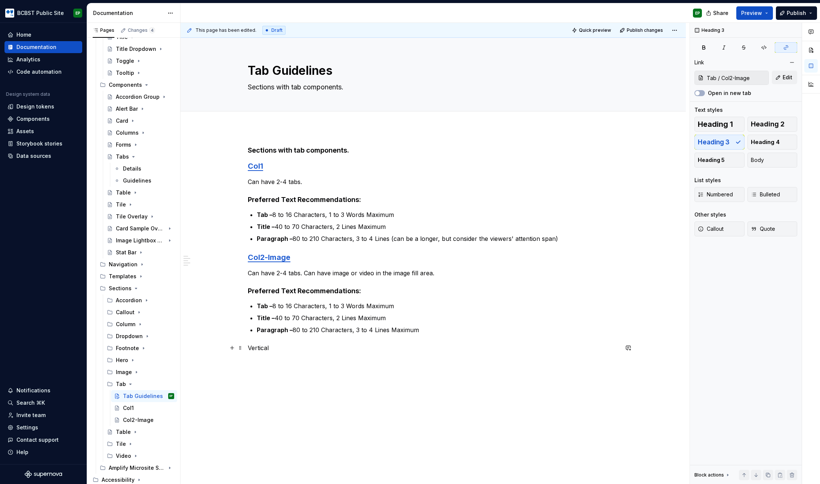
click at [276, 345] on p "Vertical" at bounding box center [433, 347] width 371 height 9
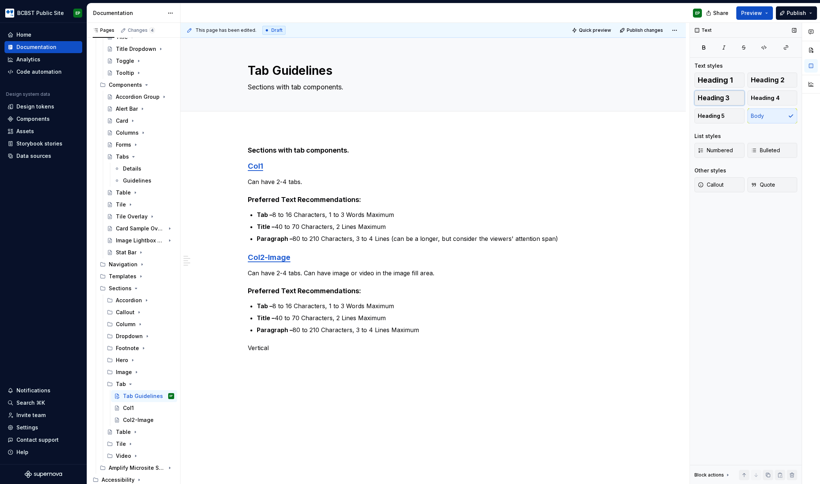
click at [719, 99] on span "Heading 3" at bounding box center [714, 97] width 32 height 7
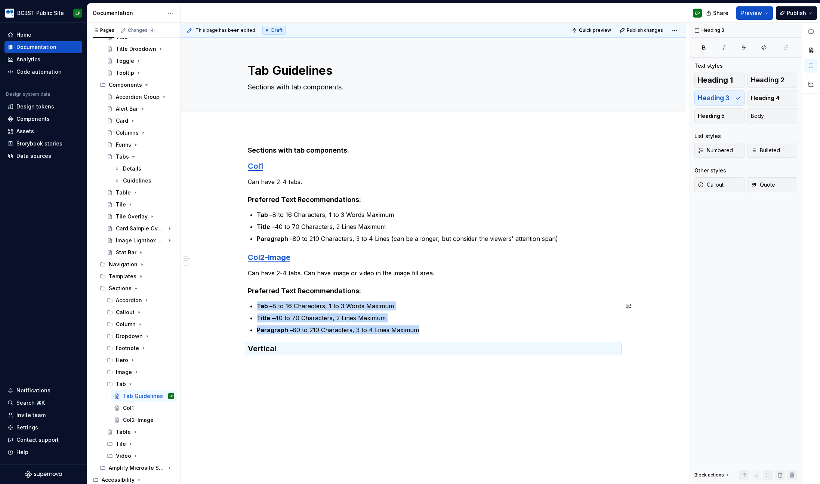
click at [274, 364] on div "Sections with tab components. Col1 Can have 2-4 tabs. Preferred Text Recommenda…" at bounding box center [433, 318] width 505 height 380
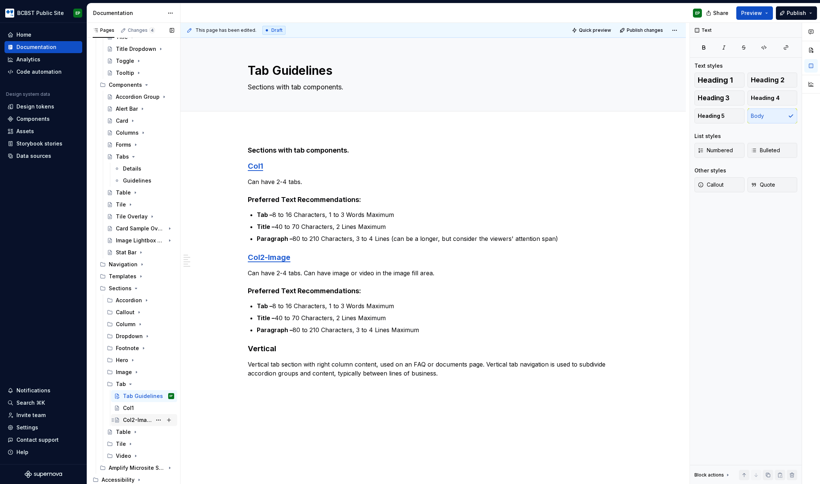
click at [134, 422] on div "Col2-Image" at bounding box center [137, 419] width 29 height 7
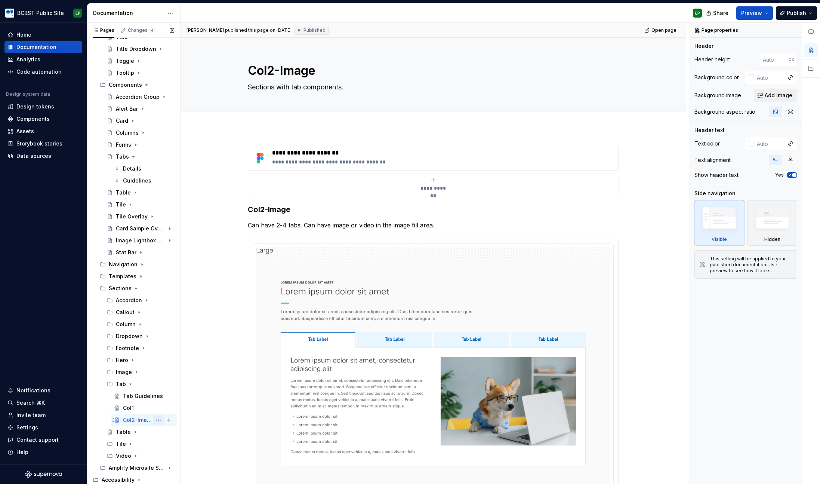
click at [153, 417] on button "Page tree" at bounding box center [158, 419] width 10 height 10
click at [188, 390] on div "Duplicate page" at bounding box center [199, 389] width 73 height 7
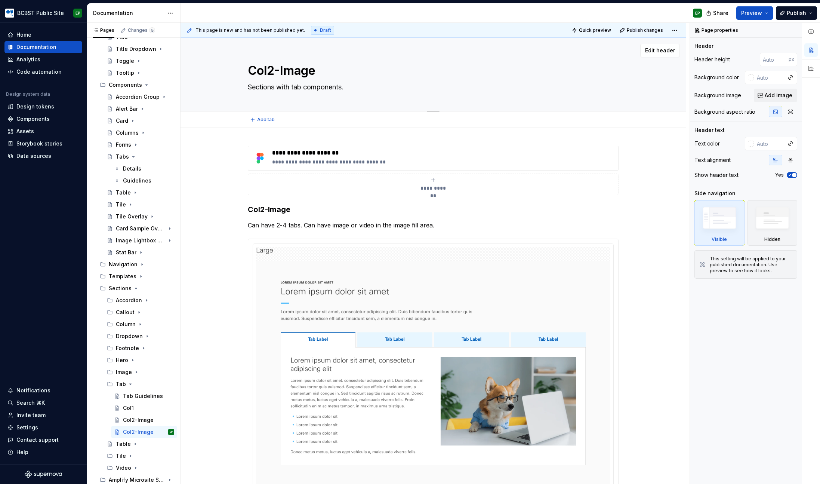
click at [343, 74] on textarea "Col2-Image" at bounding box center [431, 71] width 371 height 18
click at [293, 212] on h3 "Col2-Image" at bounding box center [433, 209] width 371 height 10
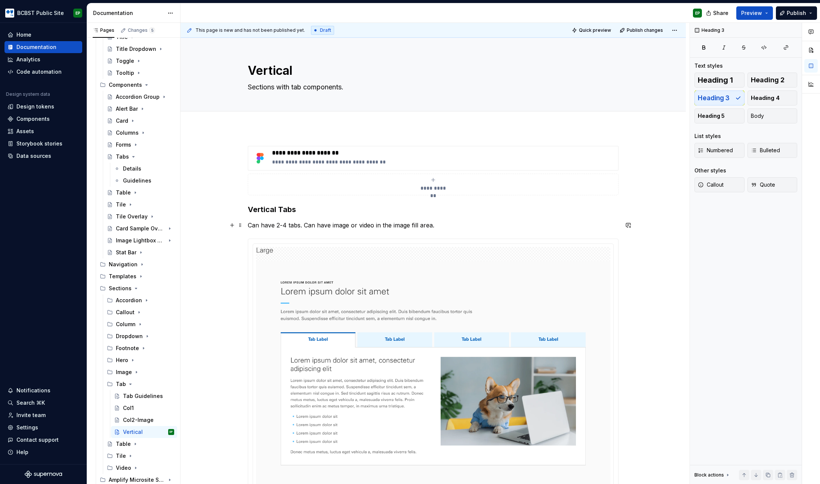
click at [330, 224] on p "Can have 2-4 tabs. Can have image or video in the image fill area." at bounding box center [433, 225] width 371 height 9
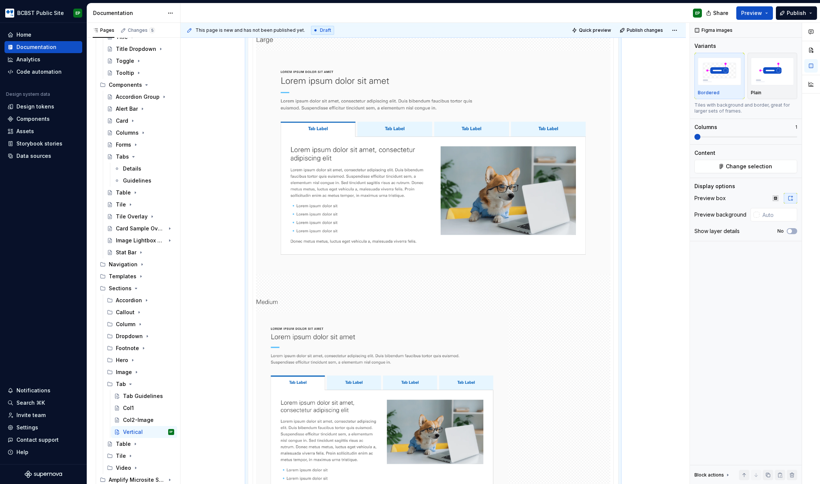
scroll to position [76, 0]
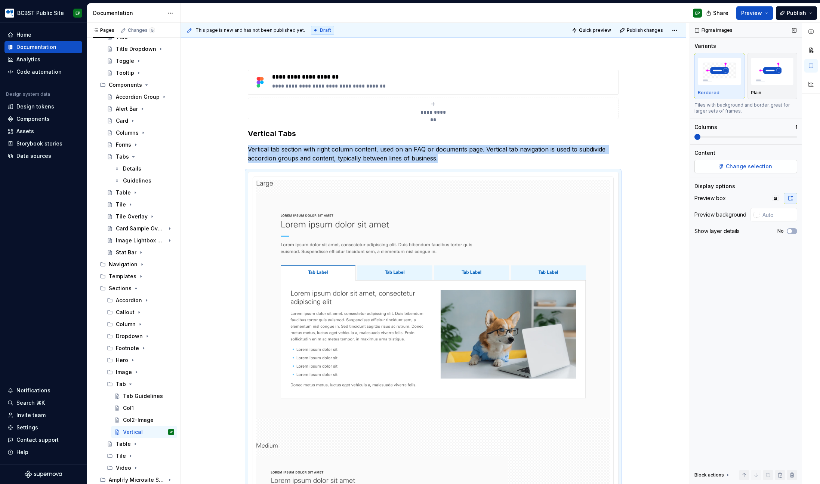
click at [735, 167] on span "Change selection" at bounding box center [749, 166] width 46 height 7
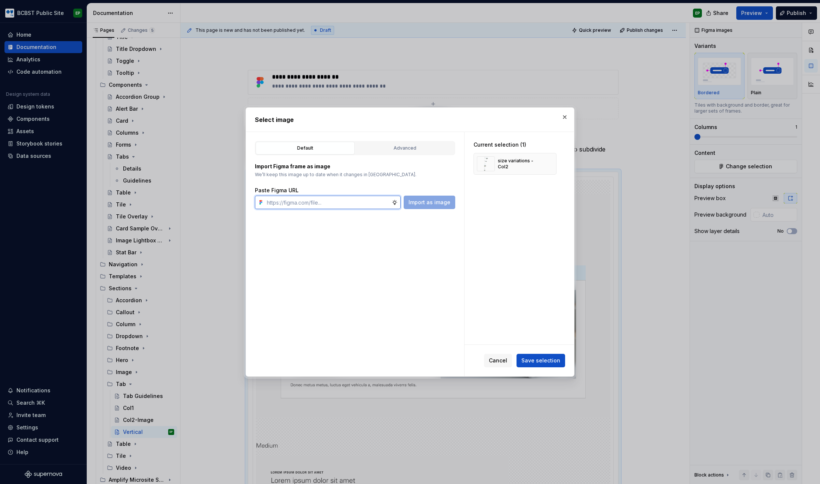
paste input "[URL][DOMAIN_NAME]"
click at [549, 161] on button "button" at bounding box center [548, 163] width 10 height 10
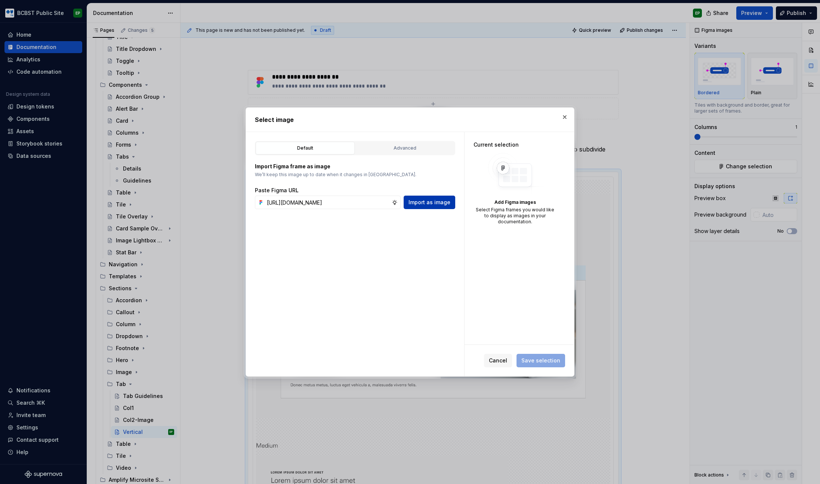
click at [428, 204] on span "Import as image" at bounding box center [430, 201] width 42 height 7
click at [333, 206] on input "text" at bounding box center [328, 201] width 128 height 13
paste input "[URL][DOMAIN_NAME]"
click at [435, 201] on span "Import as image" at bounding box center [430, 201] width 42 height 7
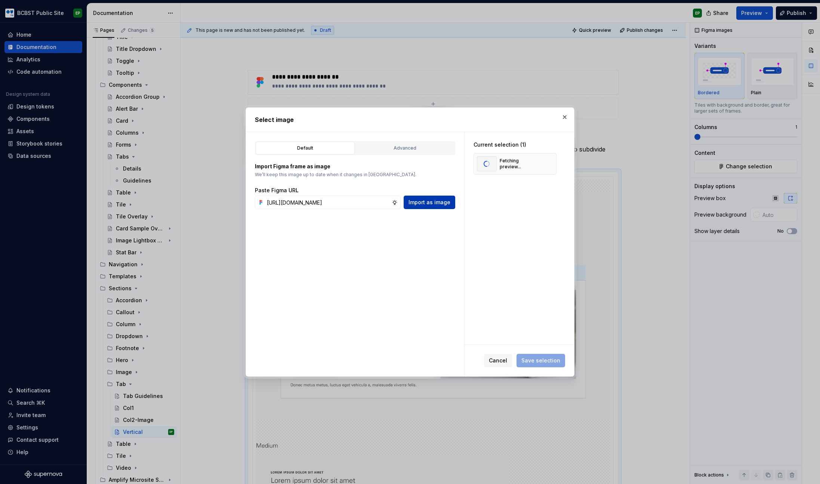
scroll to position [0, 0]
click at [360, 204] on input "text" at bounding box center [328, 201] width 128 height 13
paste input "[URL][DOMAIN_NAME]"
click at [438, 201] on span "Import as image" at bounding box center [430, 201] width 42 height 7
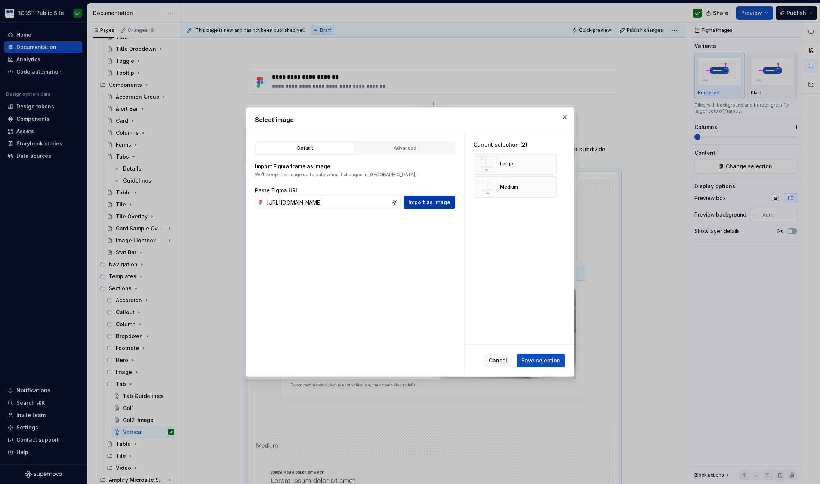
scroll to position [0, 0]
click at [327, 206] on input "text" at bounding box center [328, 201] width 128 height 13
paste input "[URL][DOMAIN_NAME]"
click at [427, 200] on span "Import as image" at bounding box center [430, 201] width 42 height 7
click at [549, 360] on span "Save selection" at bounding box center [540, 360] width 39 height 7
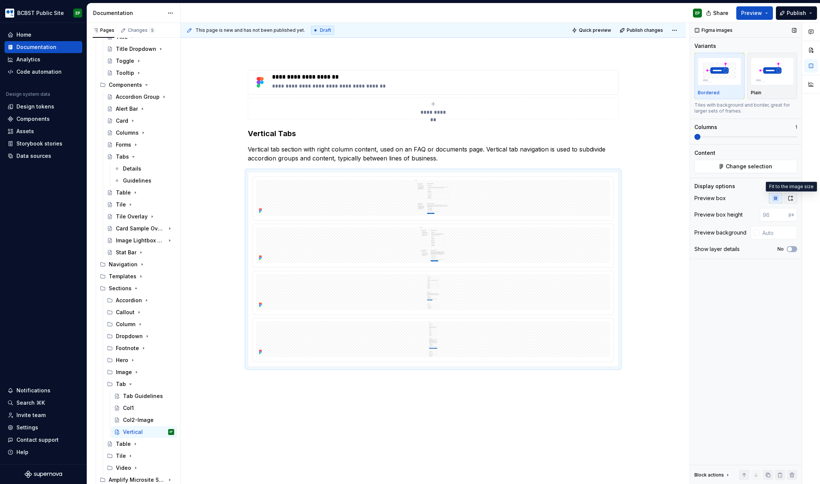
click at [790, 198] on icon "button" at bounding box center [791, 198] width 6 height 6
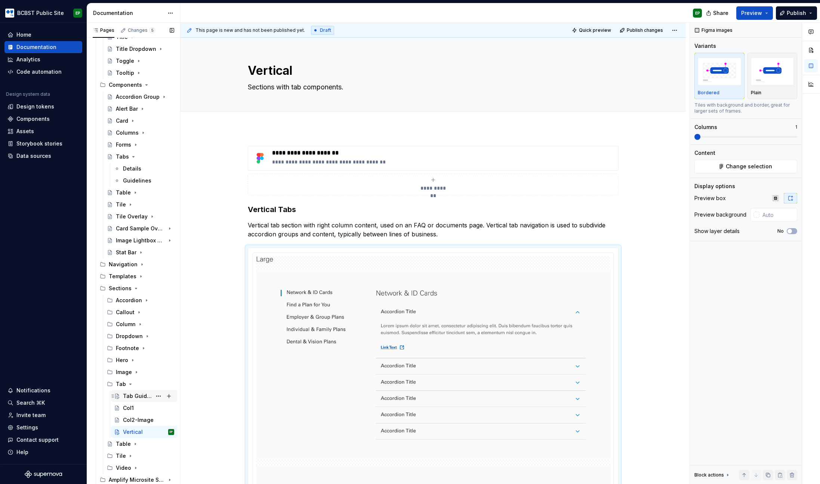
click at [138, 391] on div "Tab Guidelines" at bounding box center [148, 396] width 51 height 10
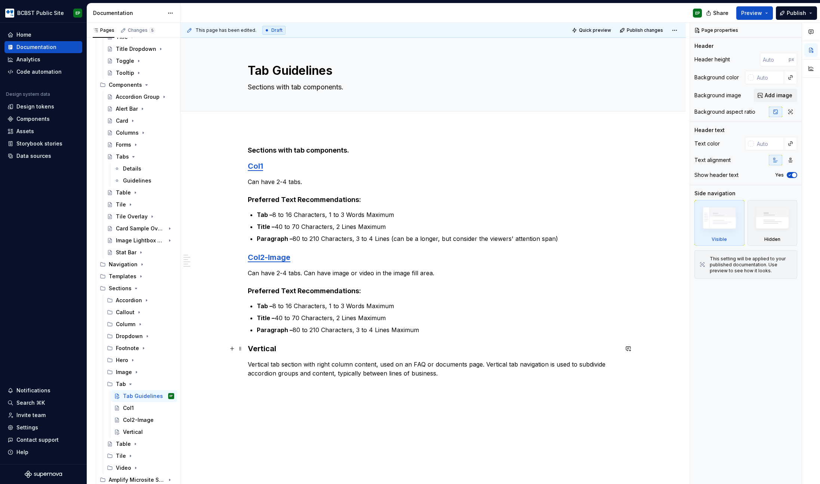
click at [270, 348] on h3 "Vertical" at bounding box center [433, 348] width 371 height 10
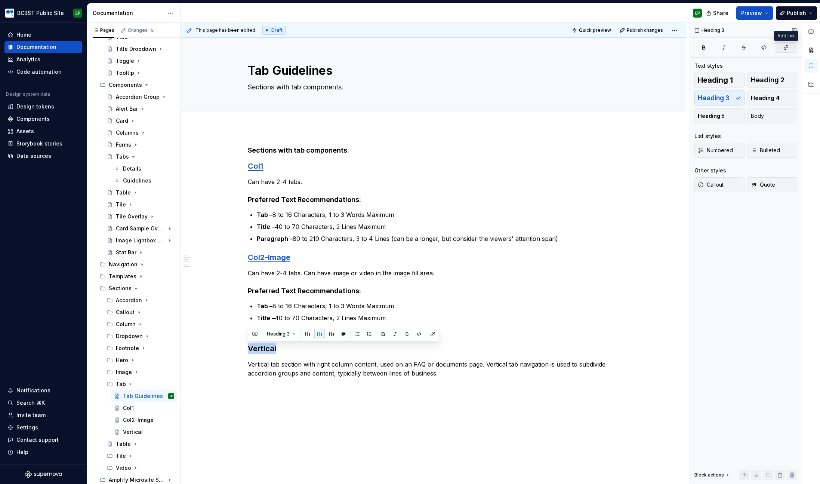
click at [786, 43] on button "button" at bounding box center [786, 47] width 22 height 10
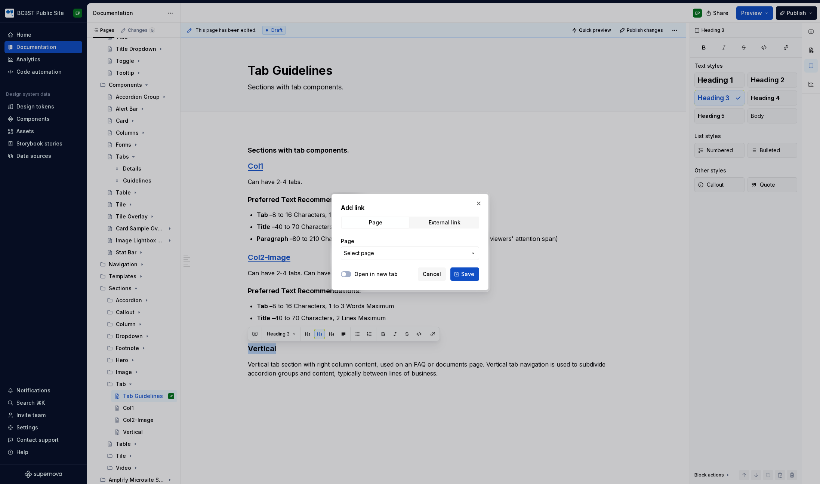
click at [425, 252] on span "Select page" at bounding box center [405, 252] width 123 height 7
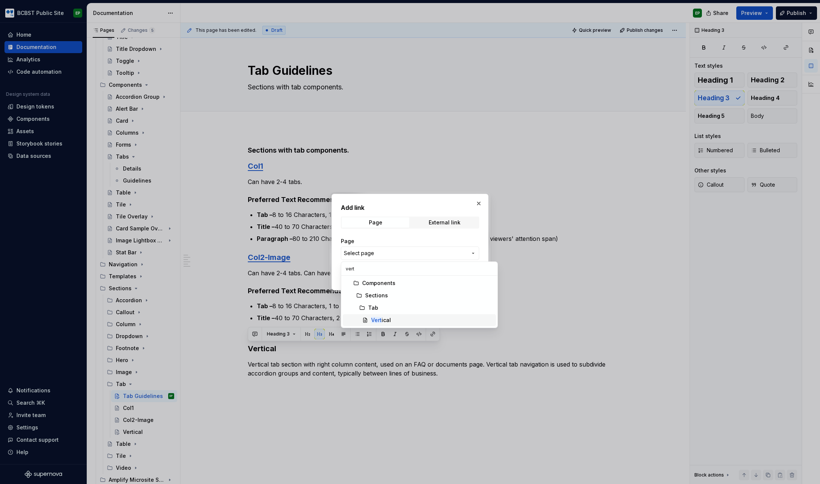
click at [383, 321] on div "Vert ical" at bounding box center [381, 319] width 20 height 7
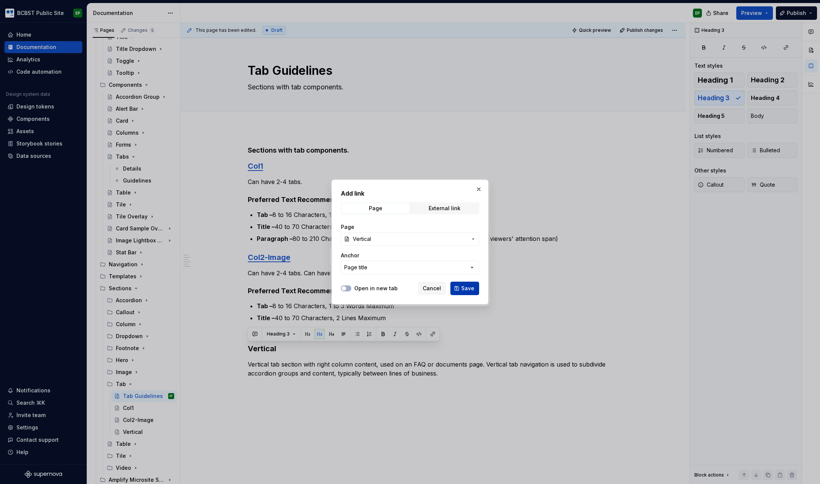
click at [466, 286] on span "Save" at bounding box center [467, 287] width 13 height 7
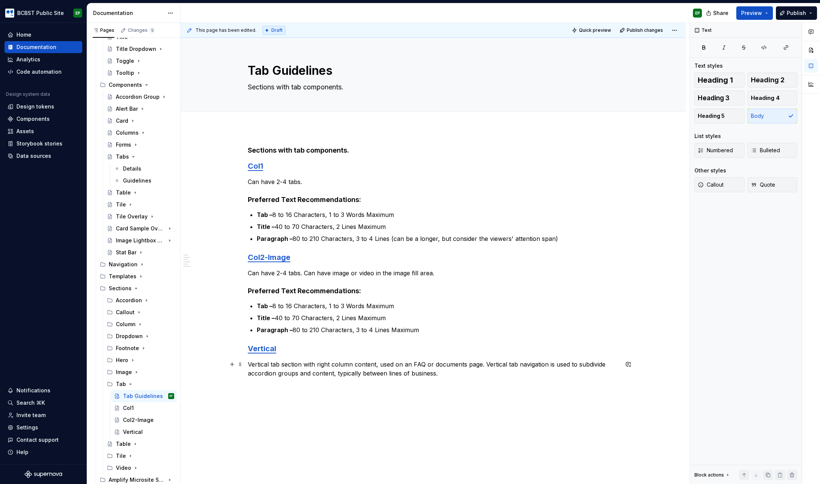
click at [452, 370] on p "Vertical tab section with right column content, used on an FAQ or documents pag…" at bounding box center [433, 369] width 371 height 18
click at [132, 383] on icon "Page tree" at bounding box center [130, 384] width 6 height 6
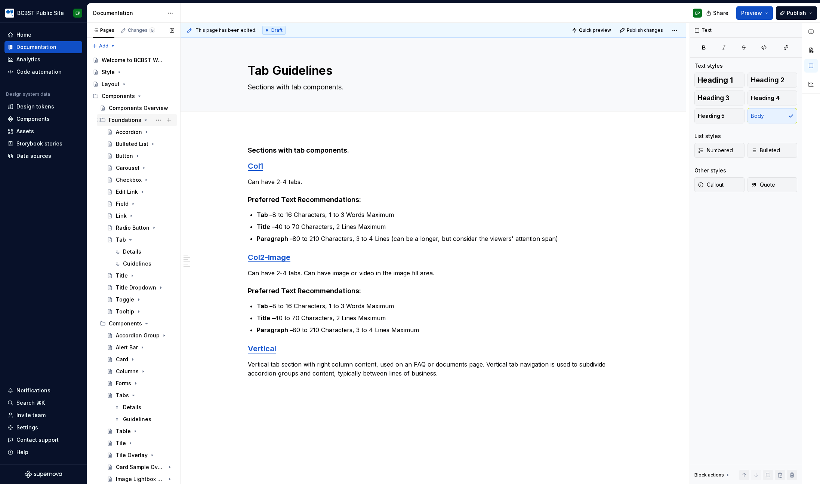
click at [145, 121] on icon "Page tree" at bounding box center [146, 120] width 6 height 6
click at [146, 132] on icon "Page tree" at bounding box center [147, 132] width 2 height 1
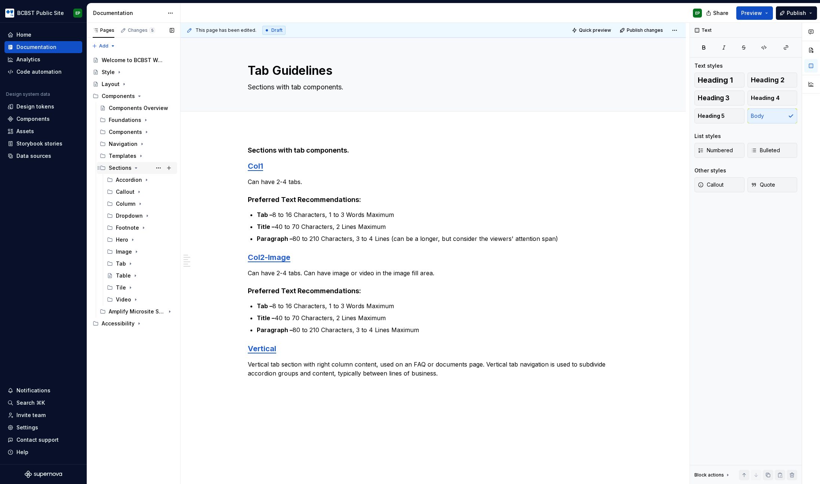
click at [136, 169] on icon "Page tree" at bounding box center [136, 168] width 6 height 6
click at [377, 183] on p "Can have 2-4 tabs." at bounding box center [433, 181] width 371 height 9
click at [795, 13] on span "Publish" at bounding box center [796, 12] width 19 height 7
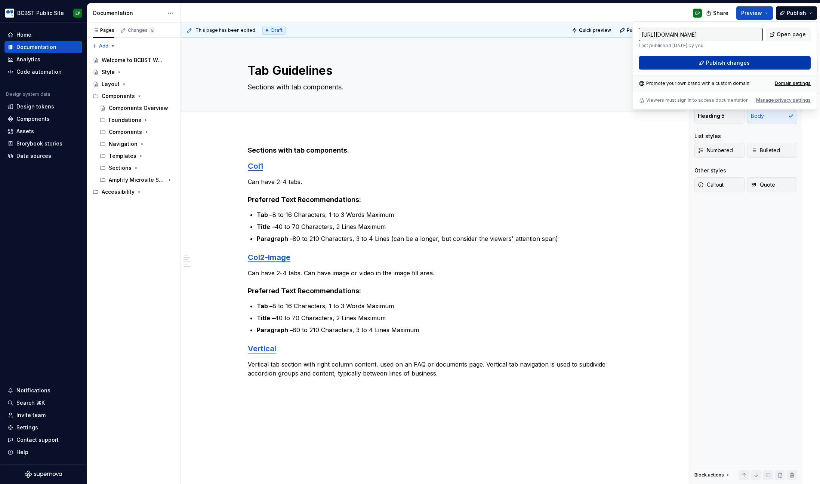
click at [751, 63] on button "Publish changes" at bounding box center [725, 62] width 172 height 13
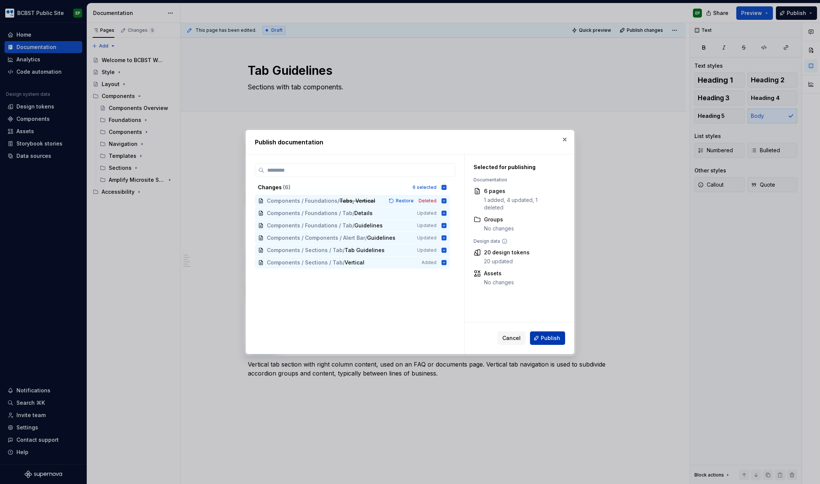
click at [552, 338] on span "Publish" at bounding box center [550, 337] width 19 height 7
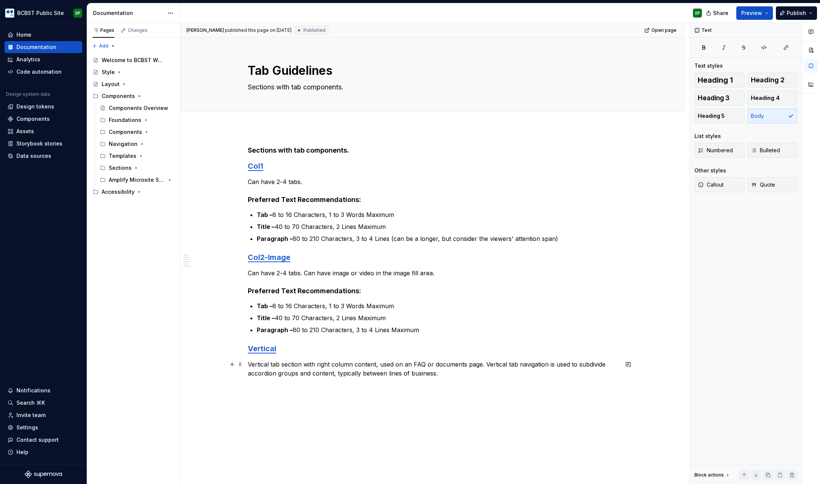
click at [460, 370] on p "Vertical tab section with right column content, used on an FAQ or documents pag…" at bounding box center [433, 369] width 371 height 18
click at [797, 17] on button "Publish" at bounding box center [796, 12] width 41 height 13
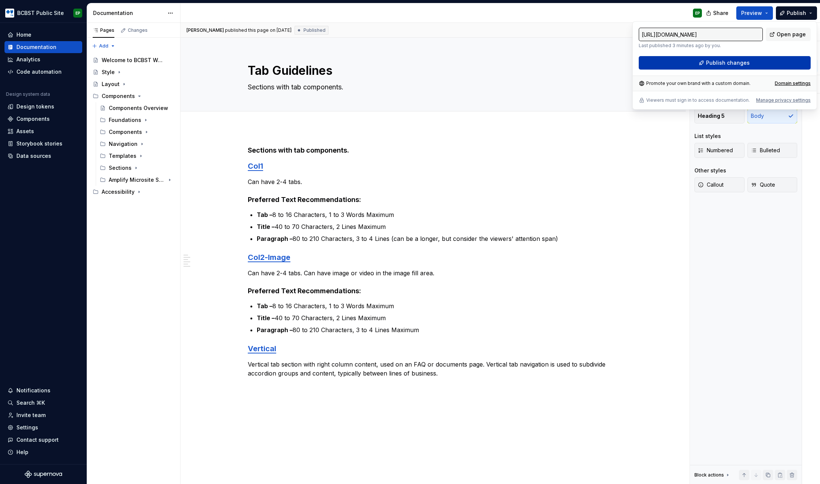
click at [737, 66] on span "Publish changes" at bounding box center [728, 62] width 44 height 7
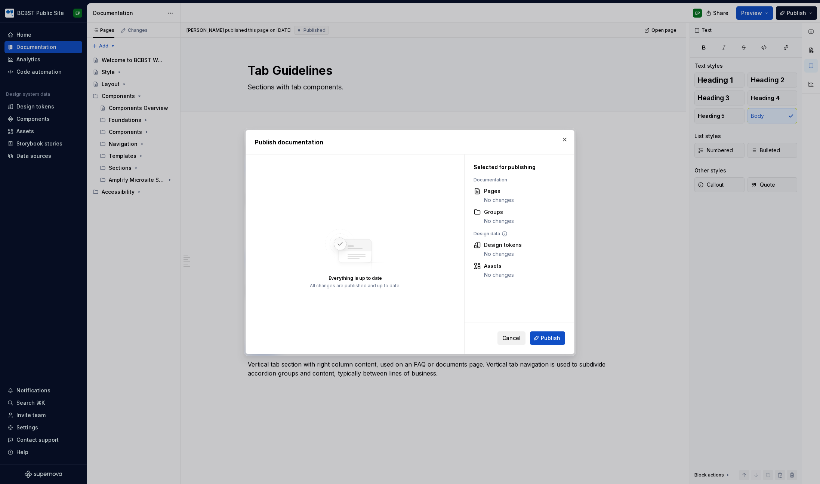
click at [515, 339] on span "Cancel" at bounding box center [511, 337] width 18 height 7
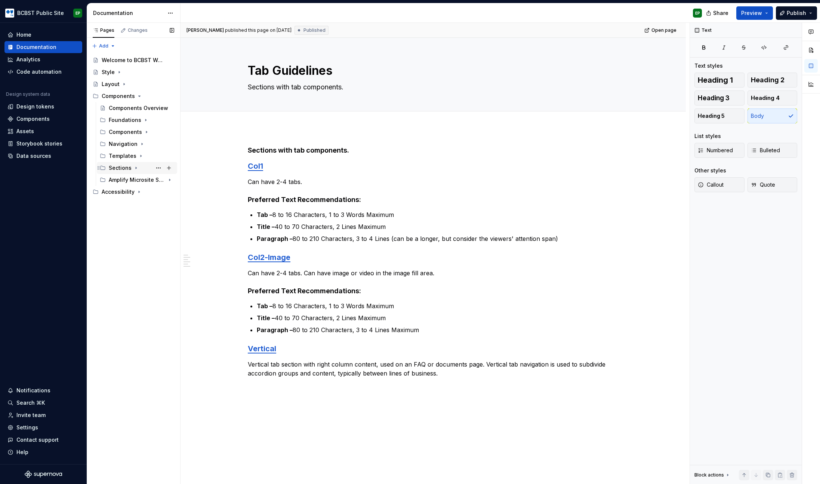
click at [136, 167] on icon "Page tree" at bounding box center [136, 168] width 1 height 2
click at [132, 120] on div "Foundations" at bounding box center [125, 119] width 33 height 7
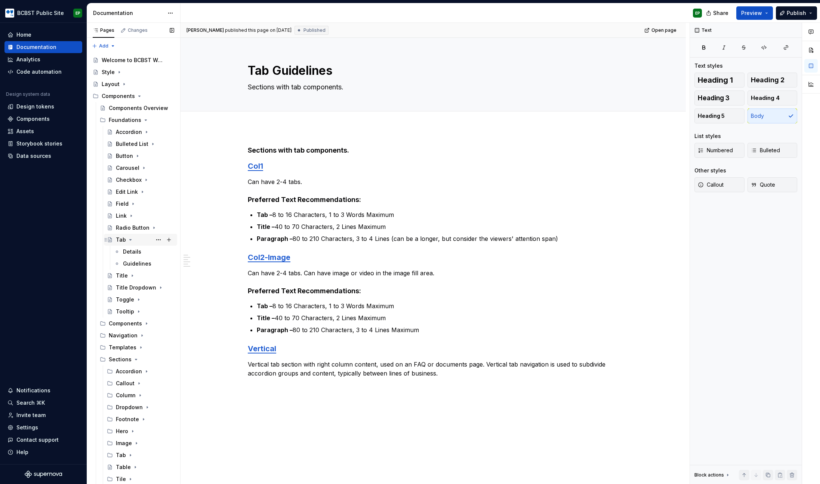
click at [132, 239] on icon "Page tree" at bounding box center [130, 240] width 6 height 6
click at [124, 301] on div "Components" at bounding box center [125, 299] width 33 height 7
click at [133, 372] on icon "Page tree" at bounding box center [133, 371] width 6 height 6
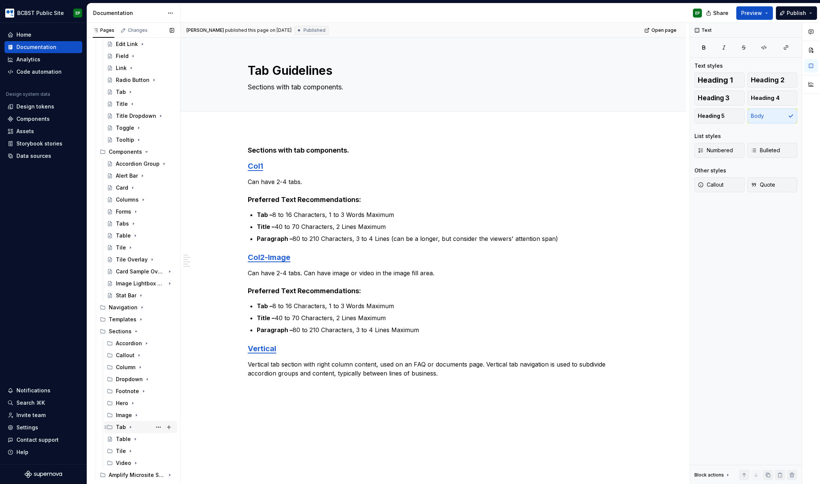
scroll to position [155, 0]
click at [121, 407] on div "Image" at bounding box center [124, 407] width 16 height 7
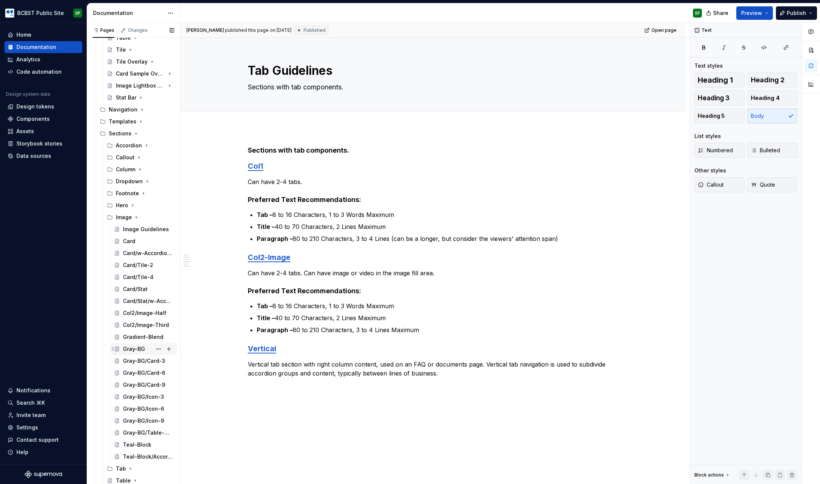
scroll to position [347, 0]
click at [130, 333] on div "Gradient-Blend" at bounding box center [137, 335] width 29 height 7
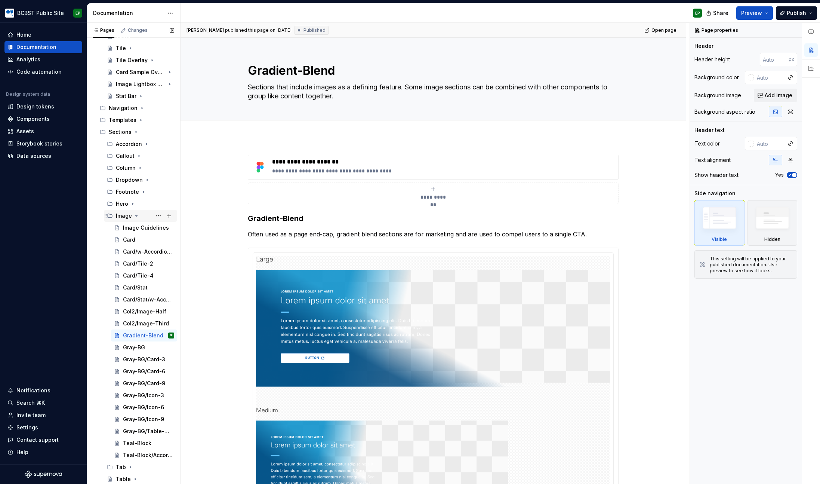
click at [128, 213] on div "Image" at bounding box center [124, 215] width 16 height 7
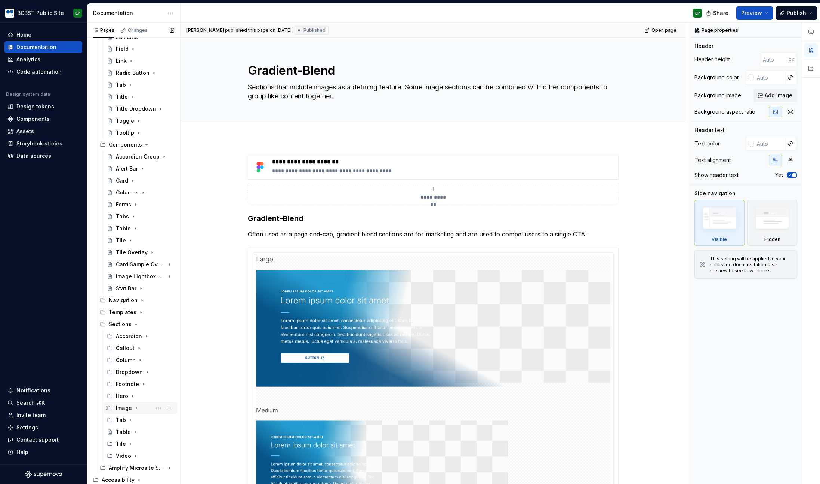
scroll to position [155, 0]
click at [123, 395] on div "Hero" at bounding box center [122, 395] width 12 height 7
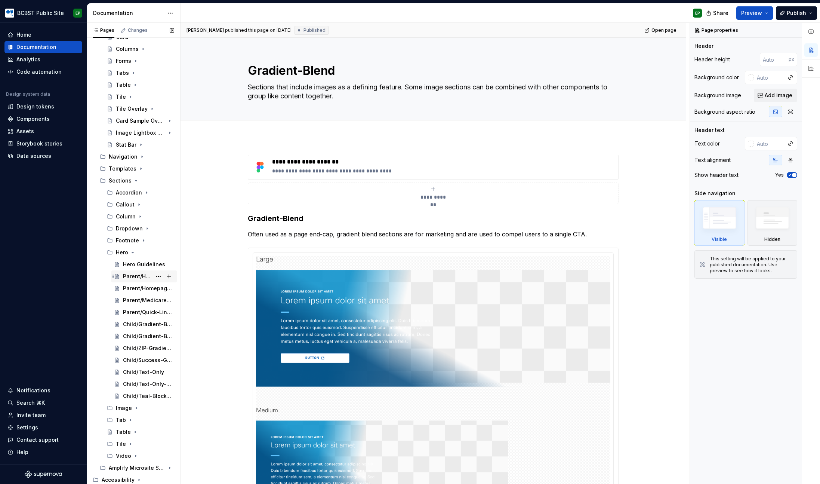
click at [130, 278] on div "Parent/Homepage" at bounding box center [137, 275] width 29 height 7
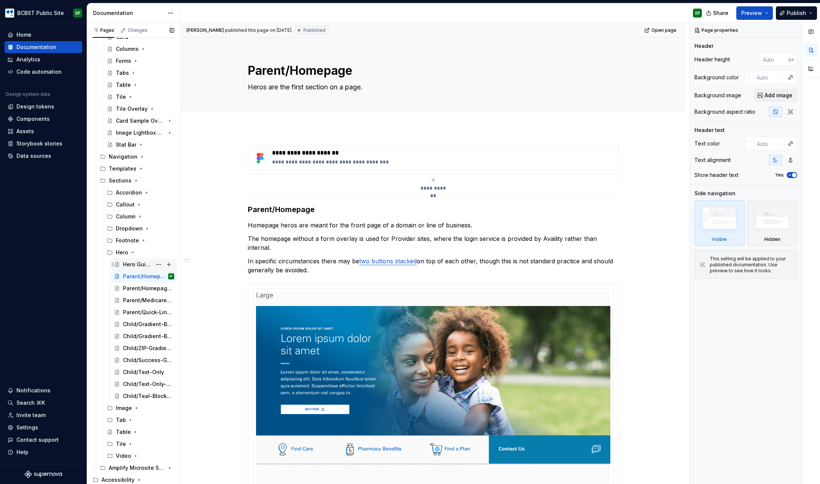
click at [140, 265] on div "Hero Guidelines" at bounding box center [137, 264] width 29 height 7
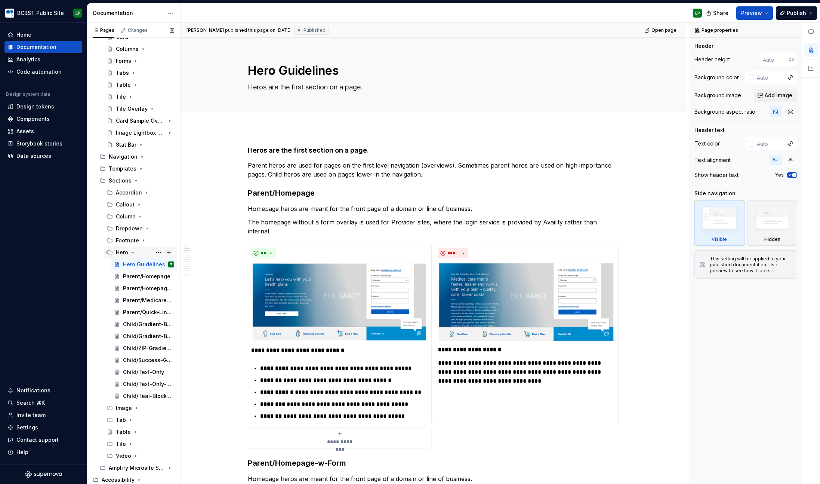
click at [132, 252] on icon "Page tree" at bounding box center [133, 252] width 2 height 1
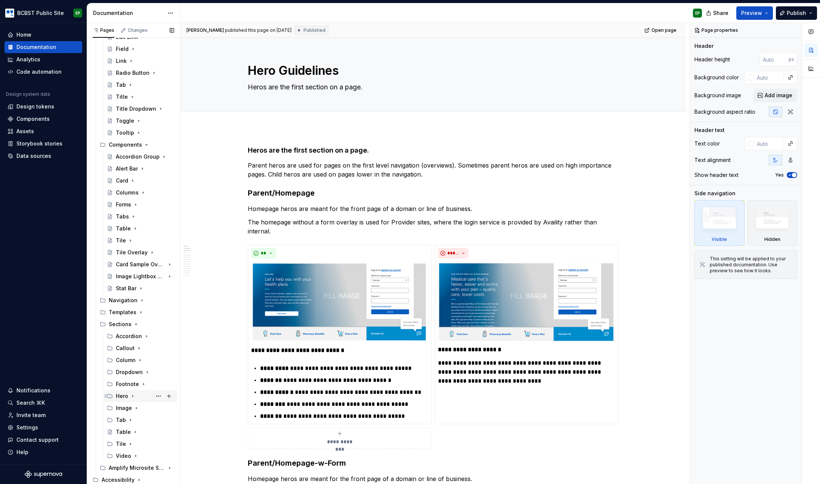
scroll to position [155, 0]
click at [146, 144] on icon "Page tree" at bounding box center [147, 144] width 2 height 1
click at [135, 324] on icon "Page tree" at bounding box center [136, 324] width 2 height 1
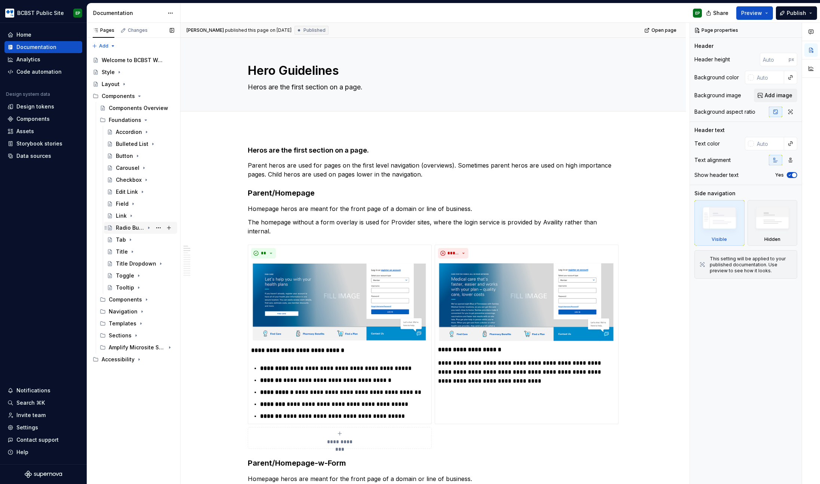
scroll to position [0, 0]
click at [145, 121] on icon "Page tree" at bounding box center [146, 120] width 6 height 6
